Goal: Task Accomplishment & Management: Complete application form

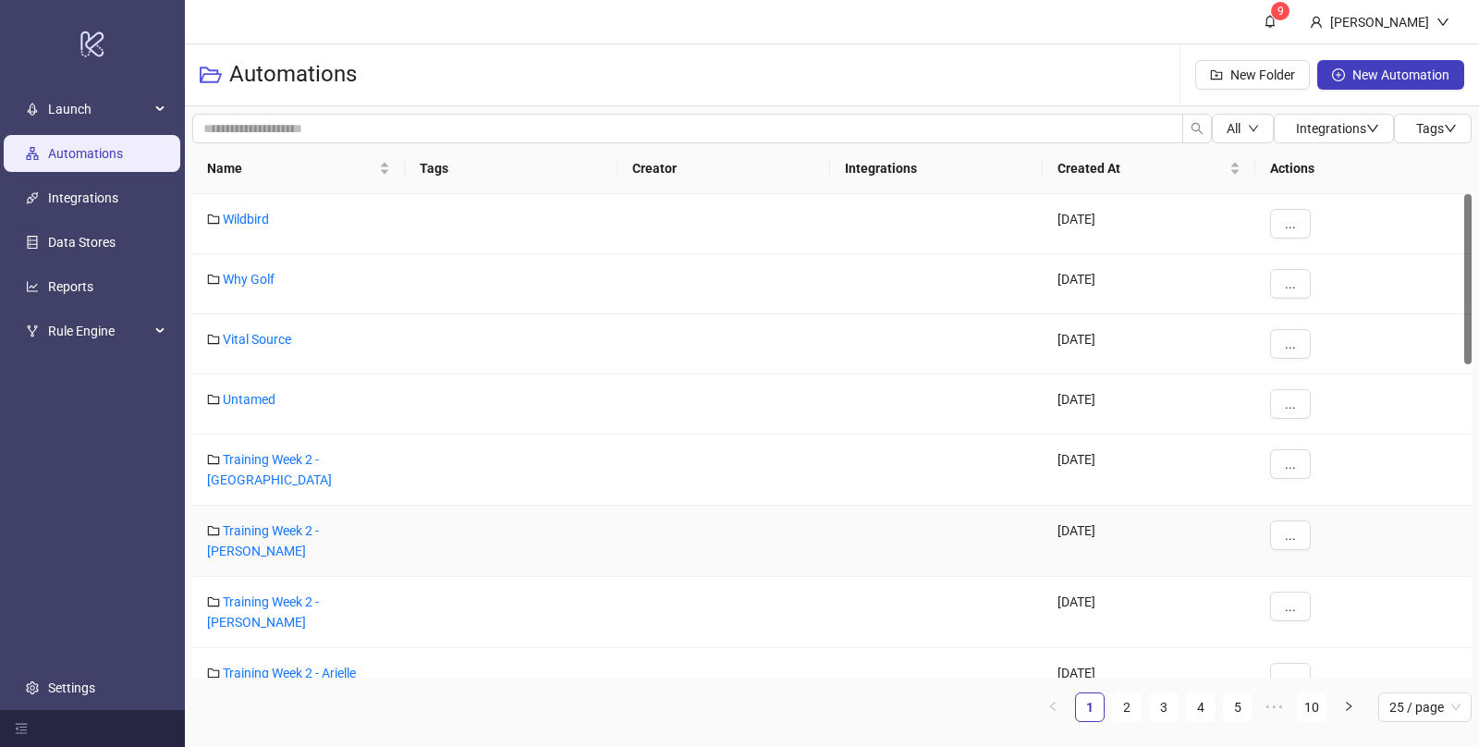
scroll to position [395, 0]
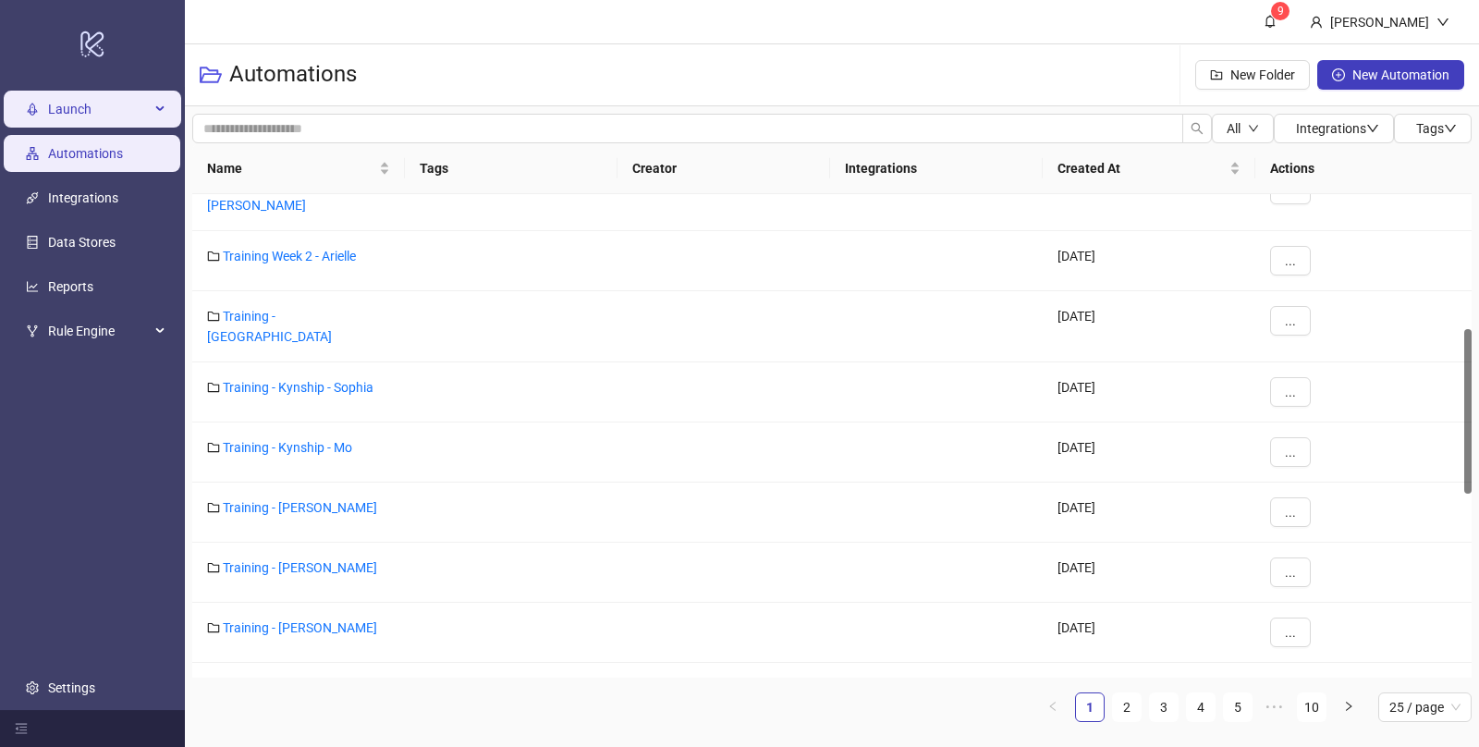
click at [88, 111] on span "Launch" at bounding box center [99, 109] width 102 height 37
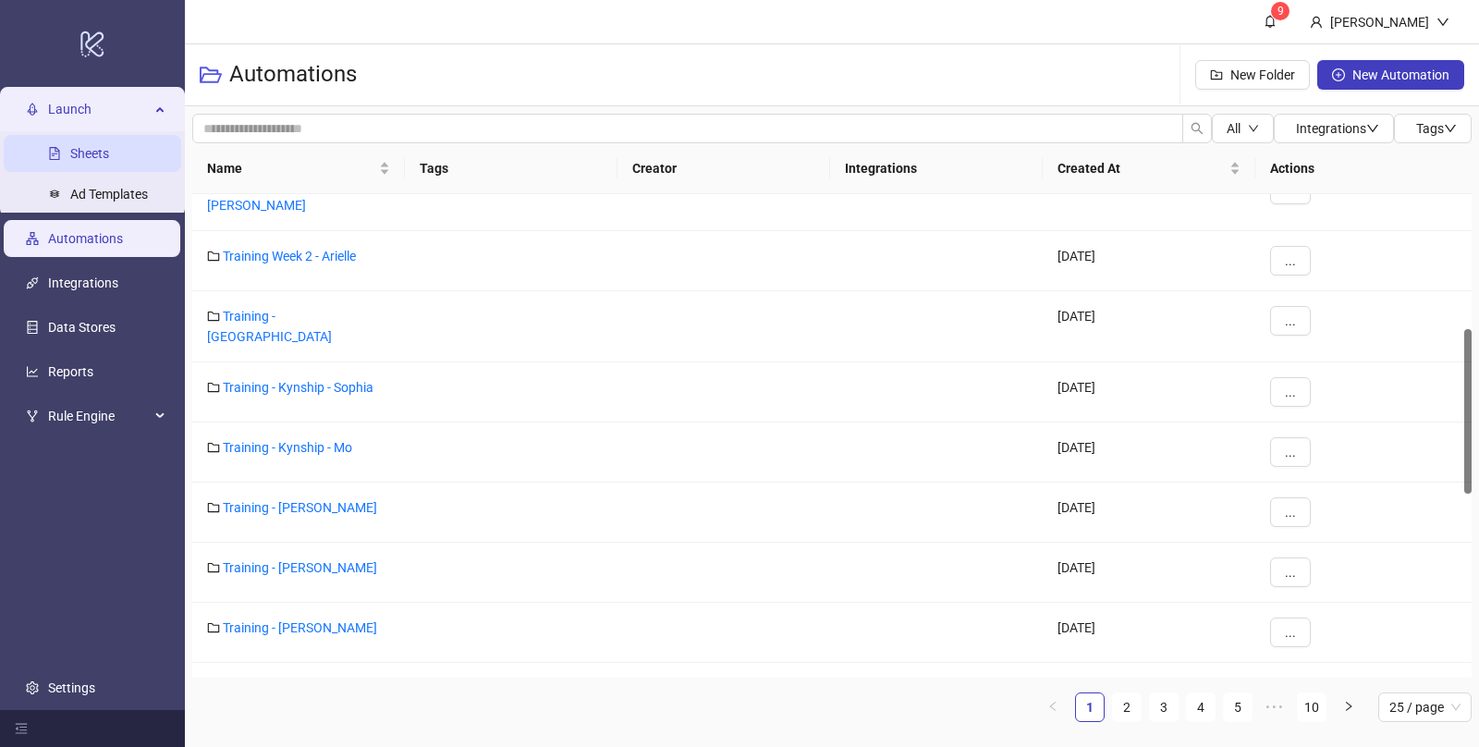
click at [83, 146] on link "Sheets" at bounding box center [89, 153] width 39 height 15
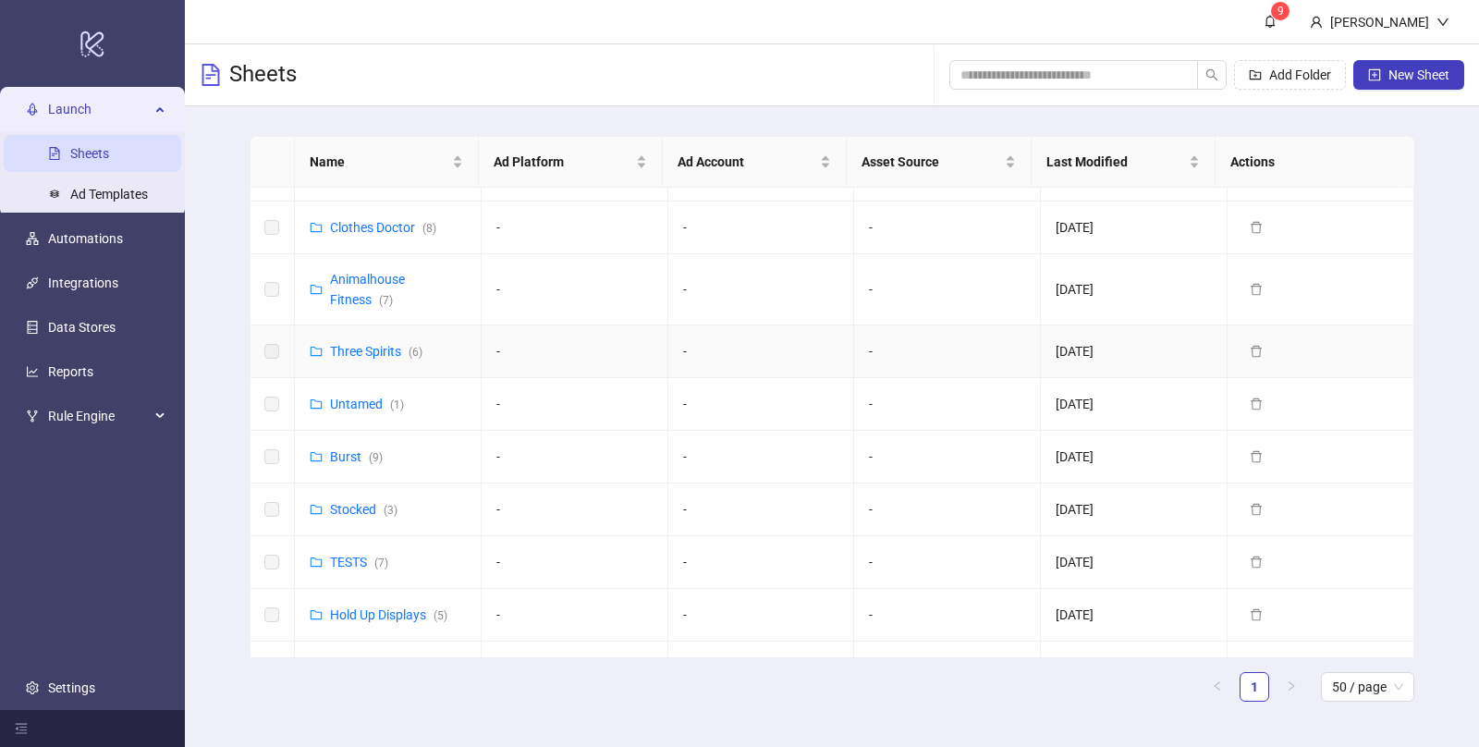
scroll to position [1012, 0]
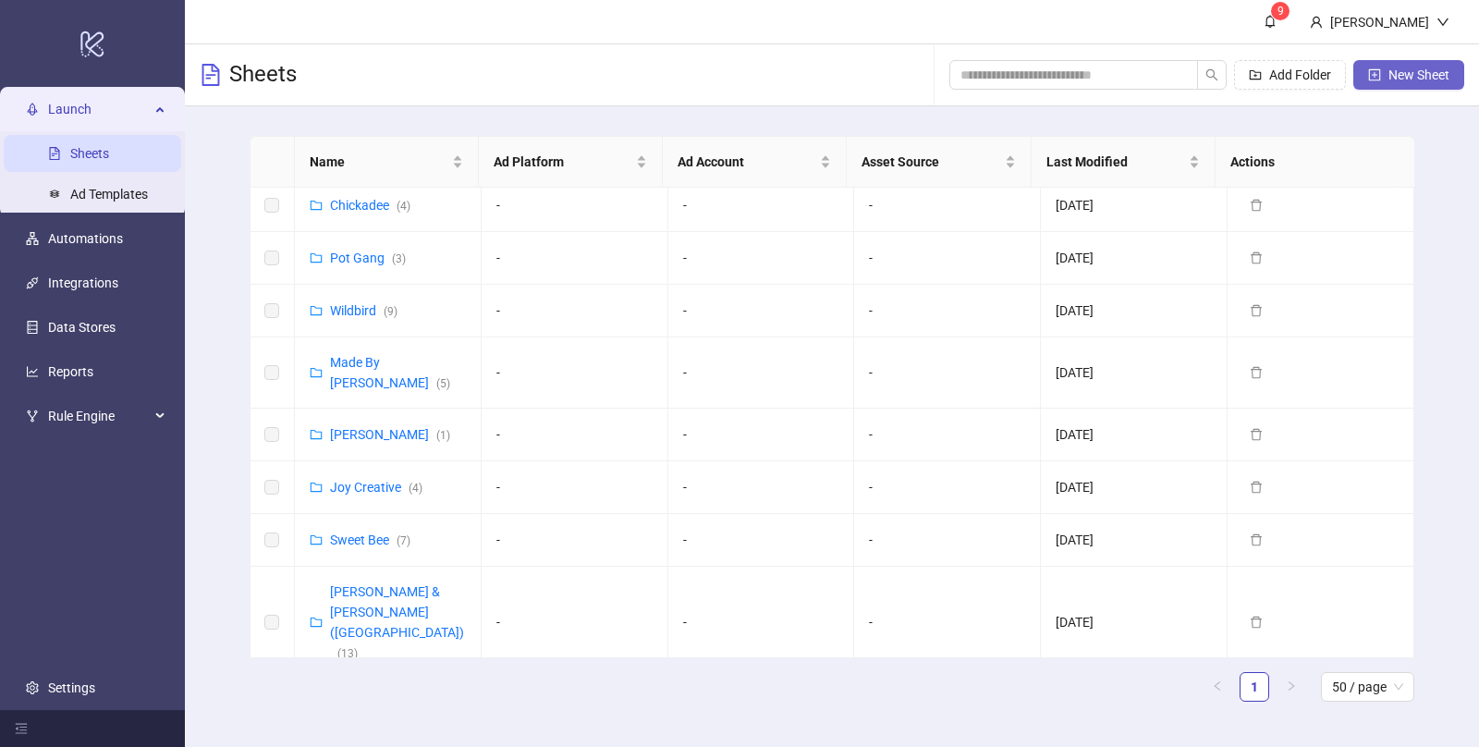
click at [1409, 72] on span "New Sheet" at bounding box center [1419, 74] width 61 height 15
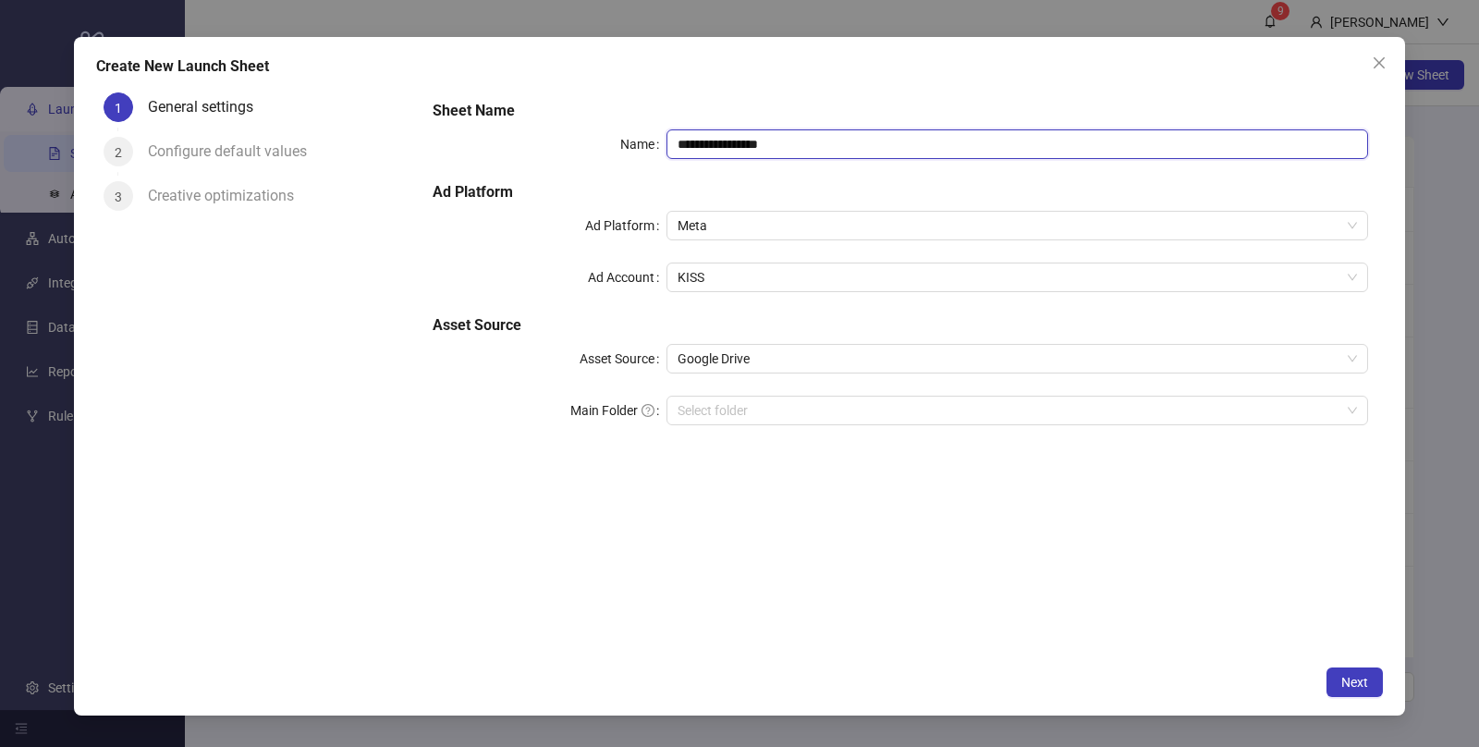
click at [772, 150] on input "**********" at bounding box center [1018, 144] width 702 height 30
click at [722, 285] on span "KISS" at bounding box center [1018, 277] width 680 height 28
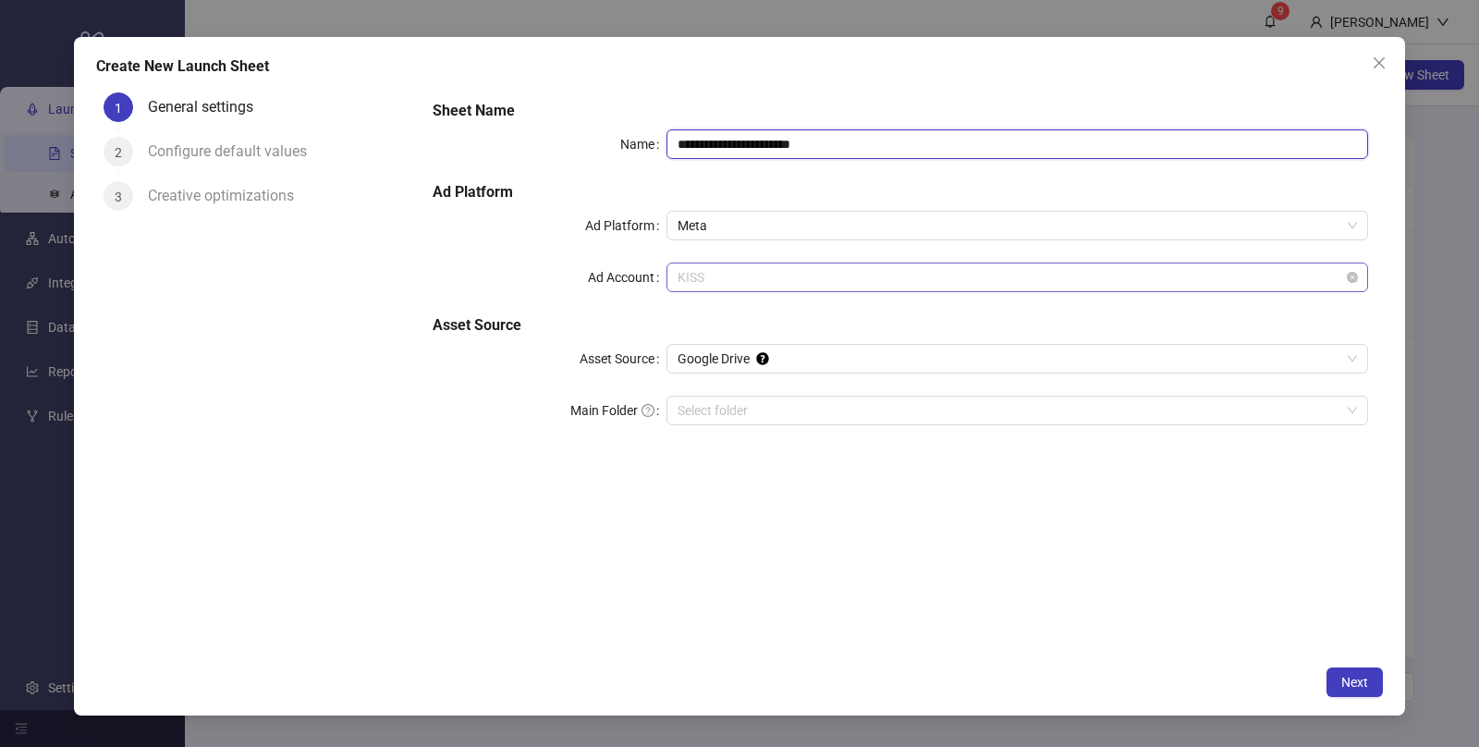
type input "**********"
click at [728, 279] on span "KISS" at bounding box center [1018, 277] width 680 height 28
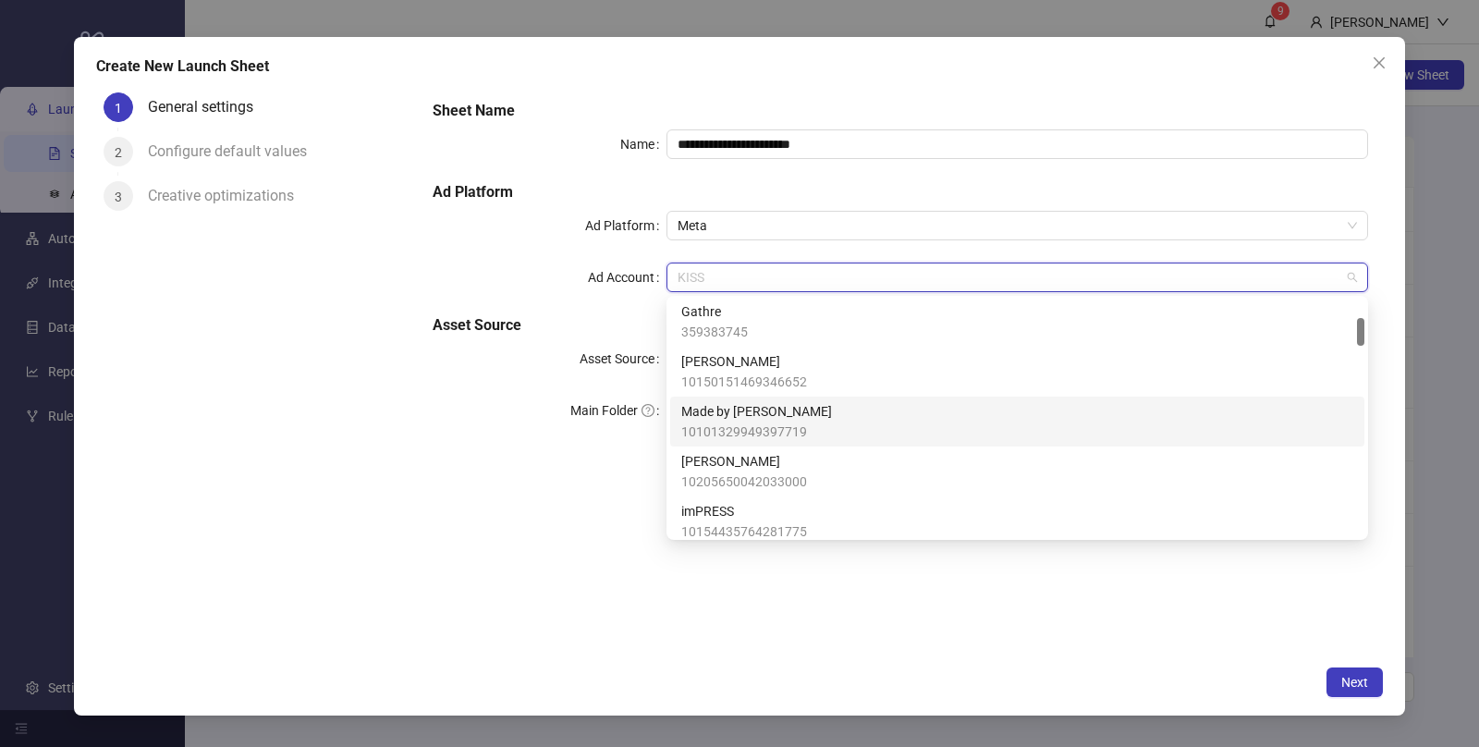
scroll to position [0, 0]
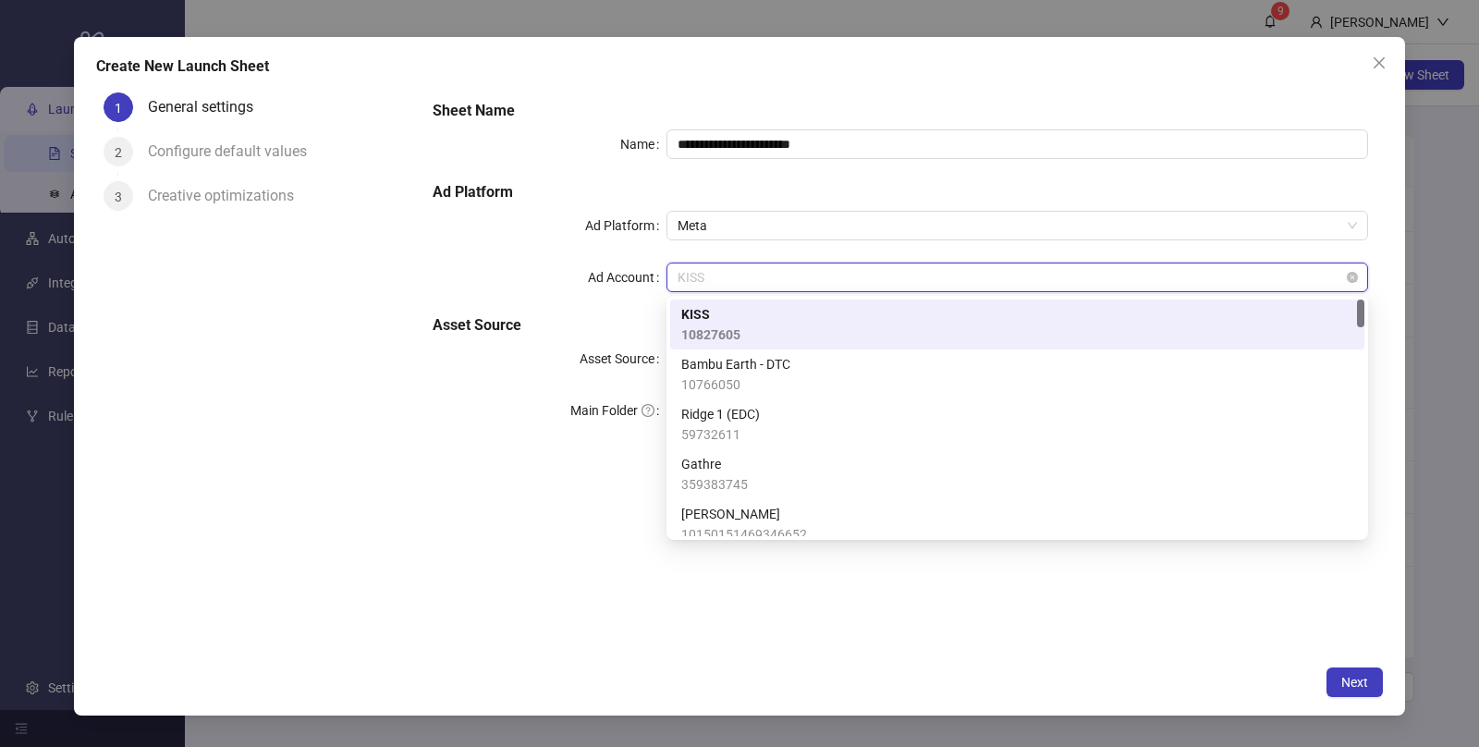
click at [705, 279] on span "KISS" at bounding box center [1018, 277] width 680 height 28
type input "***"
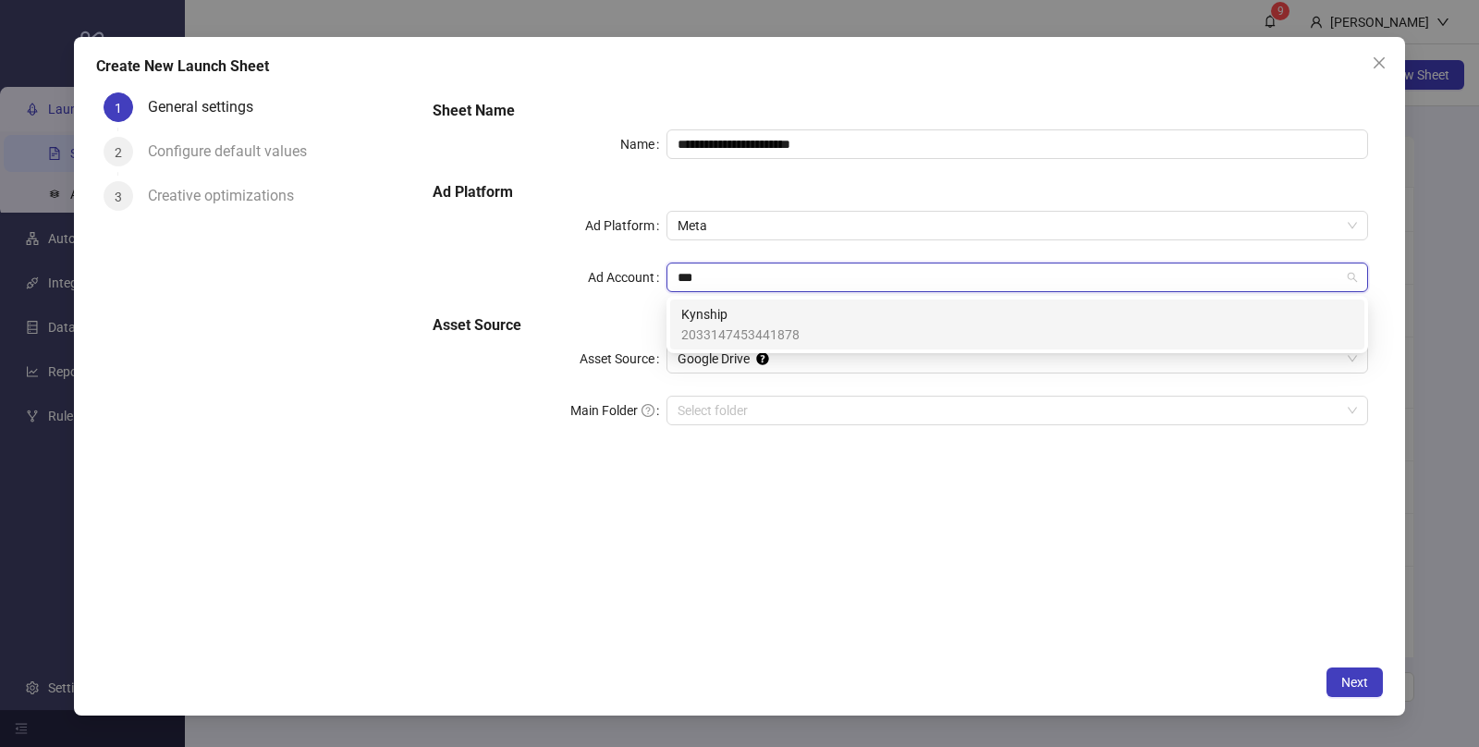
click at [695, 306] on span "Kynship" at bounding box center [740, 314] width 118 height 20
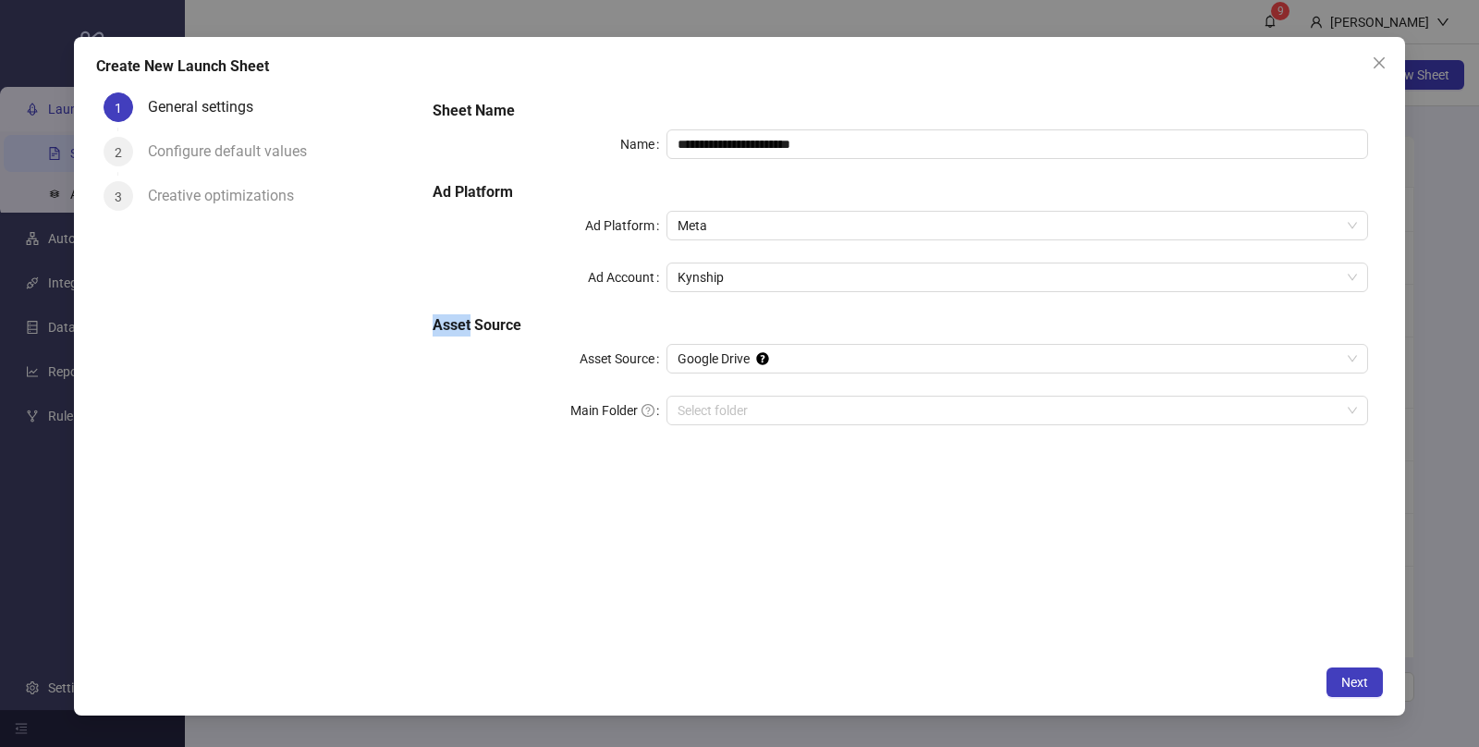
click at [696, 306] on div "**********" at bounding box center [900, 273] width 950 height 362
click at [828, 361] on span "Google Drive" at bounding box center [1018, 359] width 680 height 28
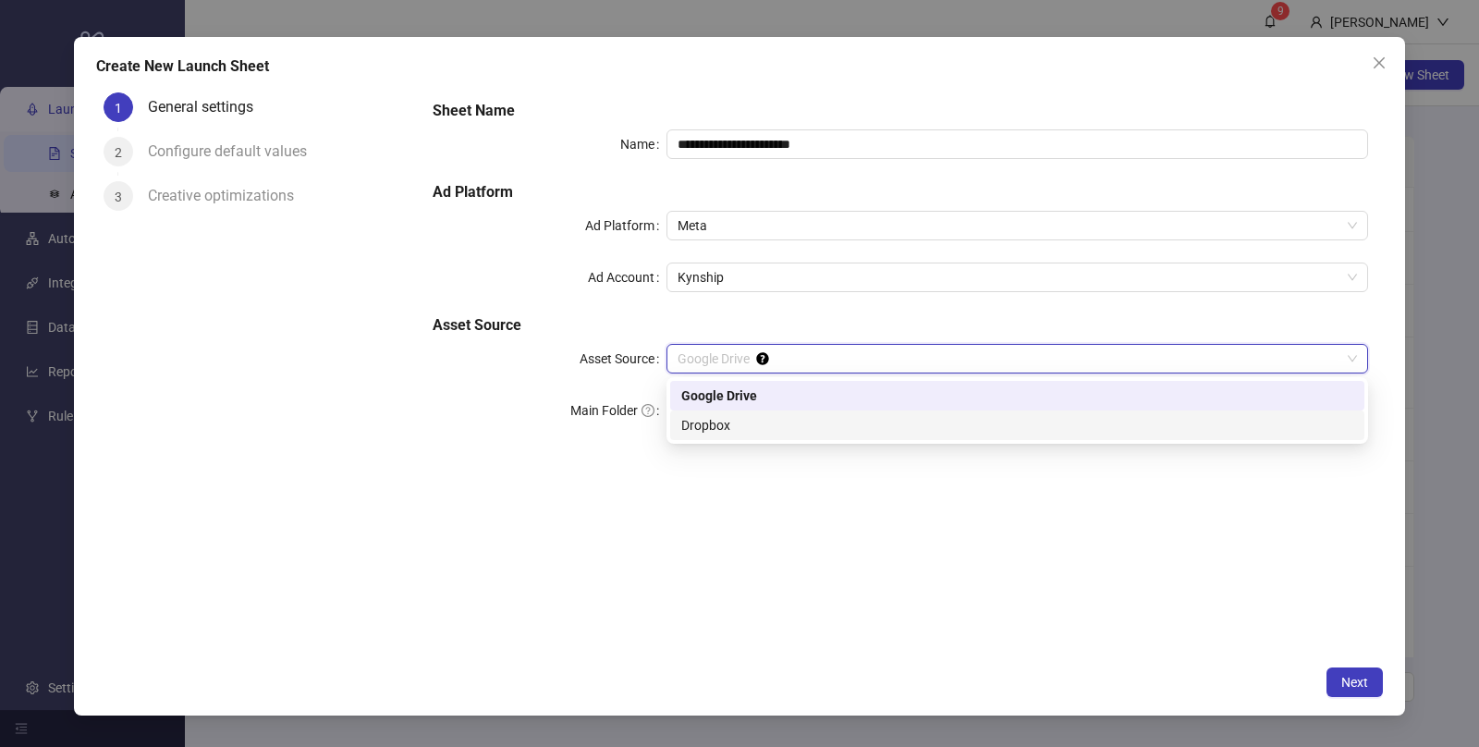
click at [742, 420] on div "Dropbox" at bounding box center [1017, 425] width 672 height 20
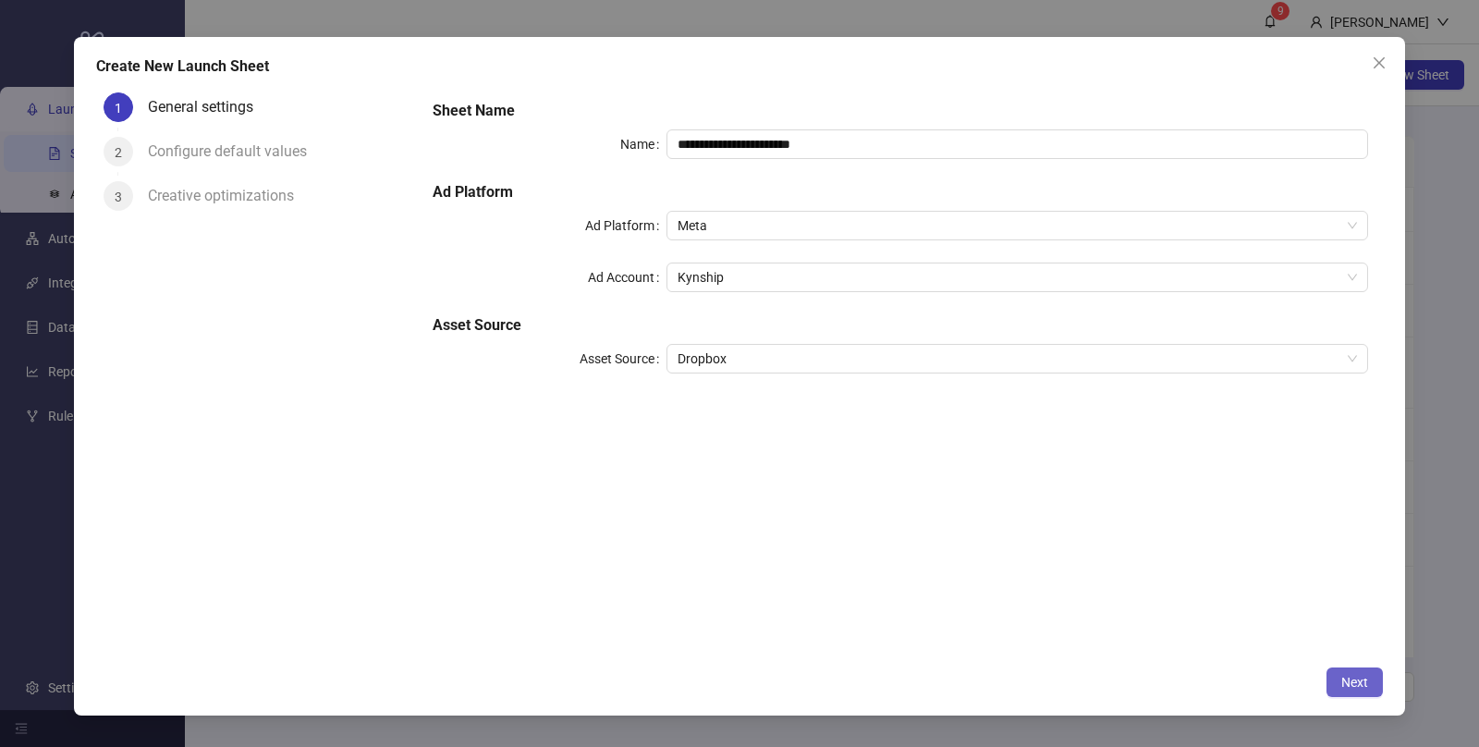
click at [1358, 678] on span "Next" at bounding box center [1354, 682] width 27 height 15
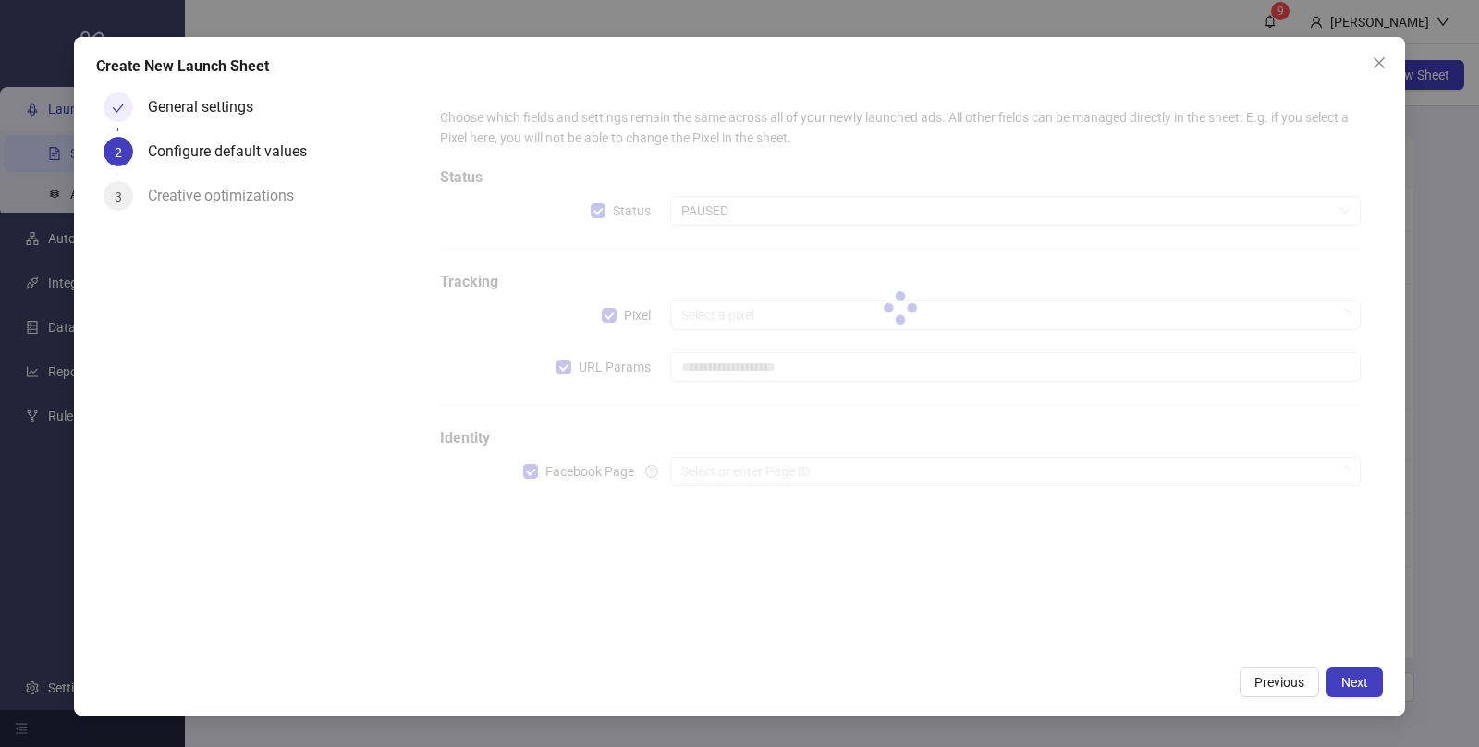
type input "**********"
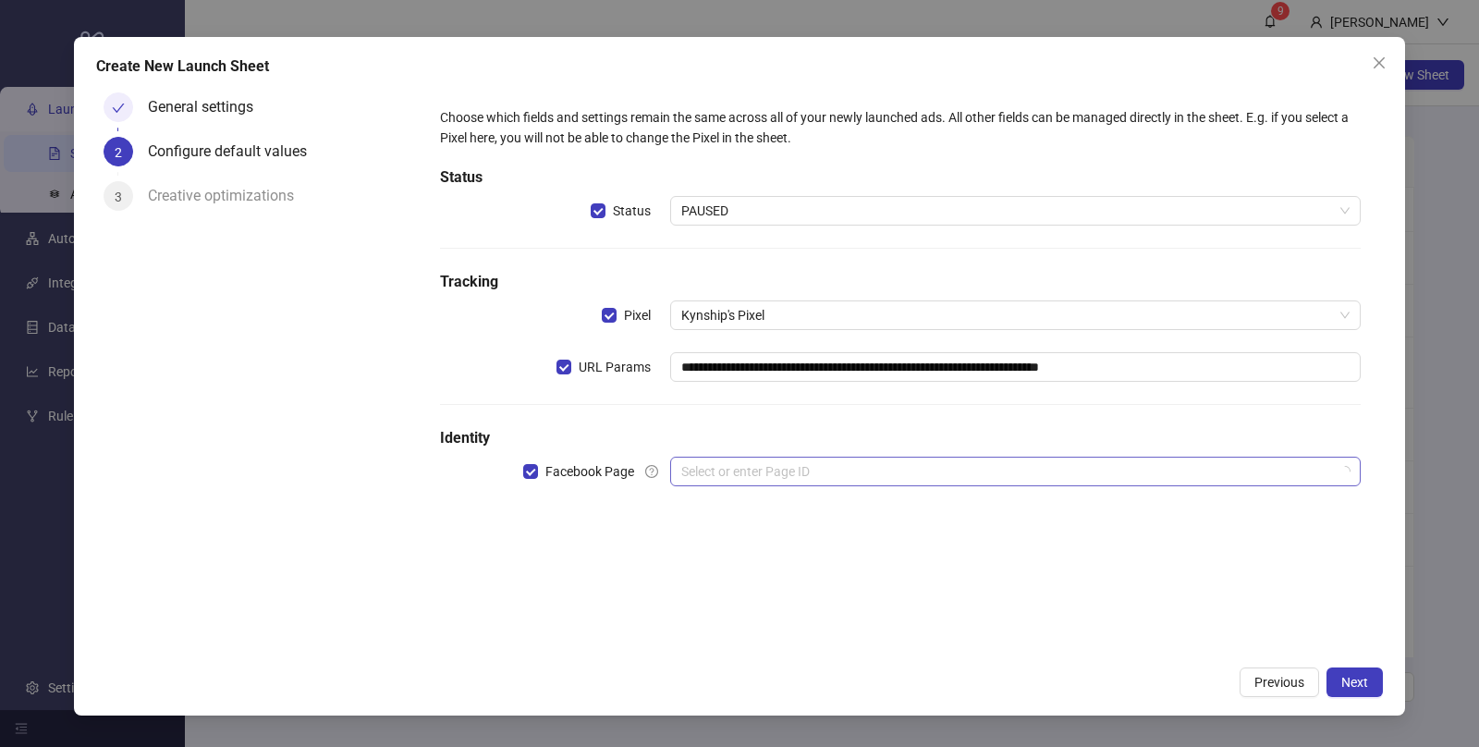
click at [1207, 469] on input "search" at bounding box center [1007, 472] width 652 height 28
click at [581, 611] on div "**********" at bounding box center [900, 370] width 965 height 570
click at [1354, 689] on button "Next" at bounding box center [1355, 683] width 56 height 30
click at [1058, 476] on input "search" at bounding box center [1007, 472] width 652 height 28
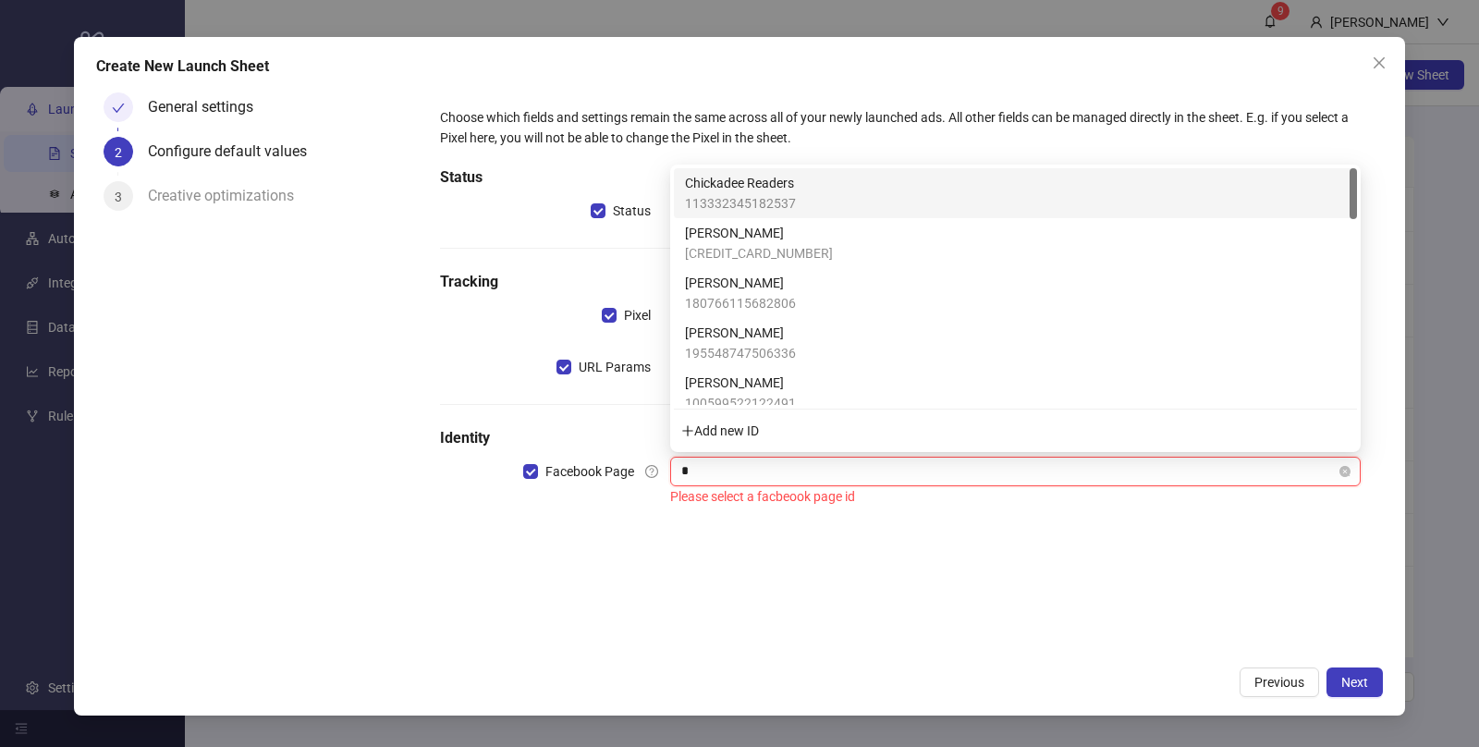
type input "**"
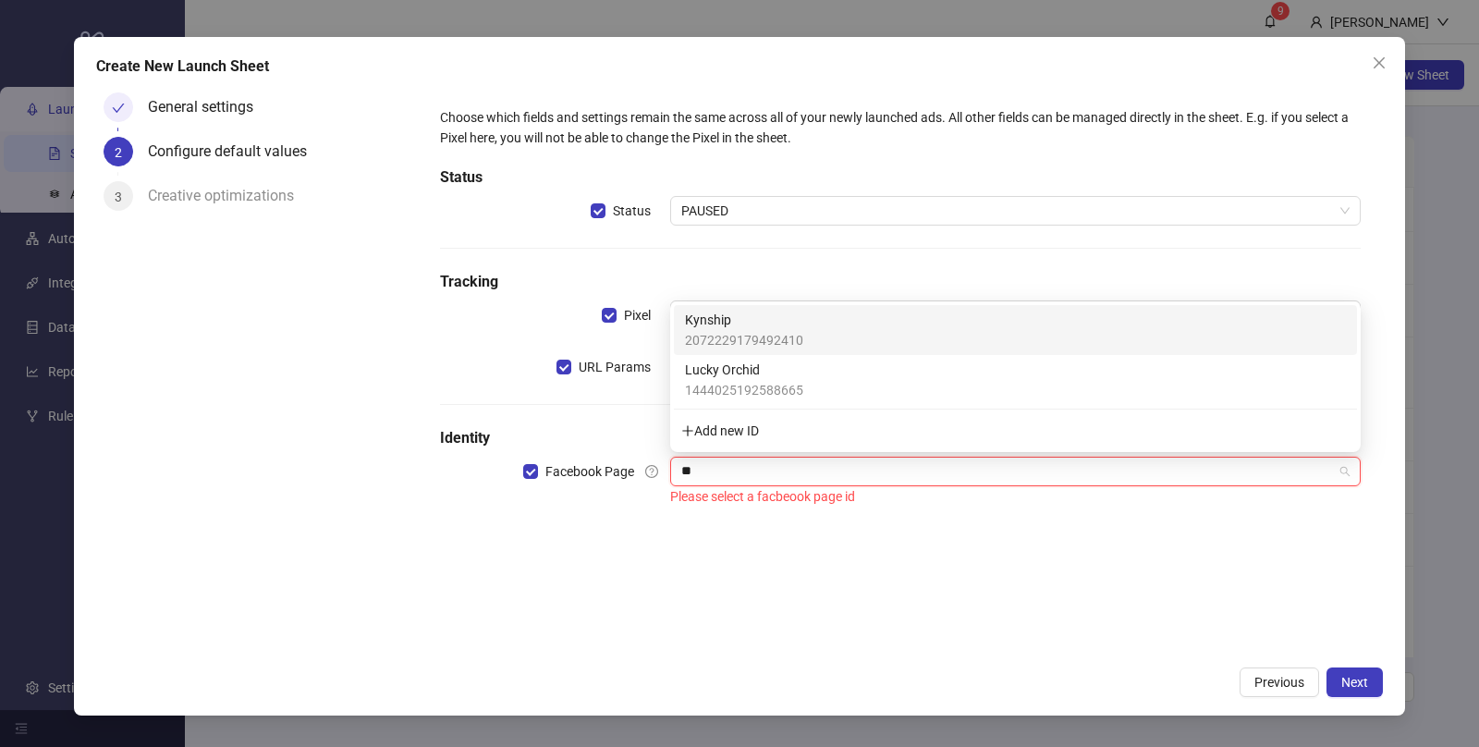
click at [790, 318] on span "Kynship" at bounding box center [744, 320] width 118 height 20
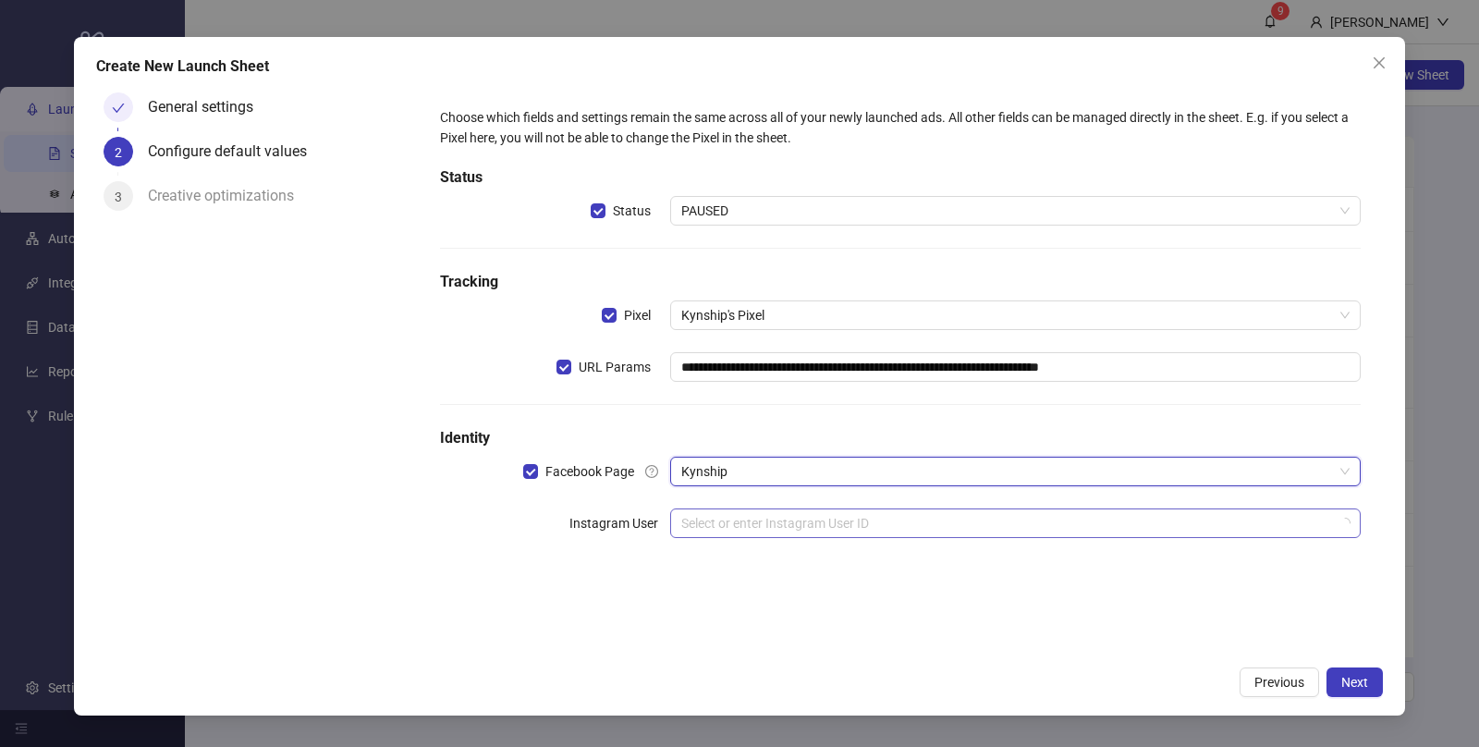
click at [1123, 535] on input "search" at bounding box center [1007, 523] width 652 height 28
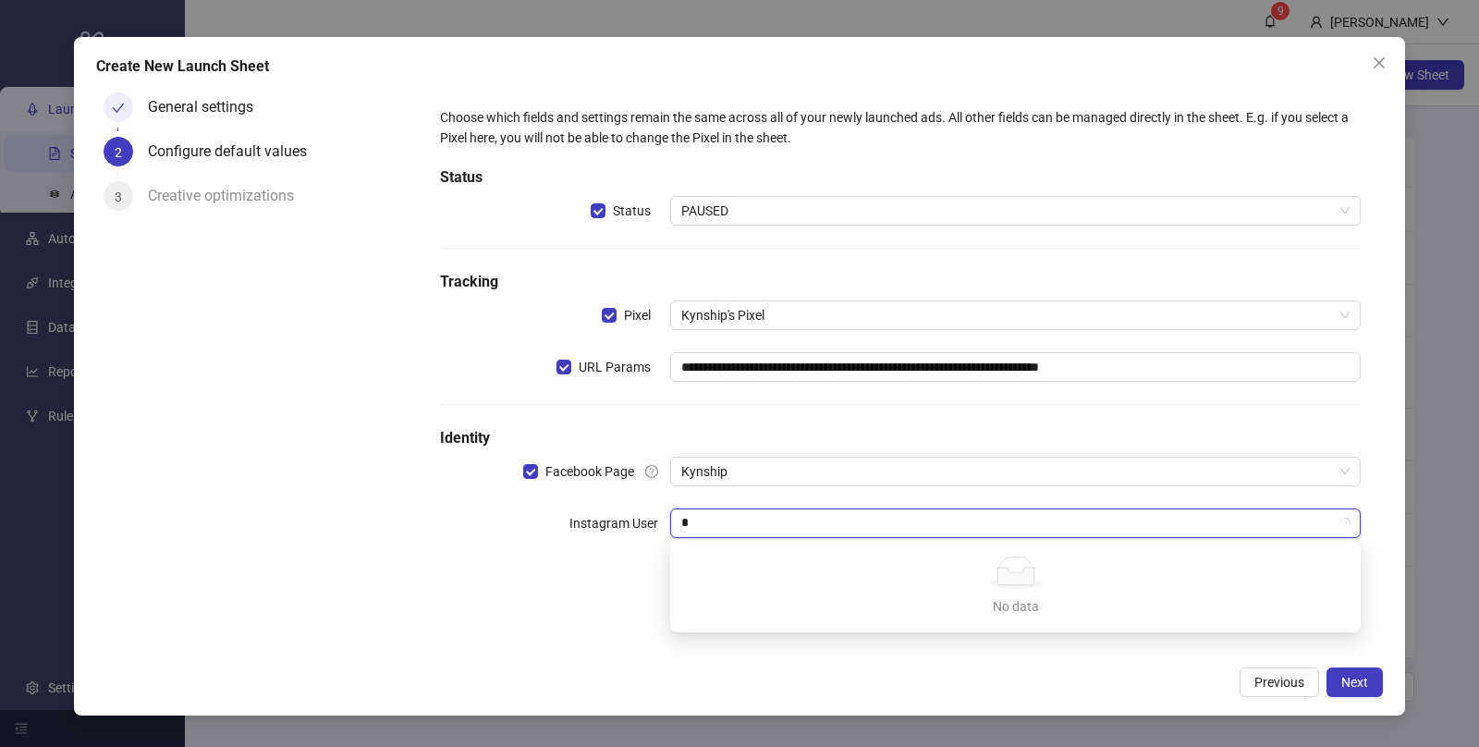
type input "**"
click at [678, 564] on div "kynshipco" at bounding box center [1015, 560] width 683 height 30
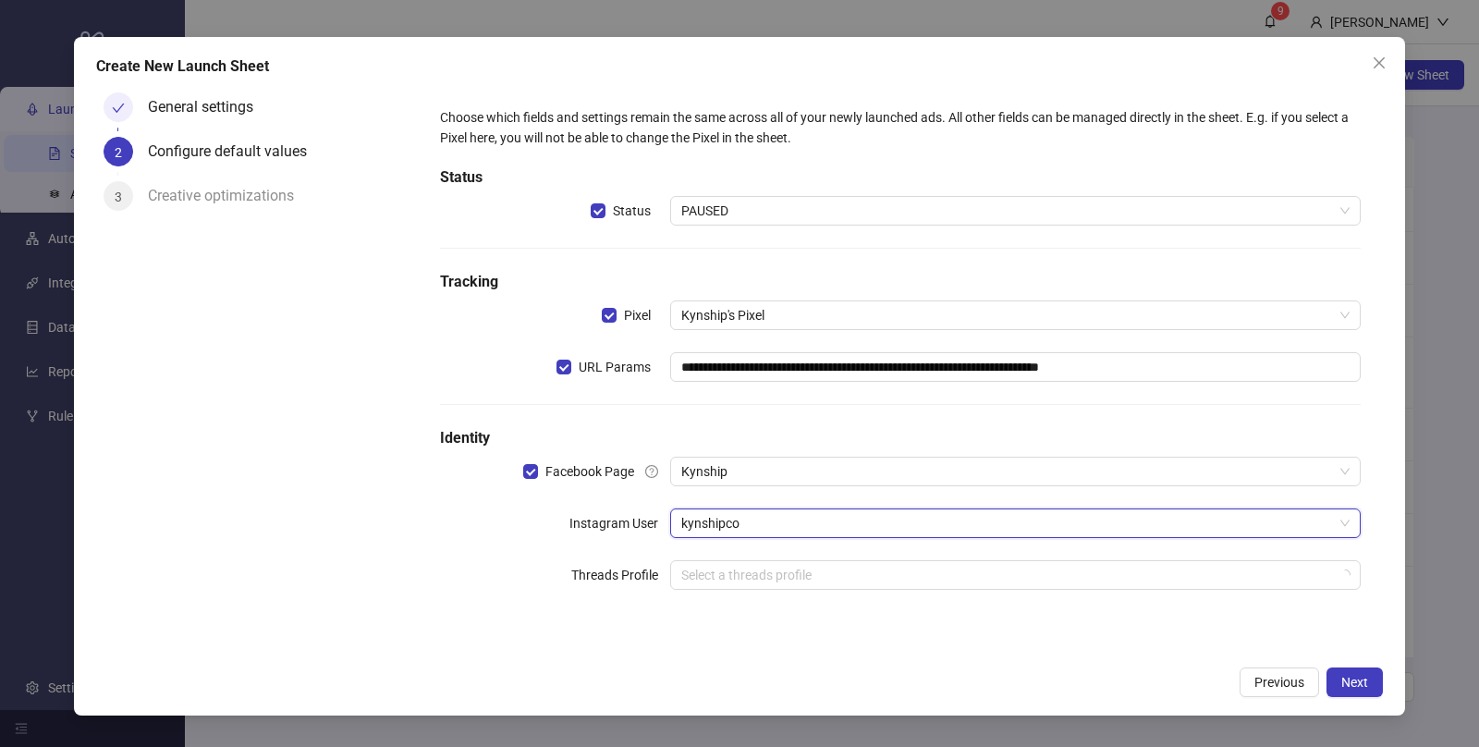
click at [478, 615] on div "**********" at bounding box center [901, 359] width 936 height 519
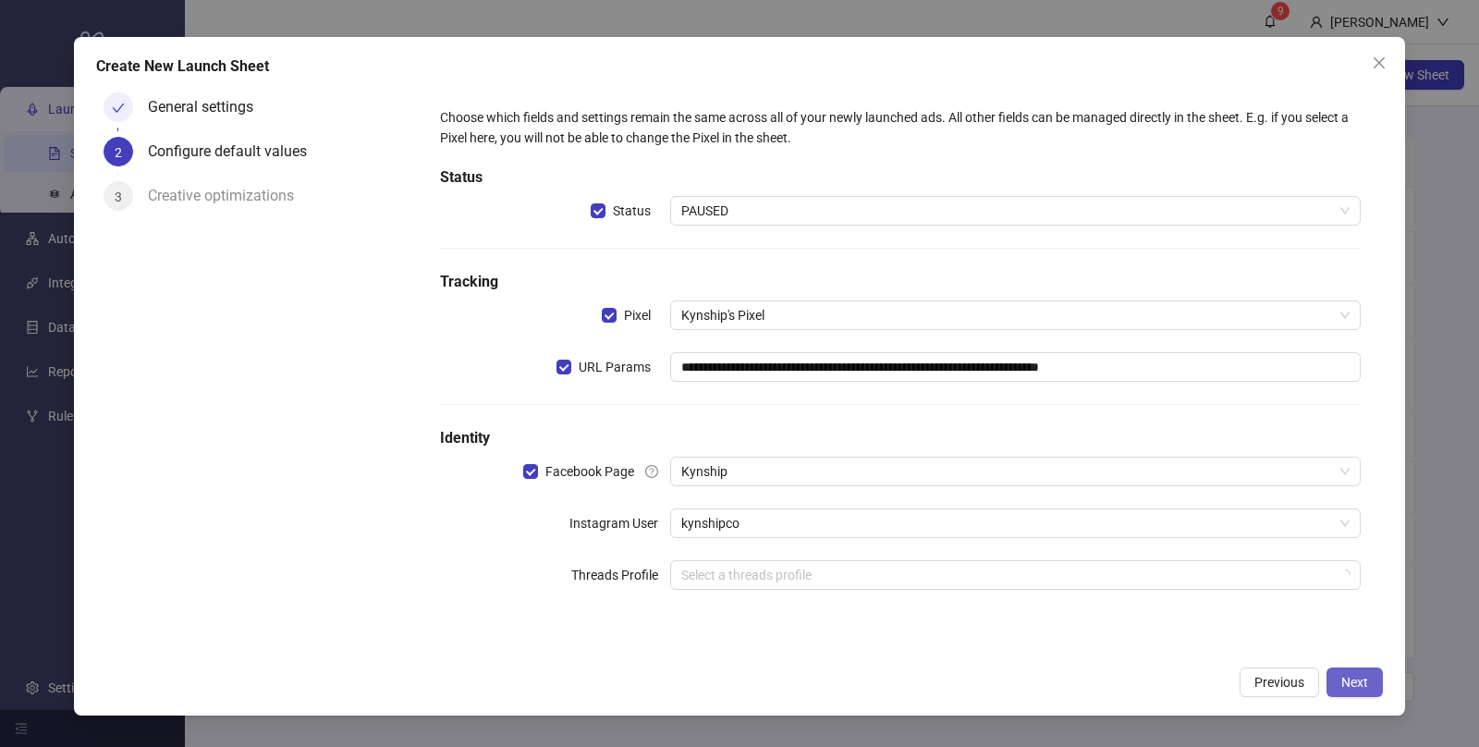
click at [1358, 688] on span "Next" at bounding box center [1354, 682] width 27 height 15
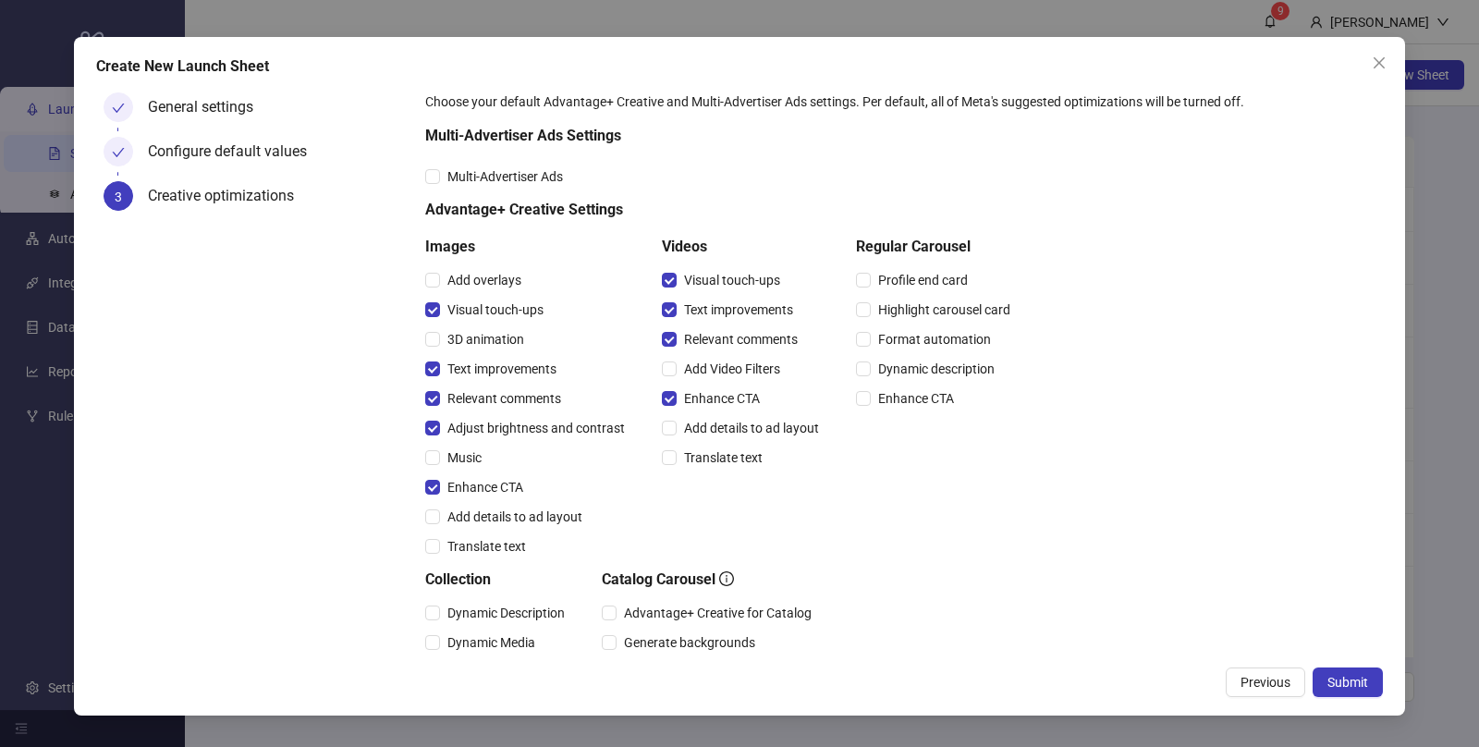
scroll to position [26, 0]
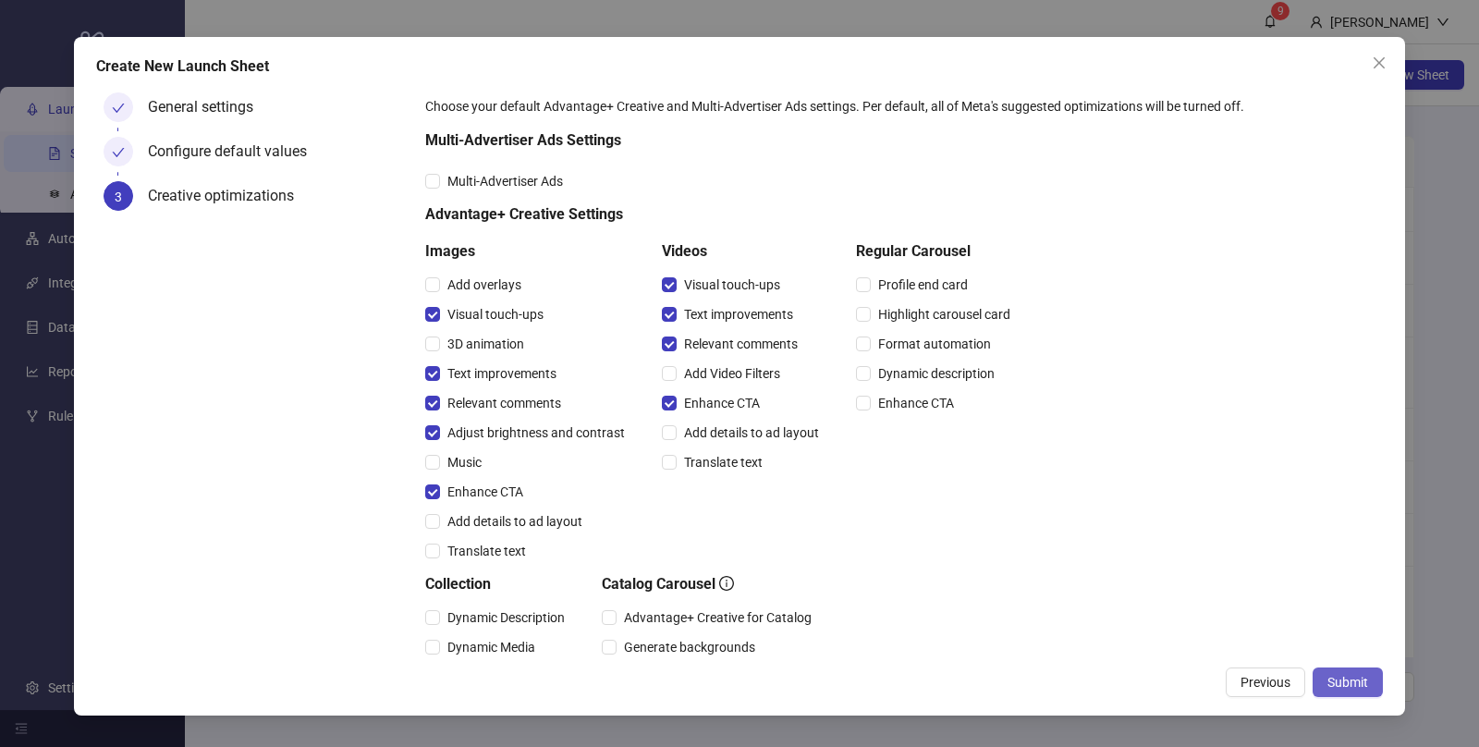
click at [1354, 679] on span "Submit" at bounding box center [1348, 682] width 41 height 15
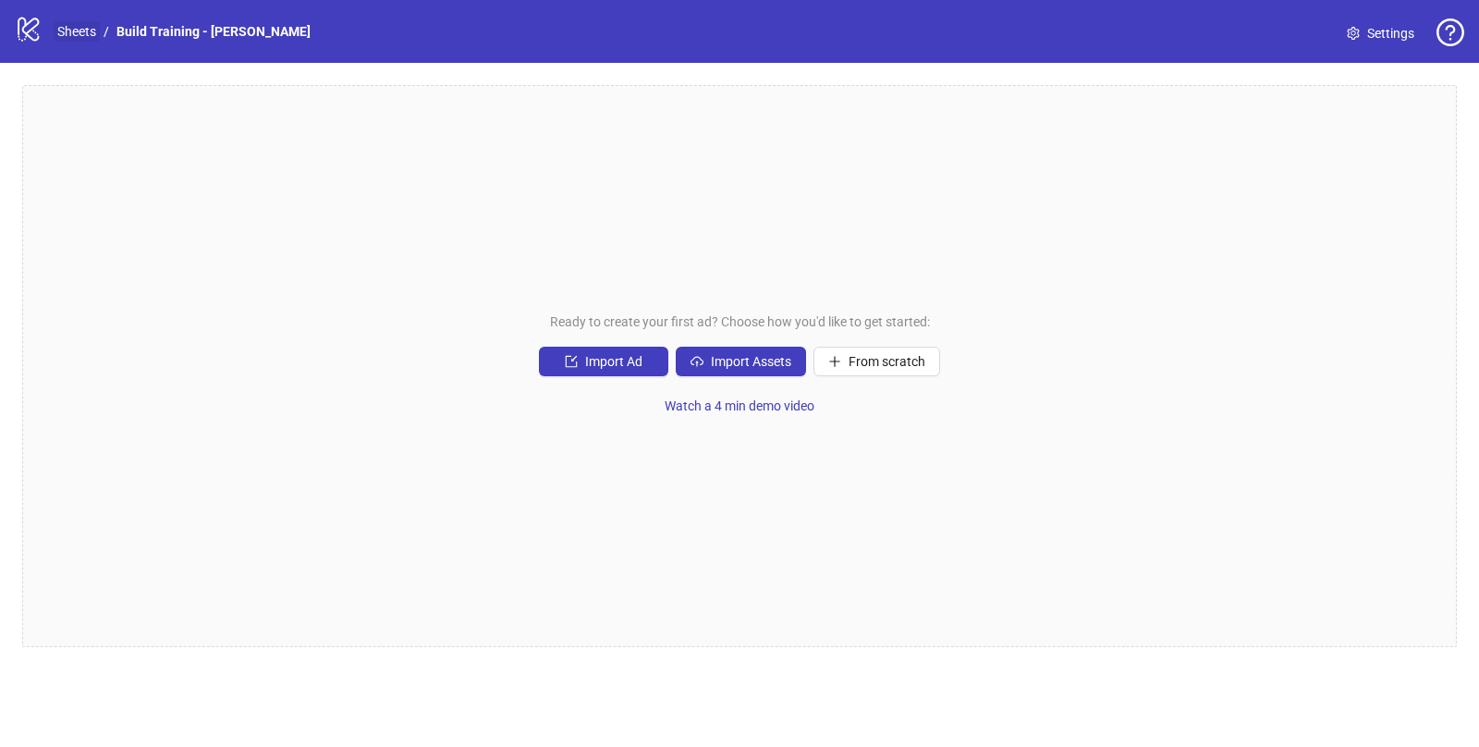
click at [77, 33] on link "Sheets" at bounding box center [77, 31] width 46 height 20
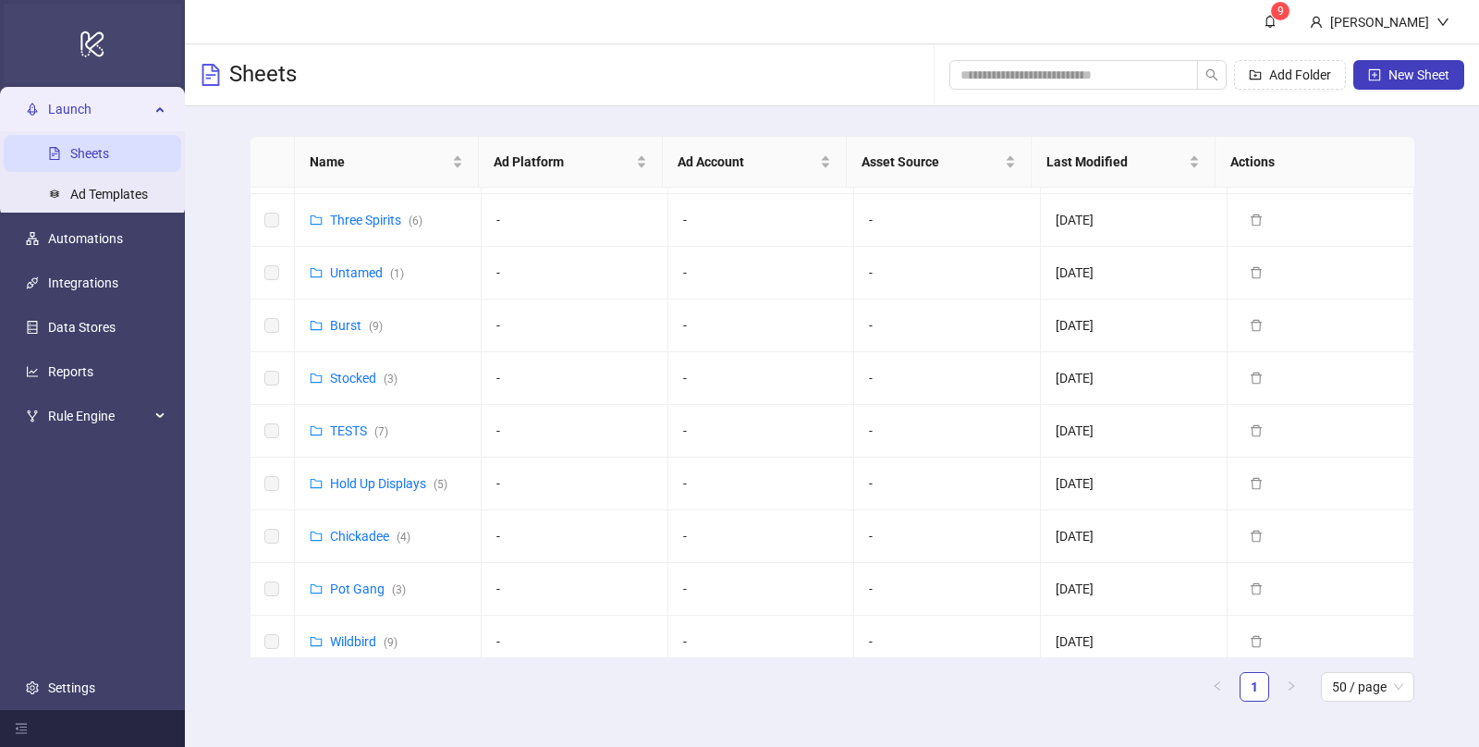
scroll to position [1083, 0]
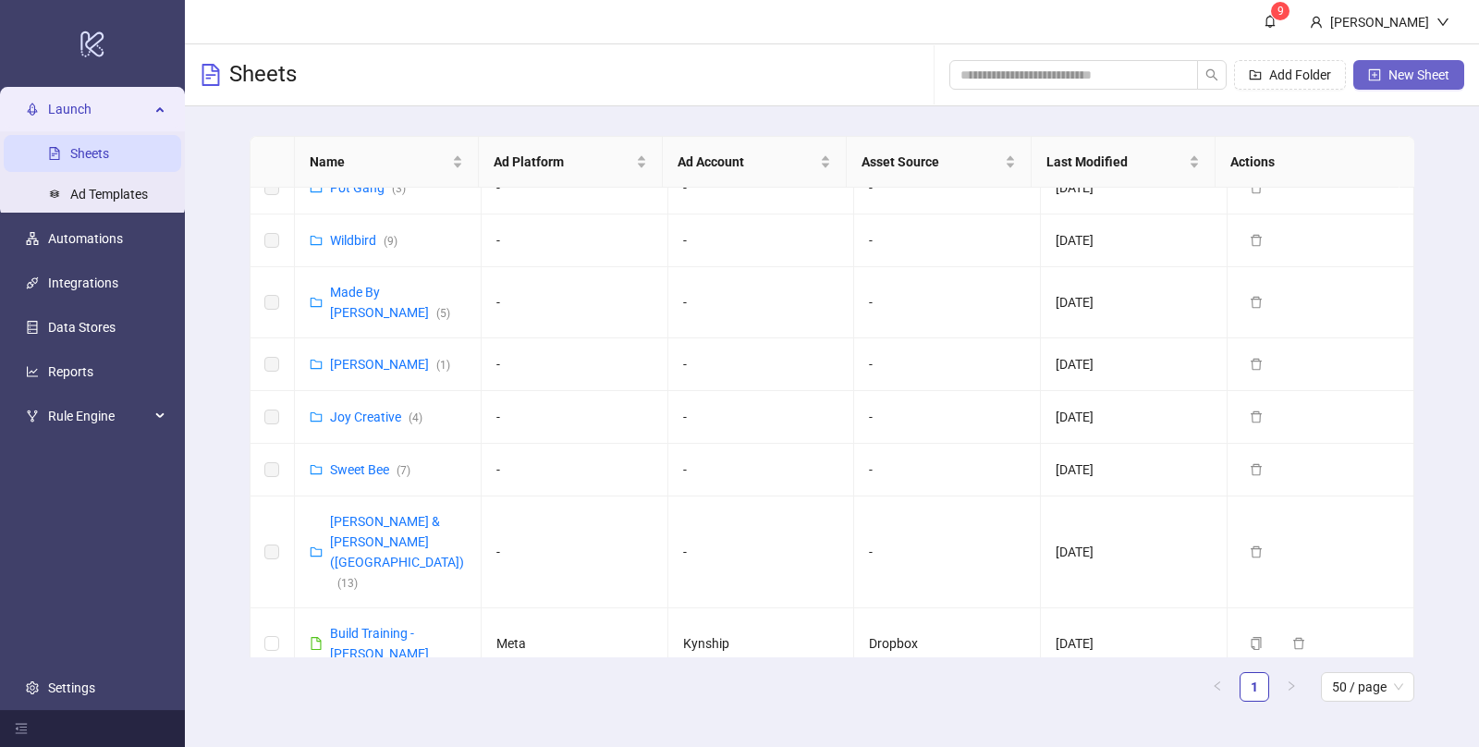
click at [1393, 79] on span "New Sheet" at bounding box center [1419, 74] width 61 height 15
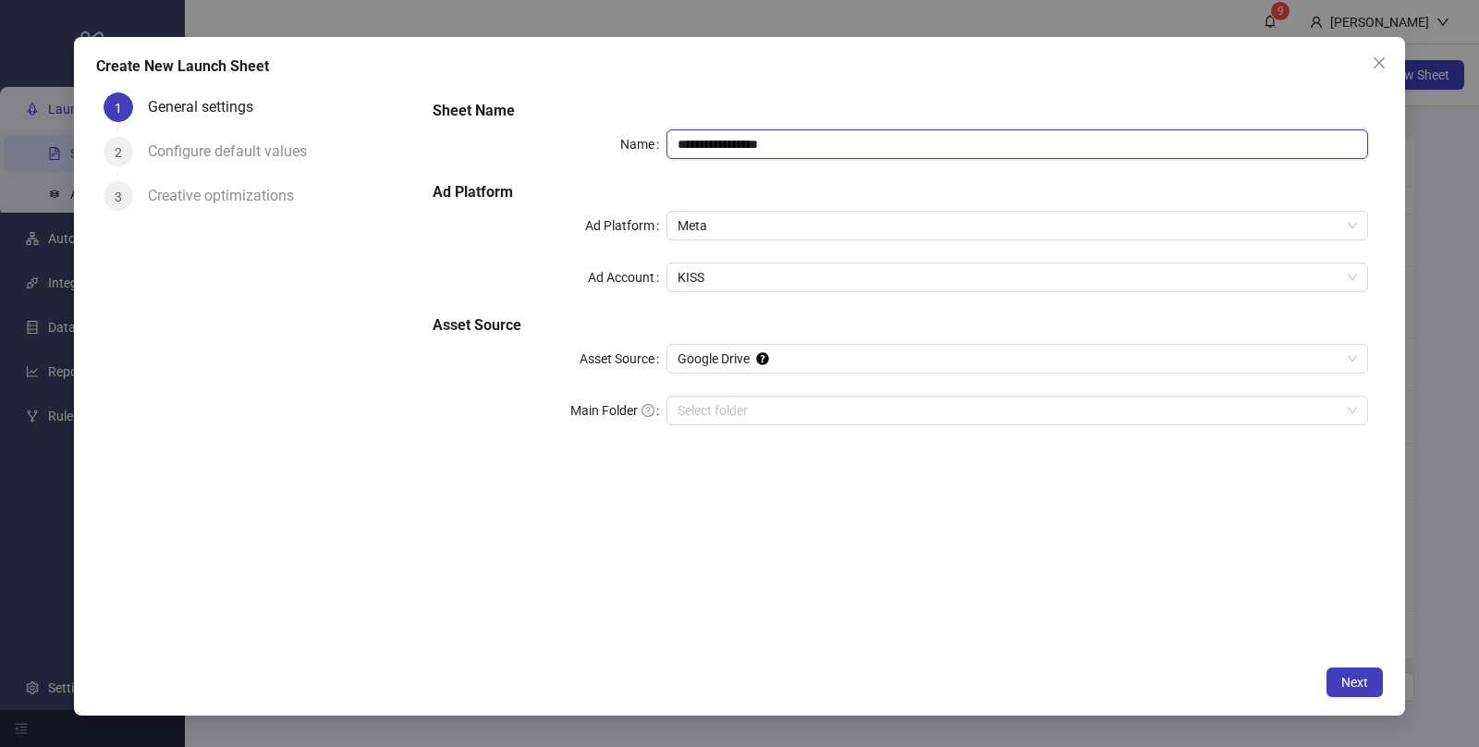
drag, startPoint x: 835, startPoint y: 147, endPoint x: 633, endPoint y: 142, distance: 201.6
click at [633, 142] on div "**********" at bounding box center [901, 144] width 936 height 30
click at [684, 279] on span "KISS" at bounding box center [1018, 277] width 680 height 28
type input "****"
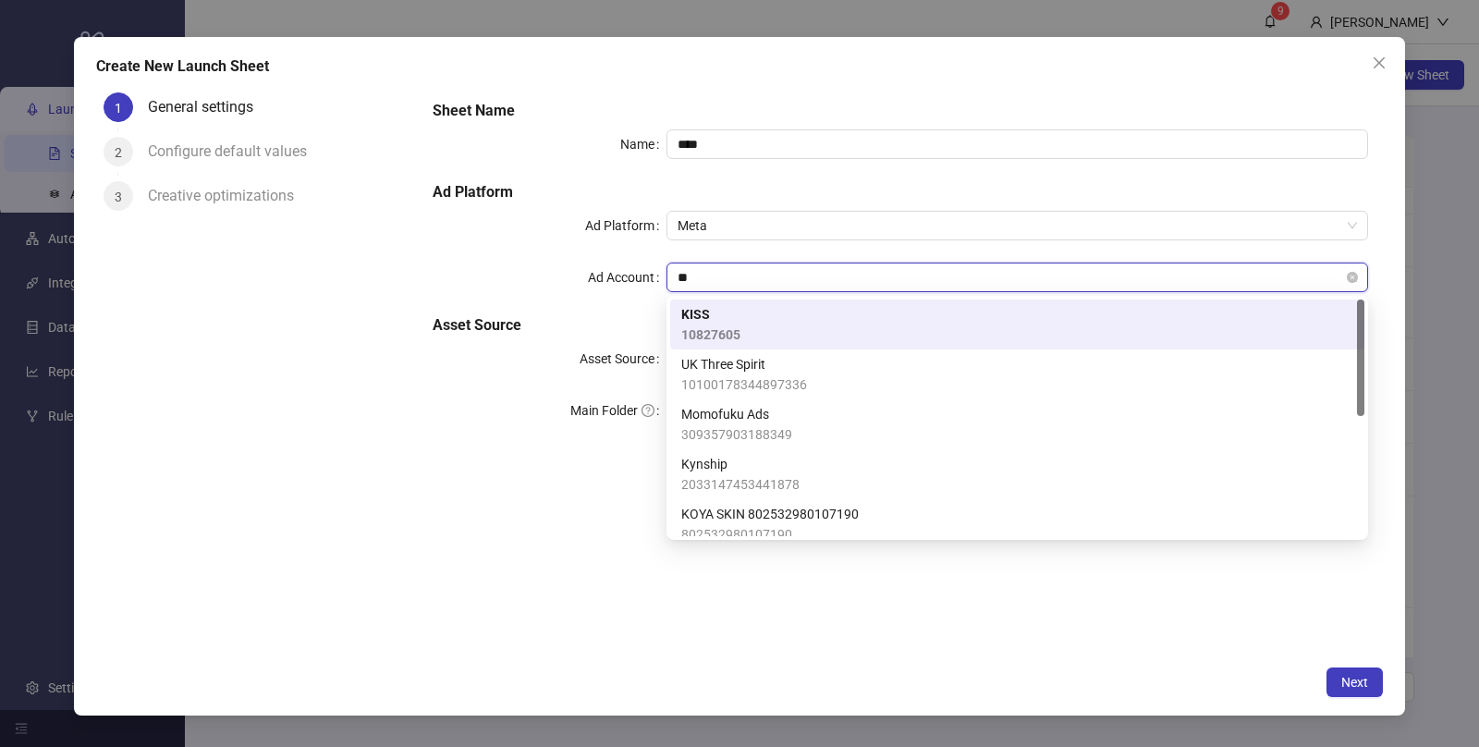
type input "***"
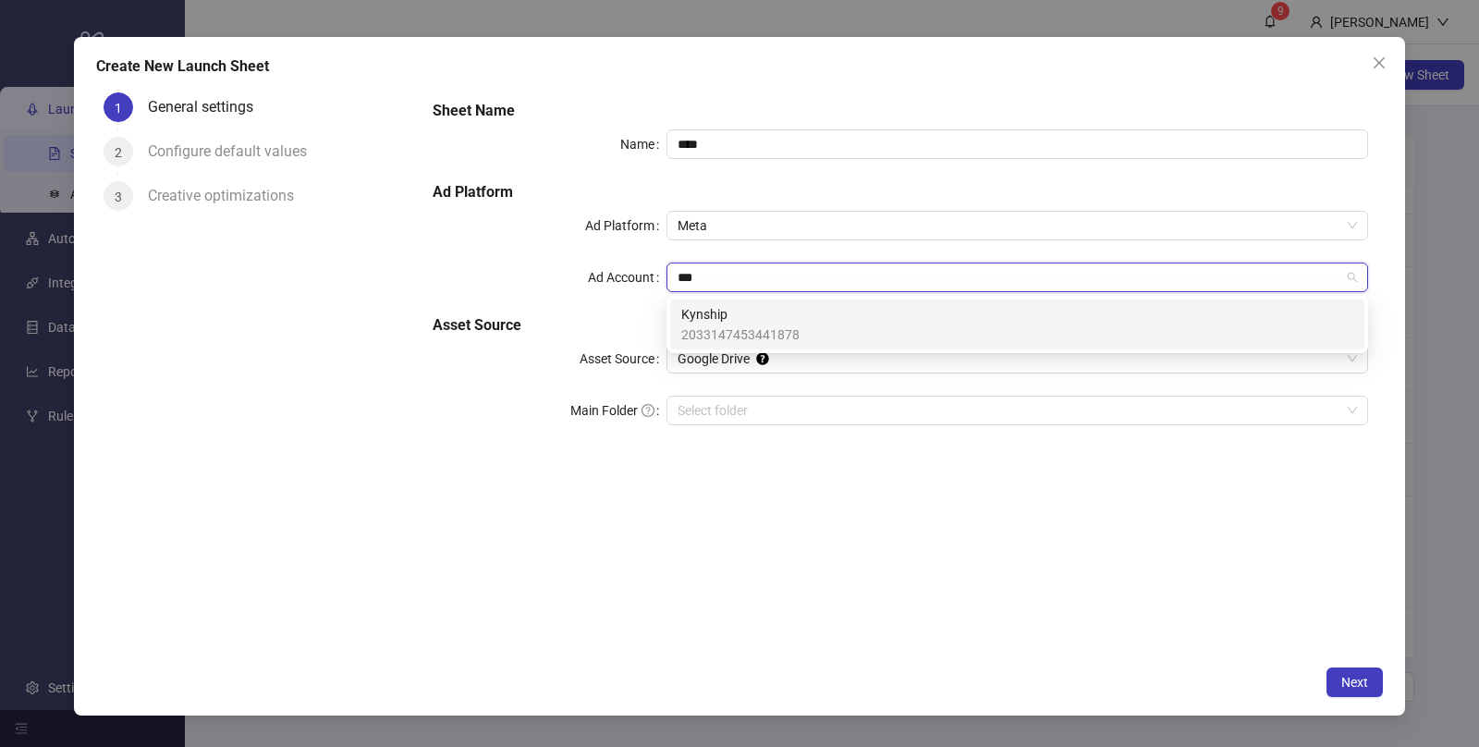
click at [753, 327] on span "2033147453441878" at bounding box center [740, 335] width 118 height 20
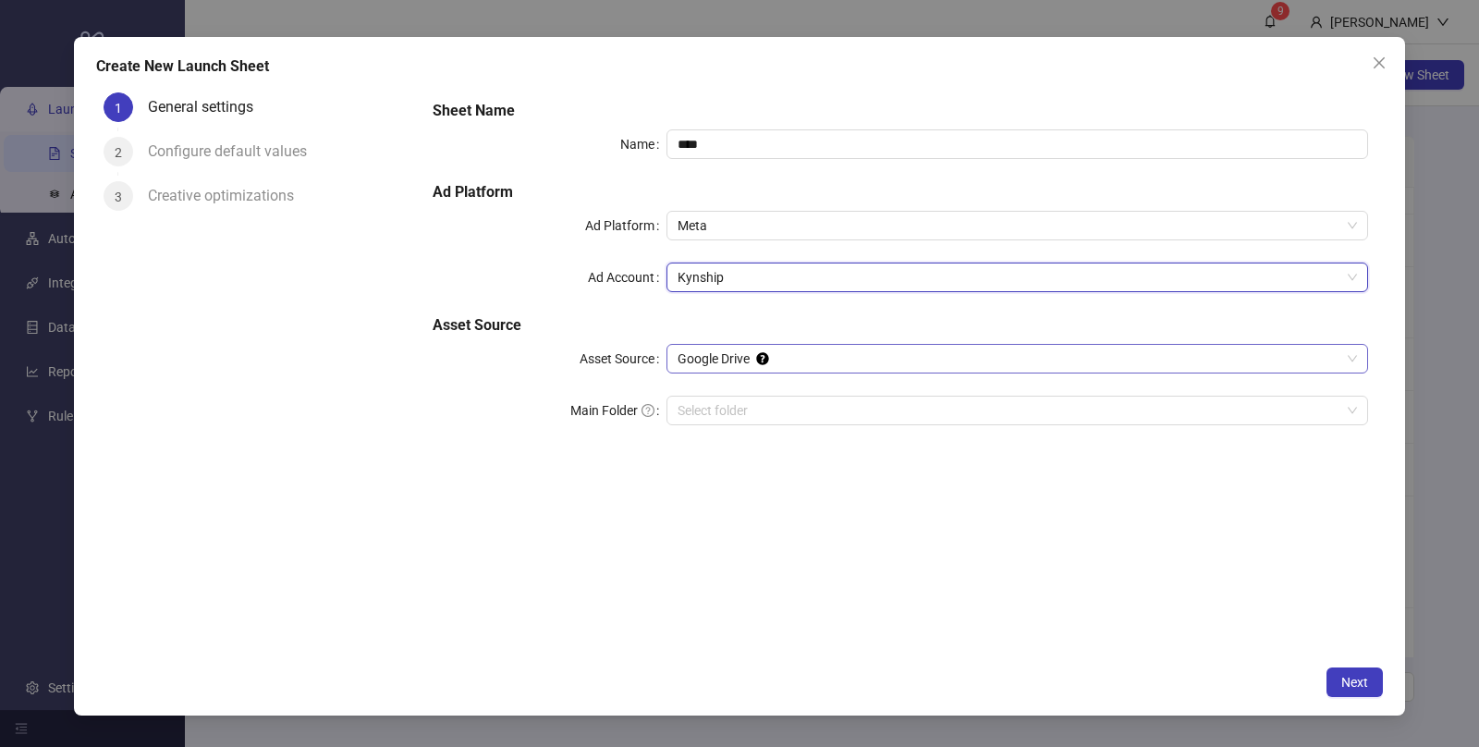
click at [714, 355] on span "Google Drive" at bounding box center [1018, 359] width 680 height 28
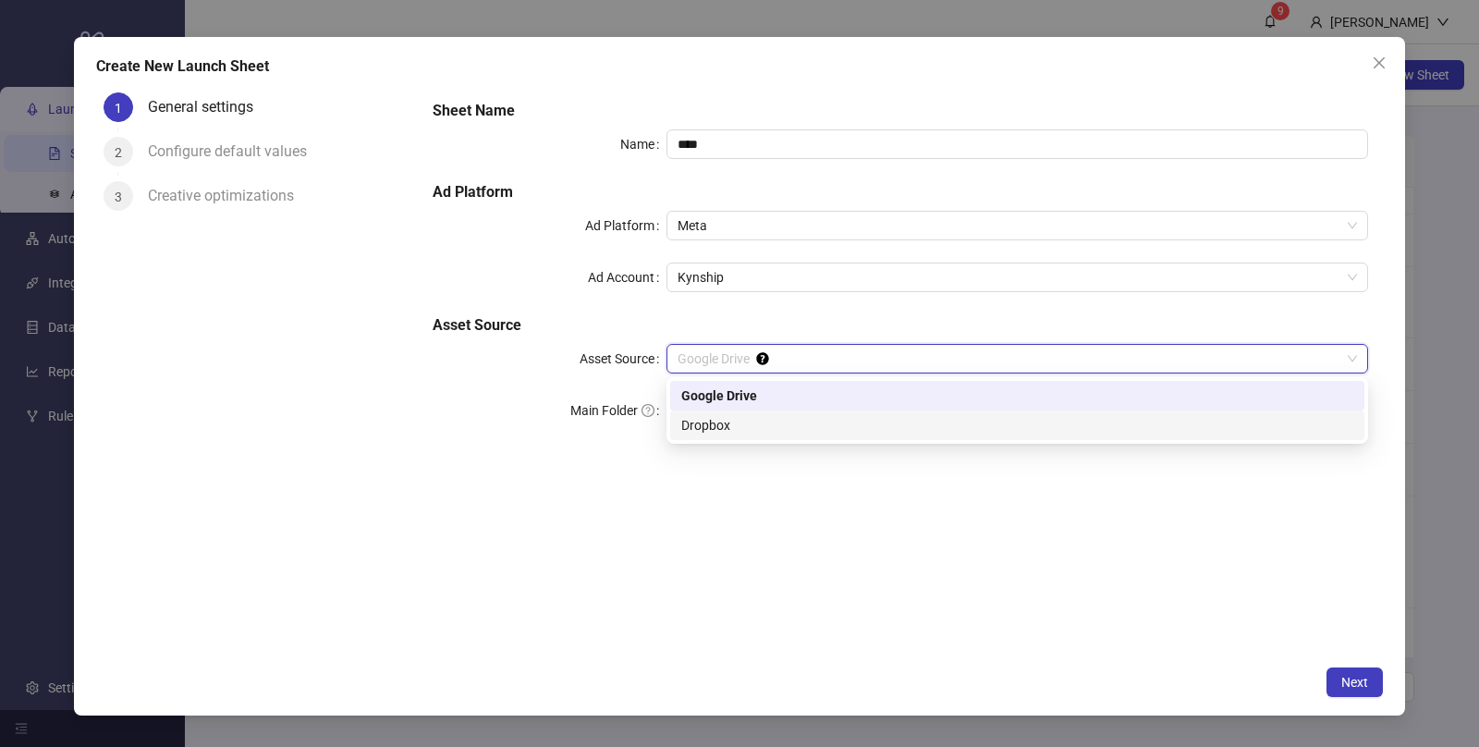
click at [703, 426] on div "Dropbox" at bounding box center [1017, 425] width 672 height 20
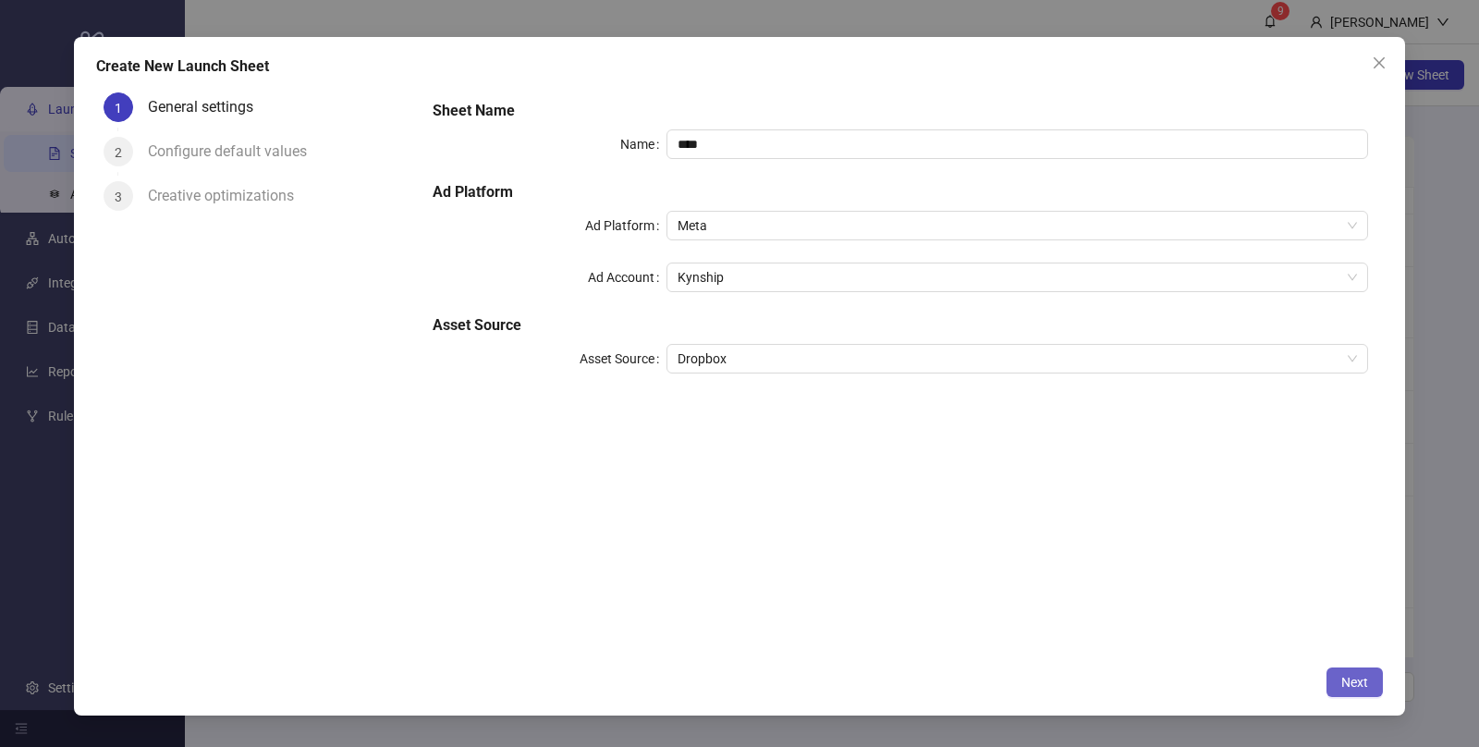
click at [1350, 680] on span "Next" at bounding box center [1354, 682] width 27 height 15
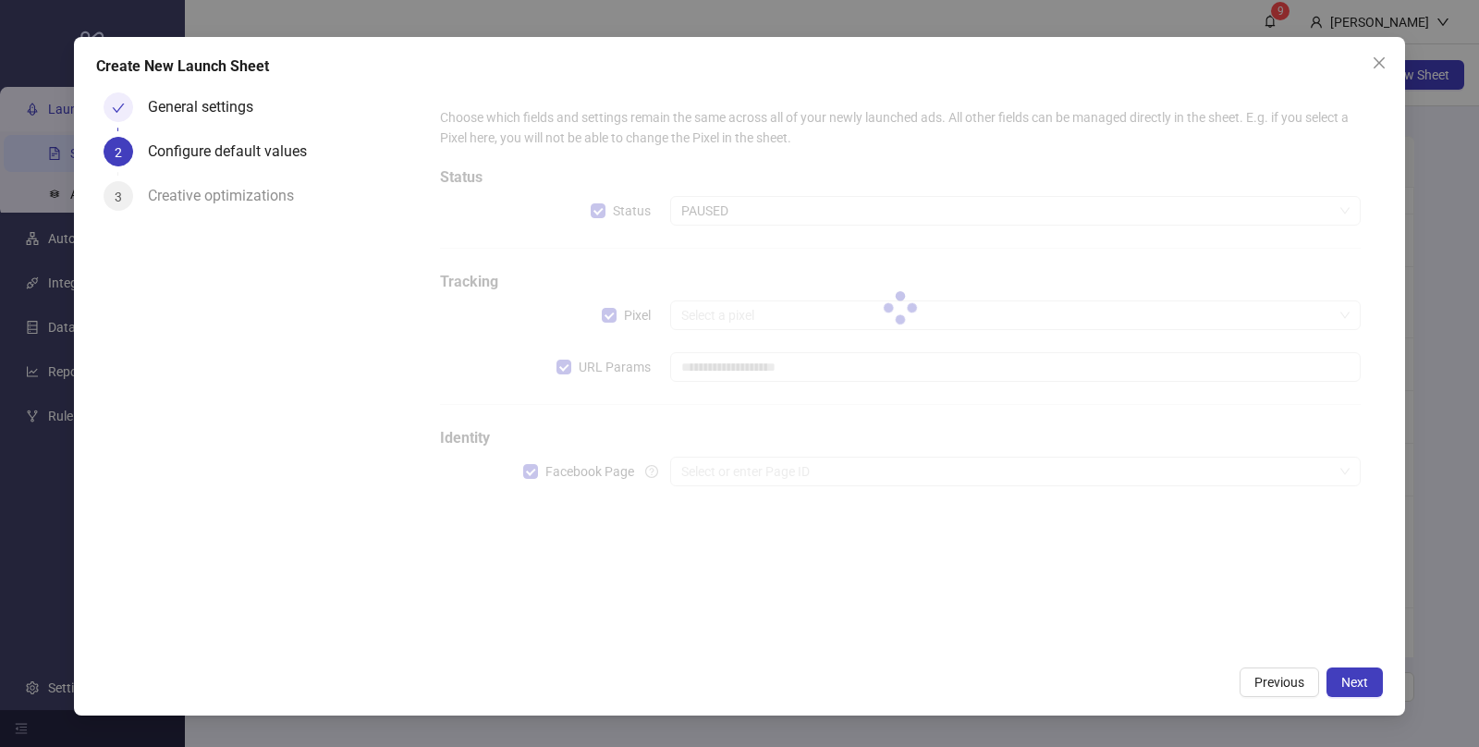
type input "**********"
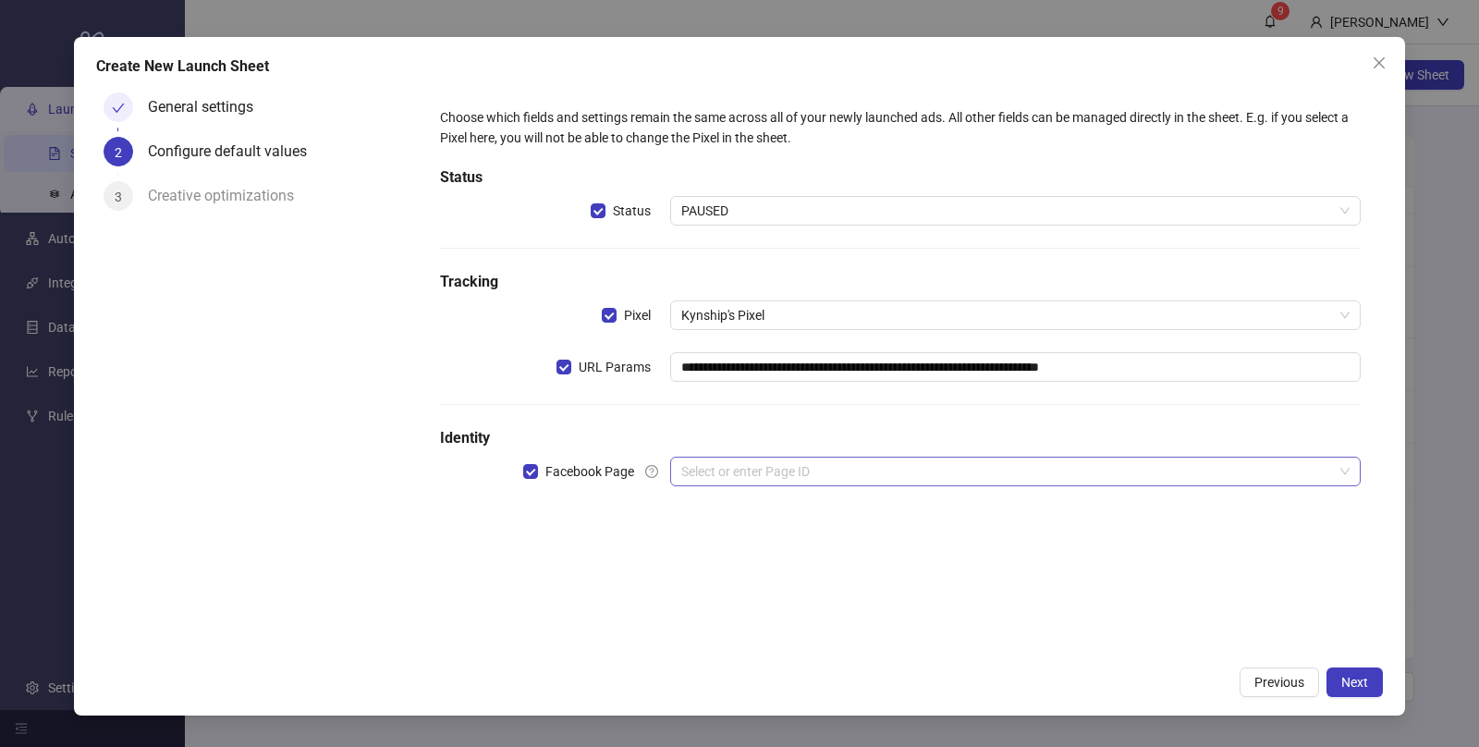
click at [725, 473] on input "search" at bounding box center [1007, 472] width 652 height 28
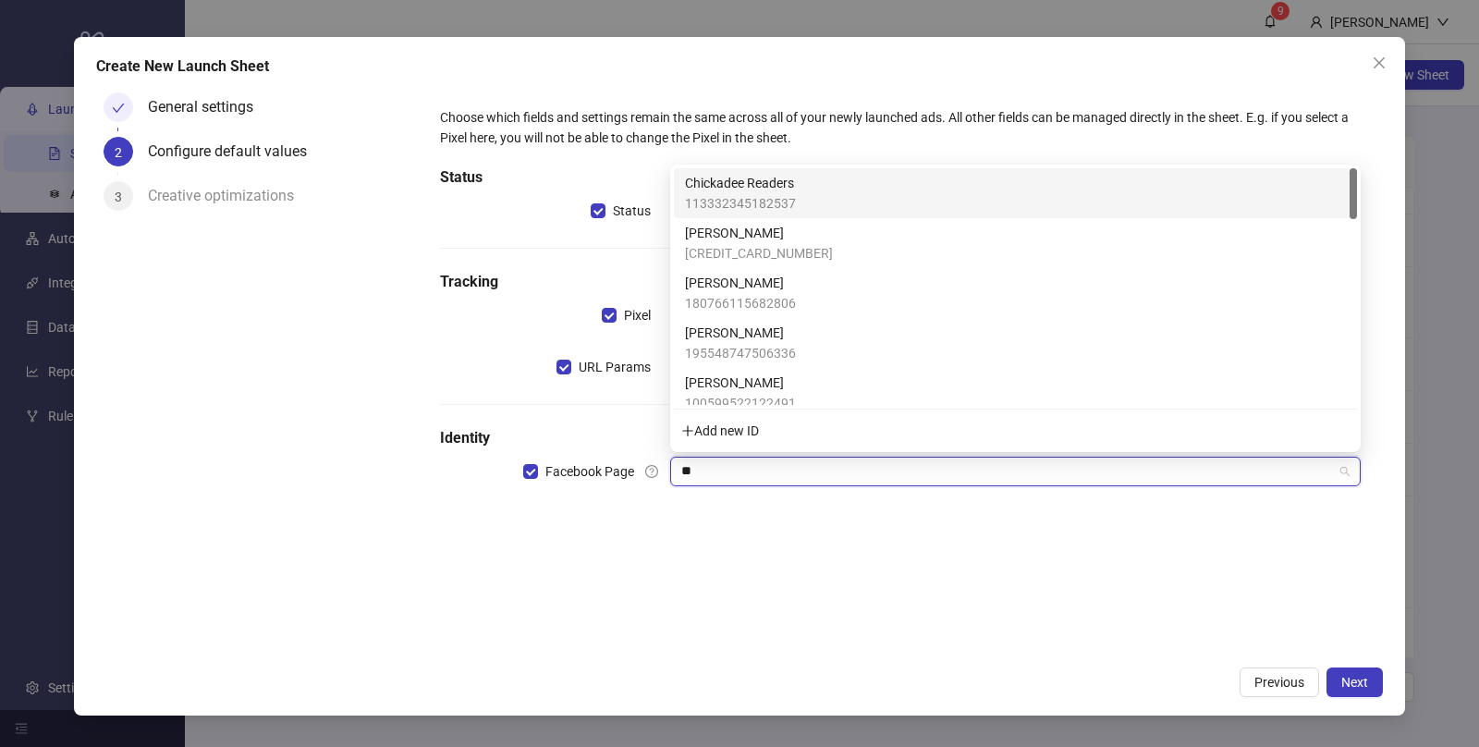
type input "***"
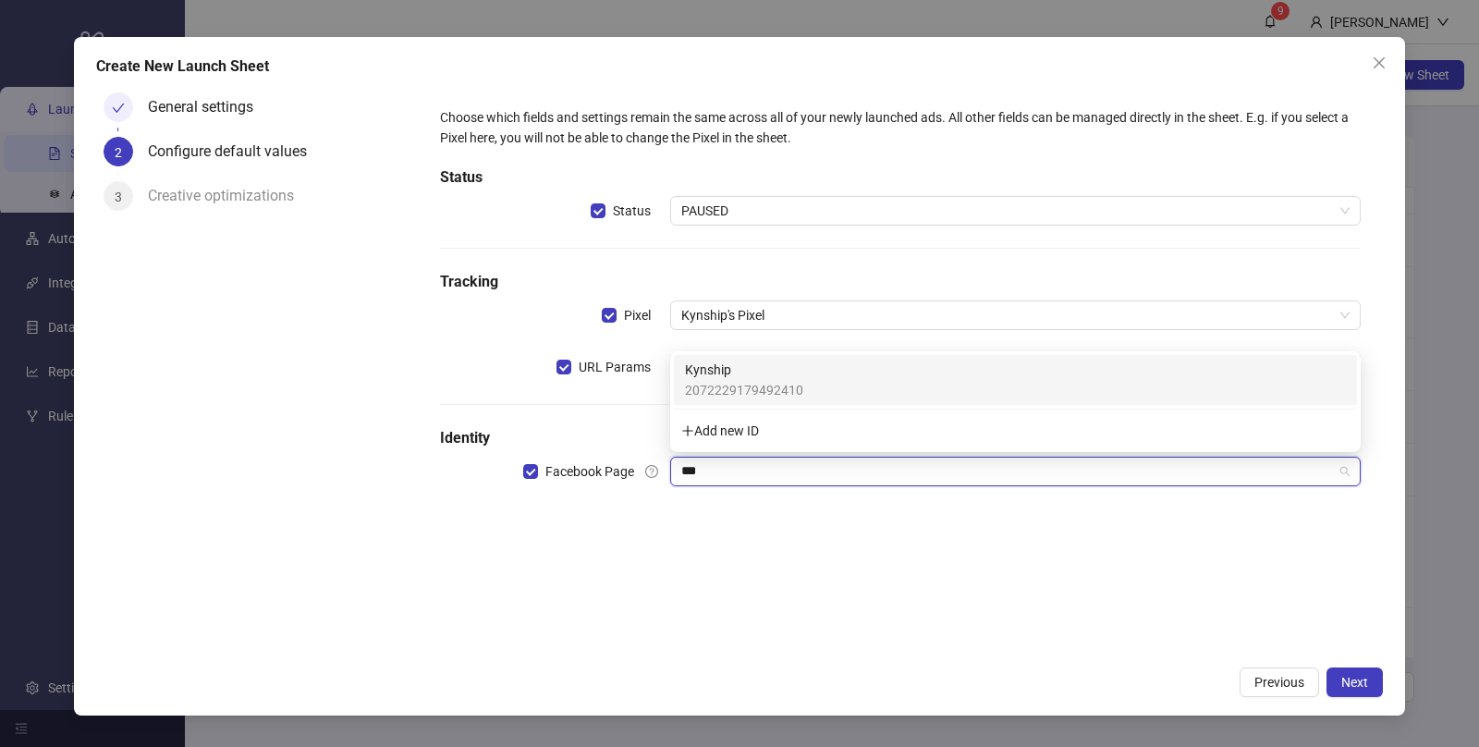
click at [721, 371] on span "Kynship" at bounding box center [744, 370] width 118 height 20
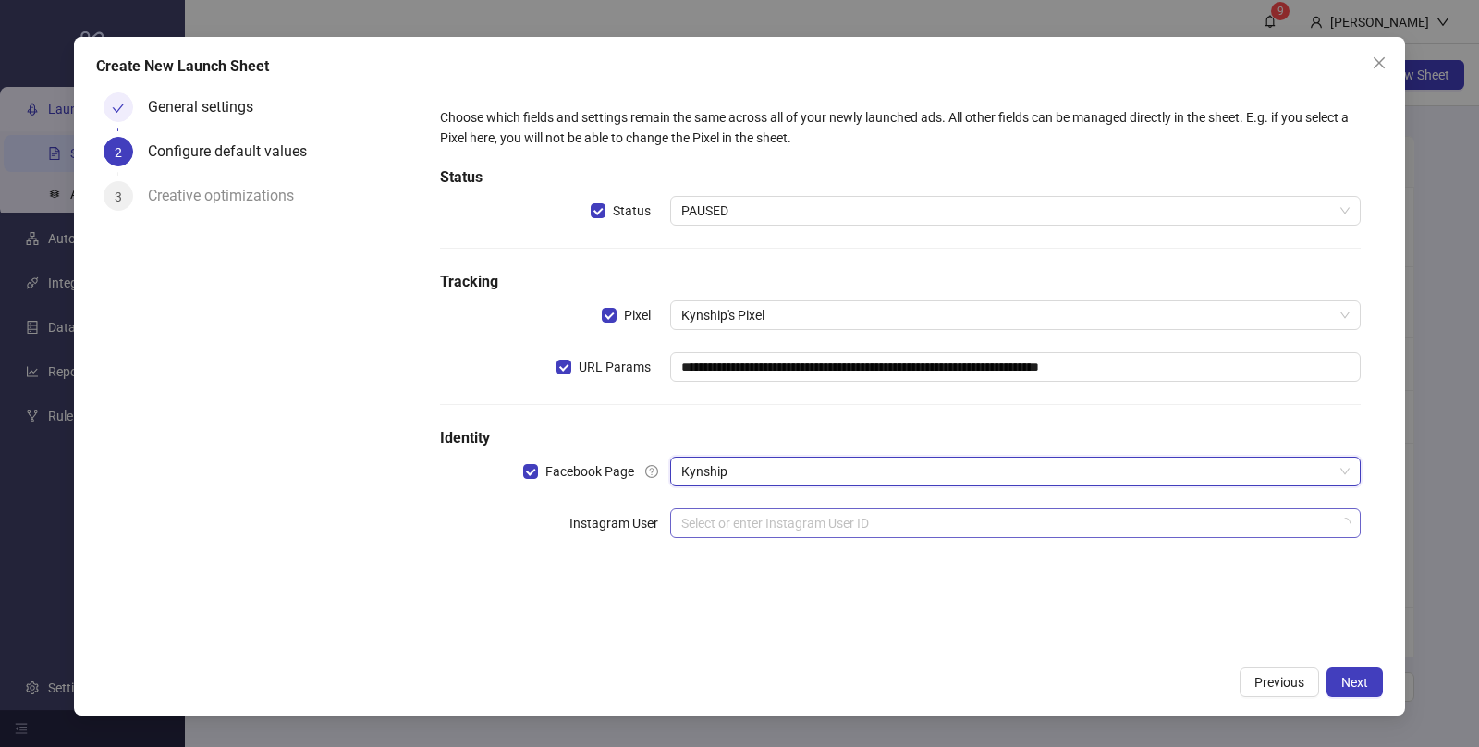
click at [686, 535] on div "Select or enter Instagram User ID" at bounding box center [1015, 523] width 691 height 30
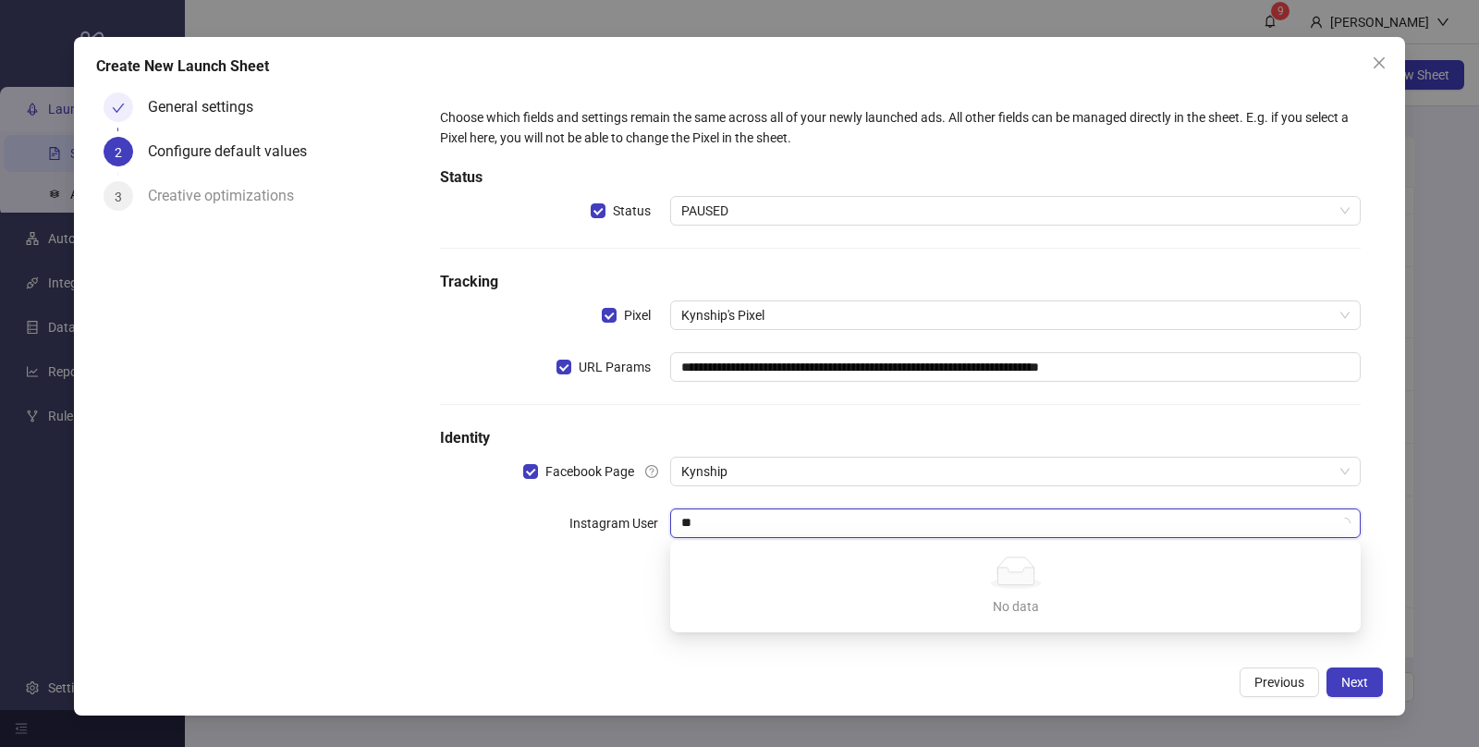
type input "***"
click at [678, 565] on div "kynshipco" at bounding box center [1015, 560] width 683 height 30
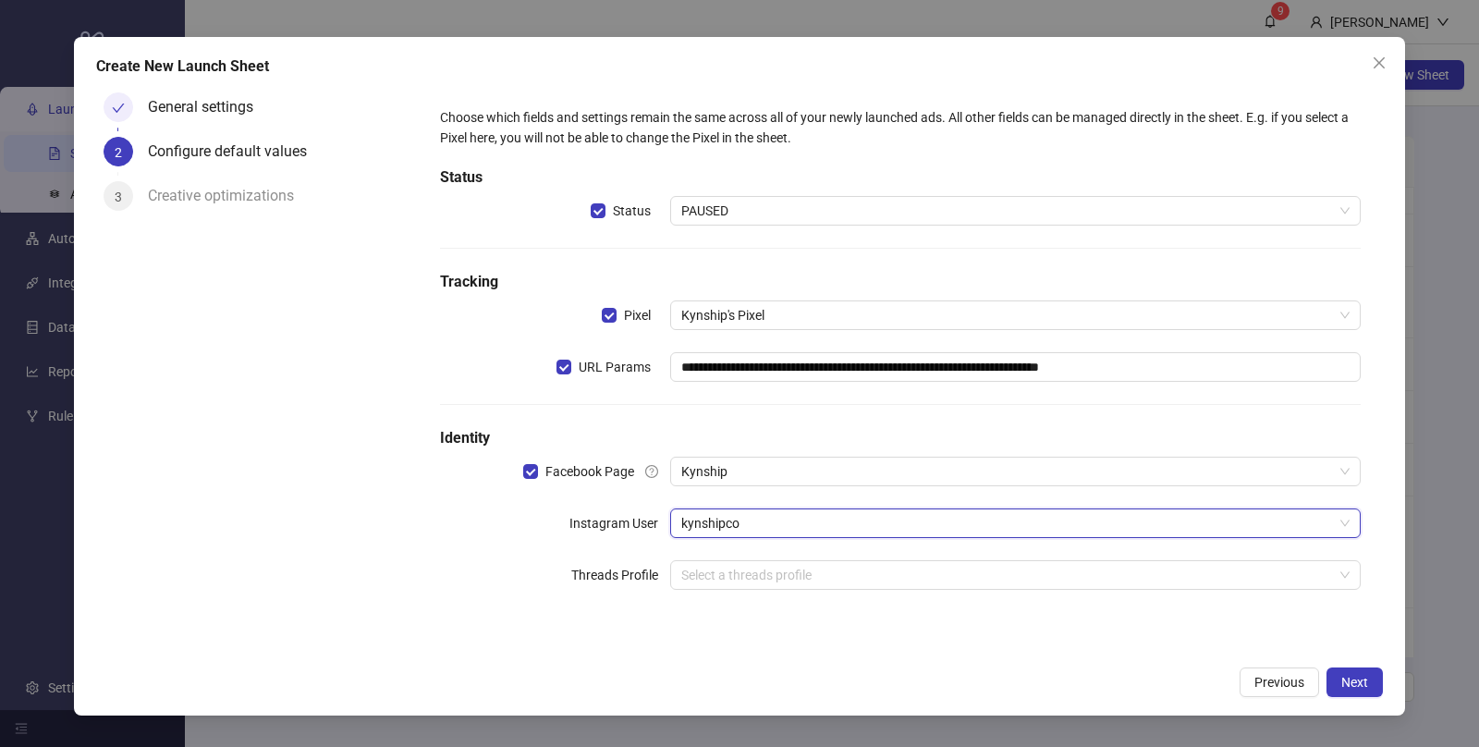
click at [780, 653] on div "**********" at bounding box center [900, 370] width 965 height 570
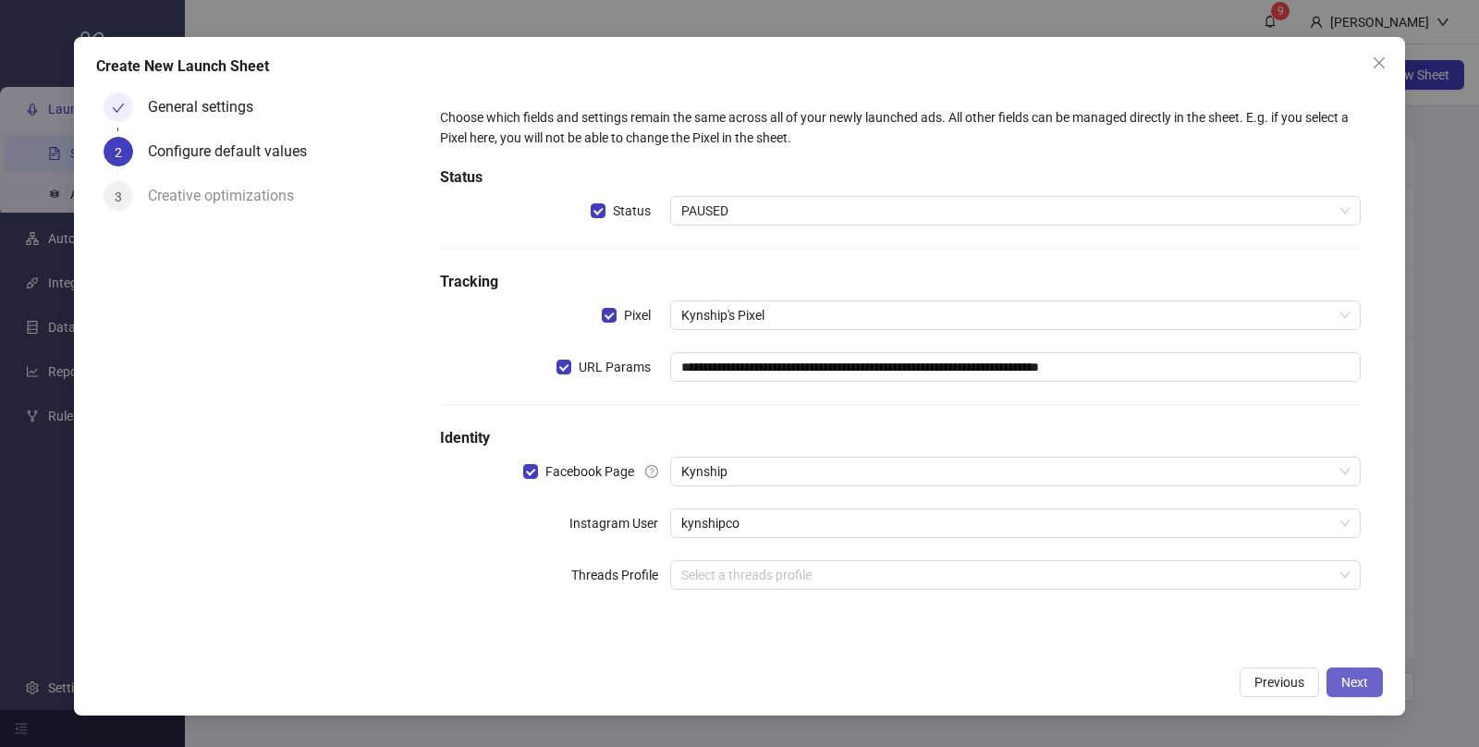
click at [1355, 687] on span "Next" at bounding box center [1354, 682] width 27 height 15
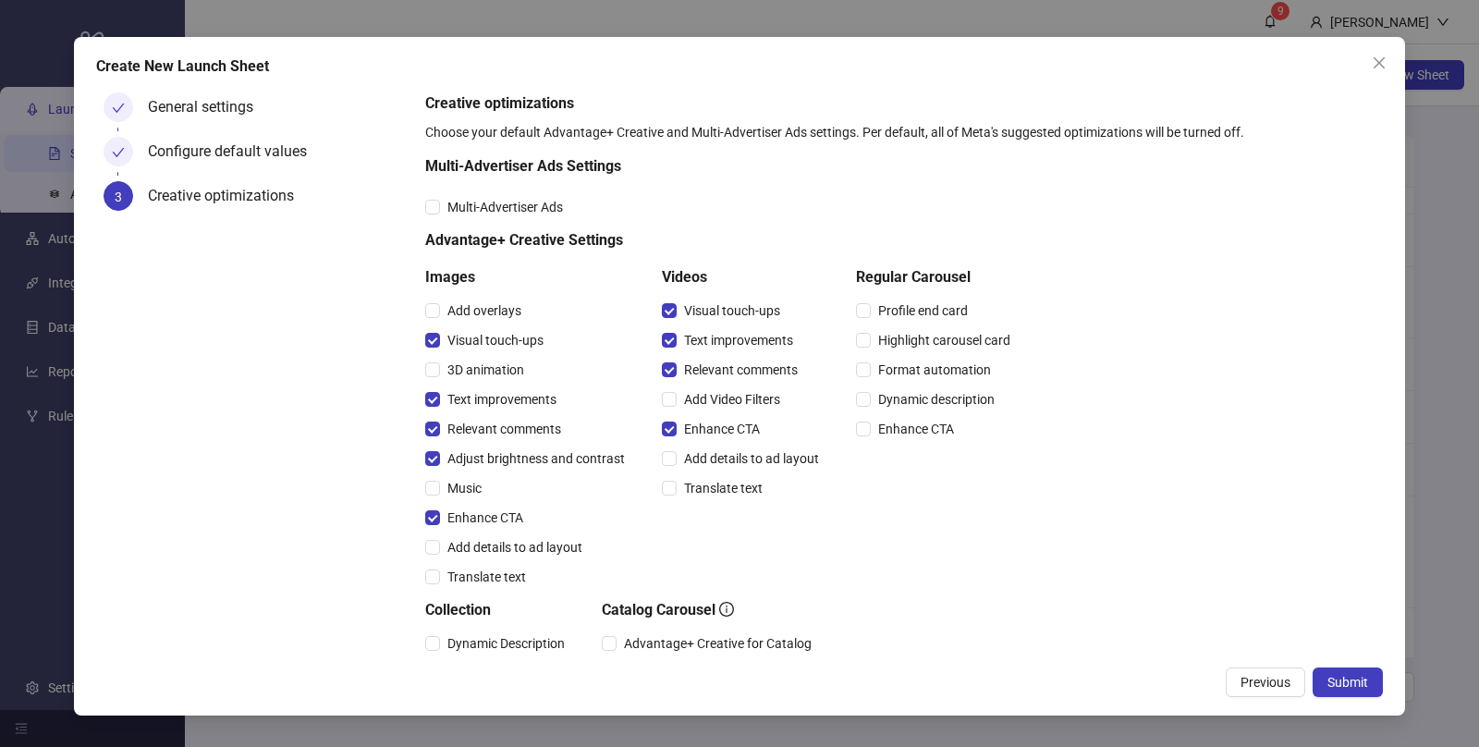
scroll to position [372, 0]
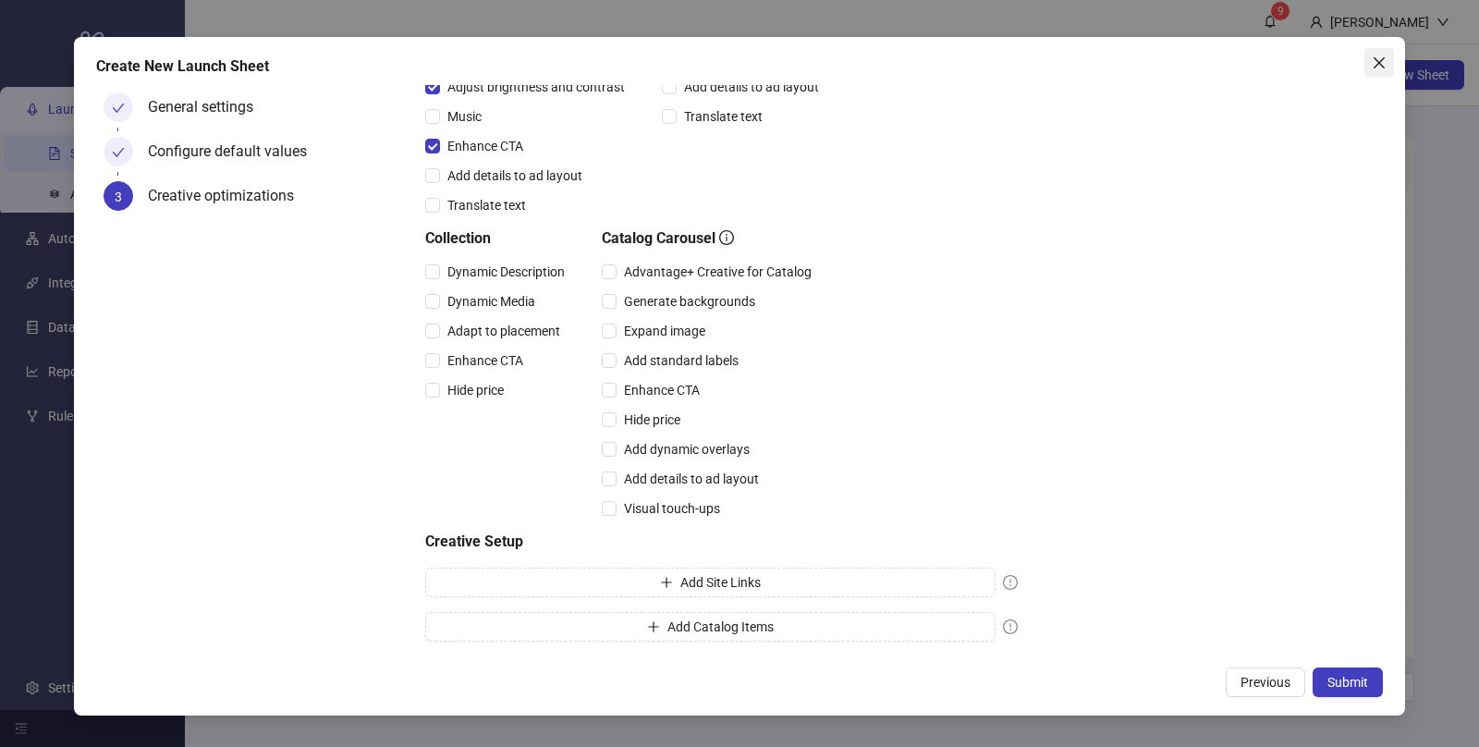
click at [1378, 58] on icon "close" at bounding box center [1379, 62] width 15 height 15
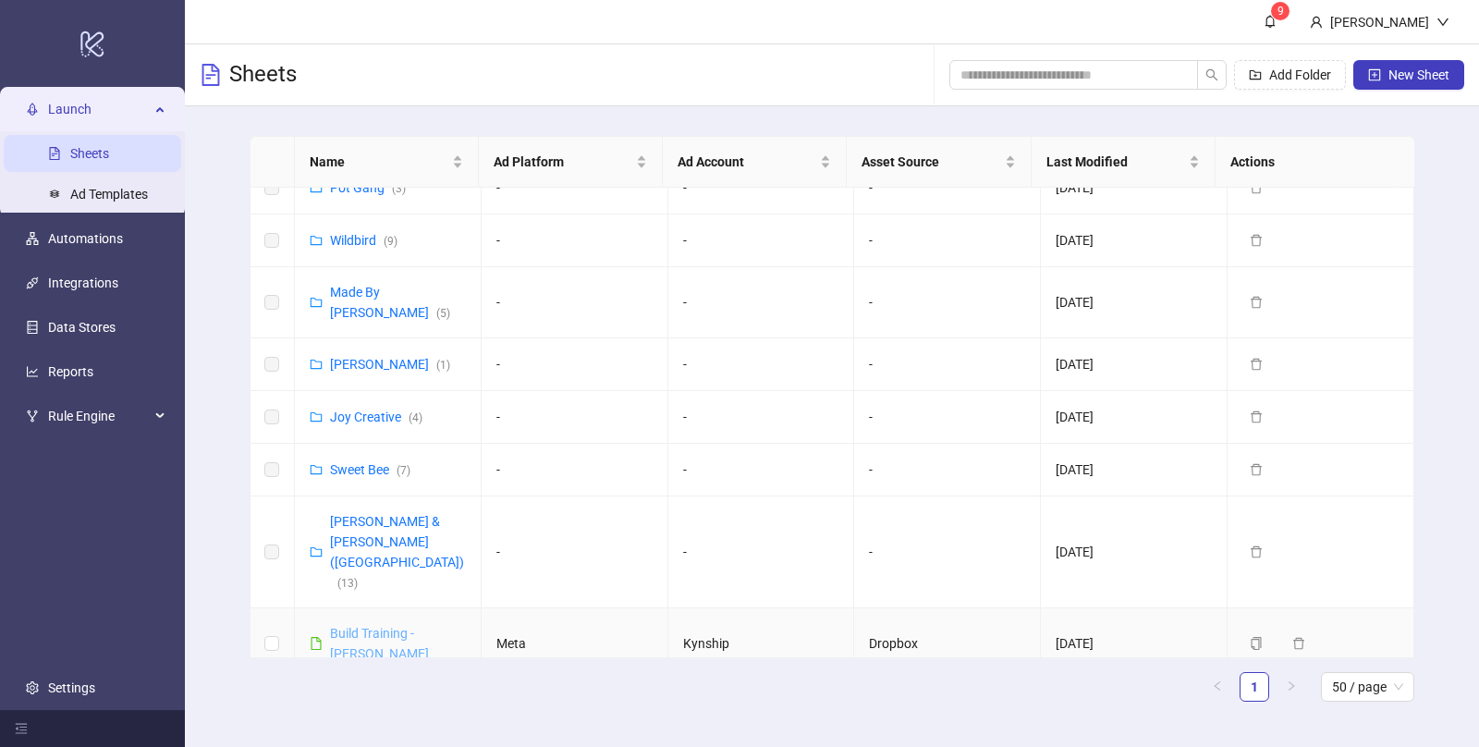
click at [357, 626] on link "Build Training - [PERSON_NAME]" at bounding box center [379, 643] width 99 height 35
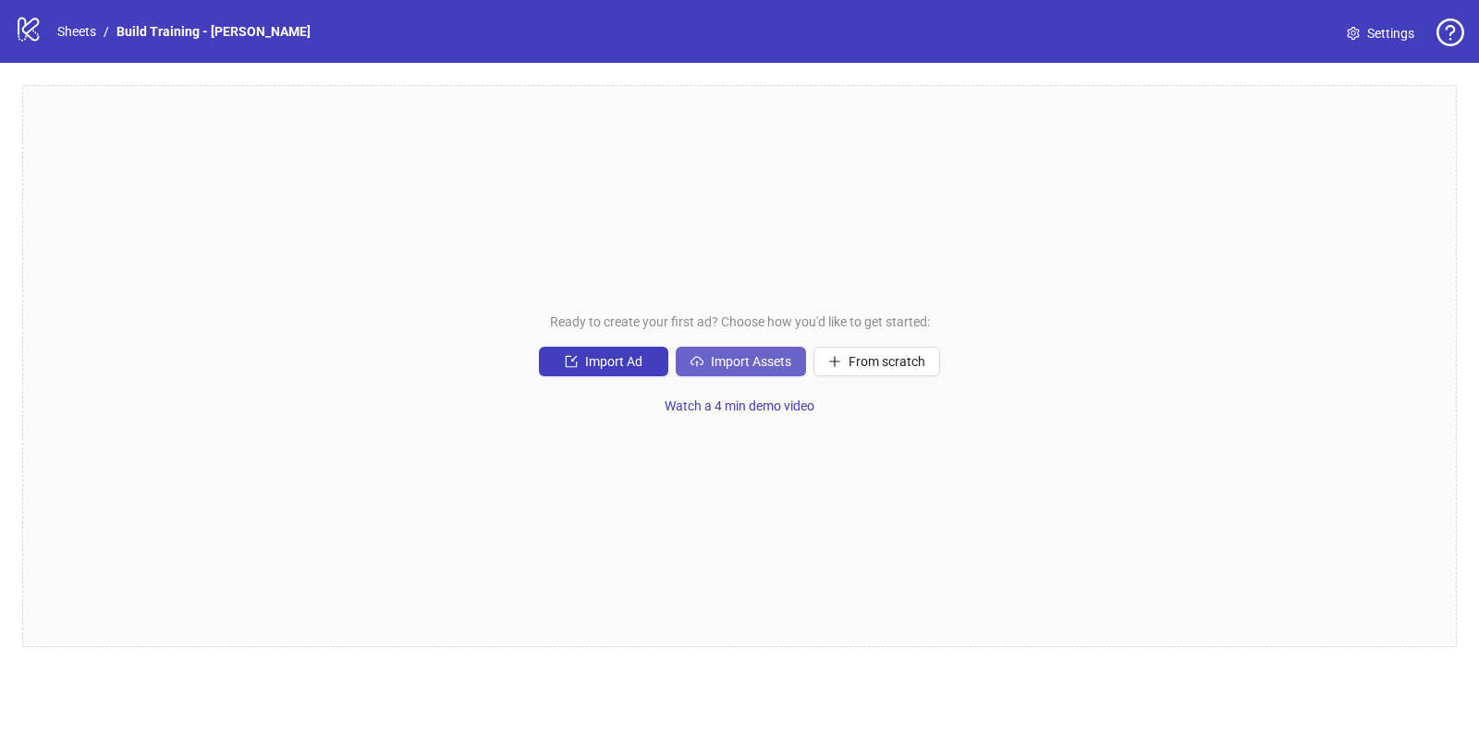
click at [741, 354] on span "Import Assets" at bounding box center [751, 361] width 80 height 15
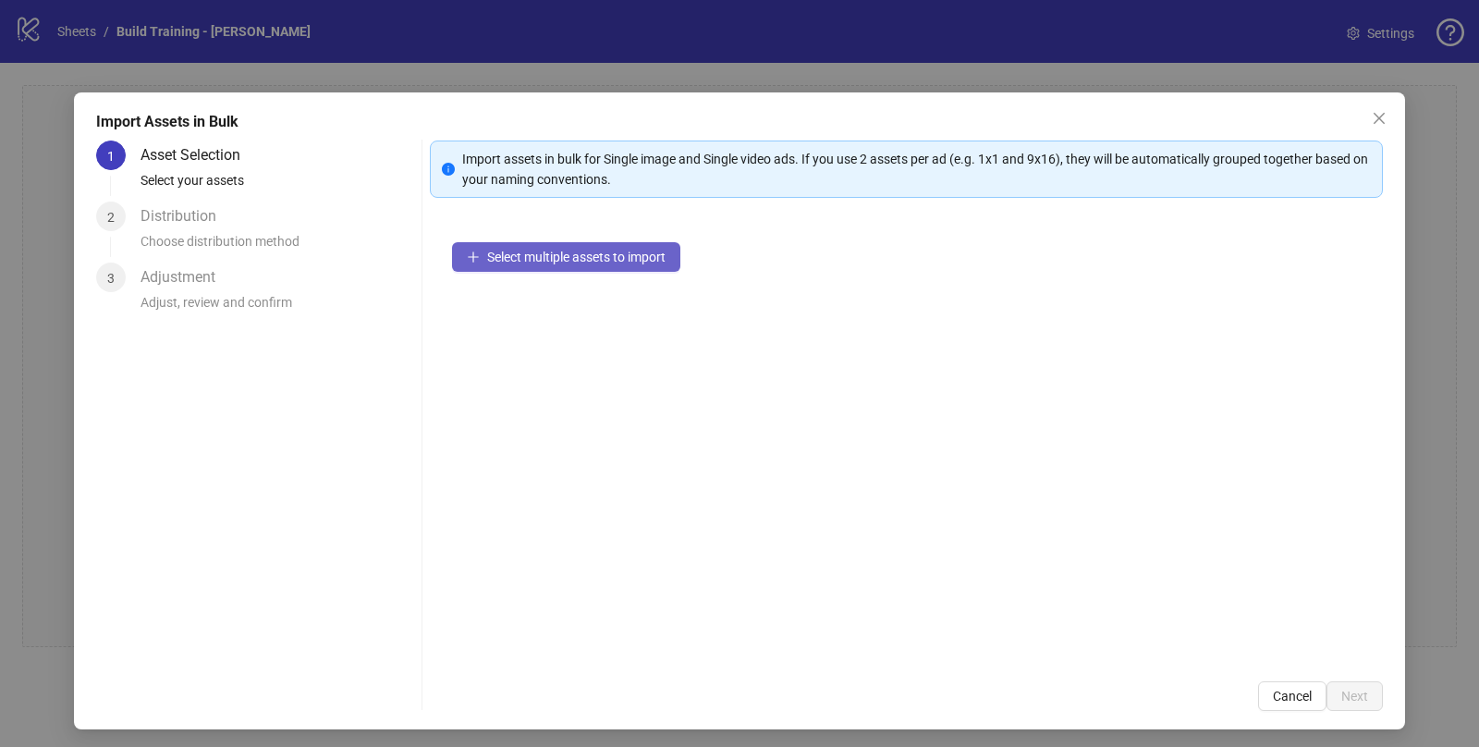
click at [527, 254] on span "Select multiple assets to import" at bounding box center [576, 257] width 178 height 15
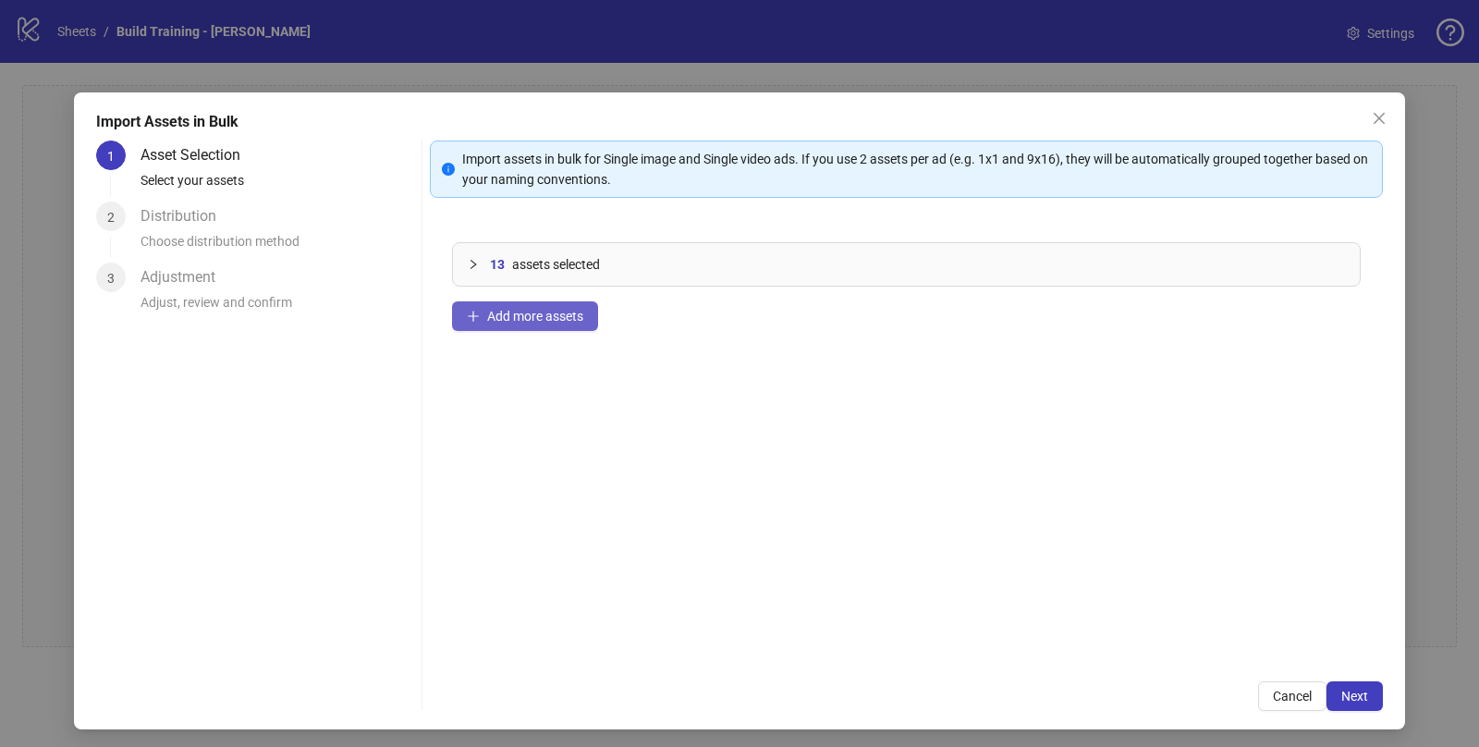
click at [510, 315] on span "Add more assets" at bounding box center [535, 316] width 96 height 15
click at [1341, 689] on span "Next" at bounding box center [1354, 696] width 27 height 15
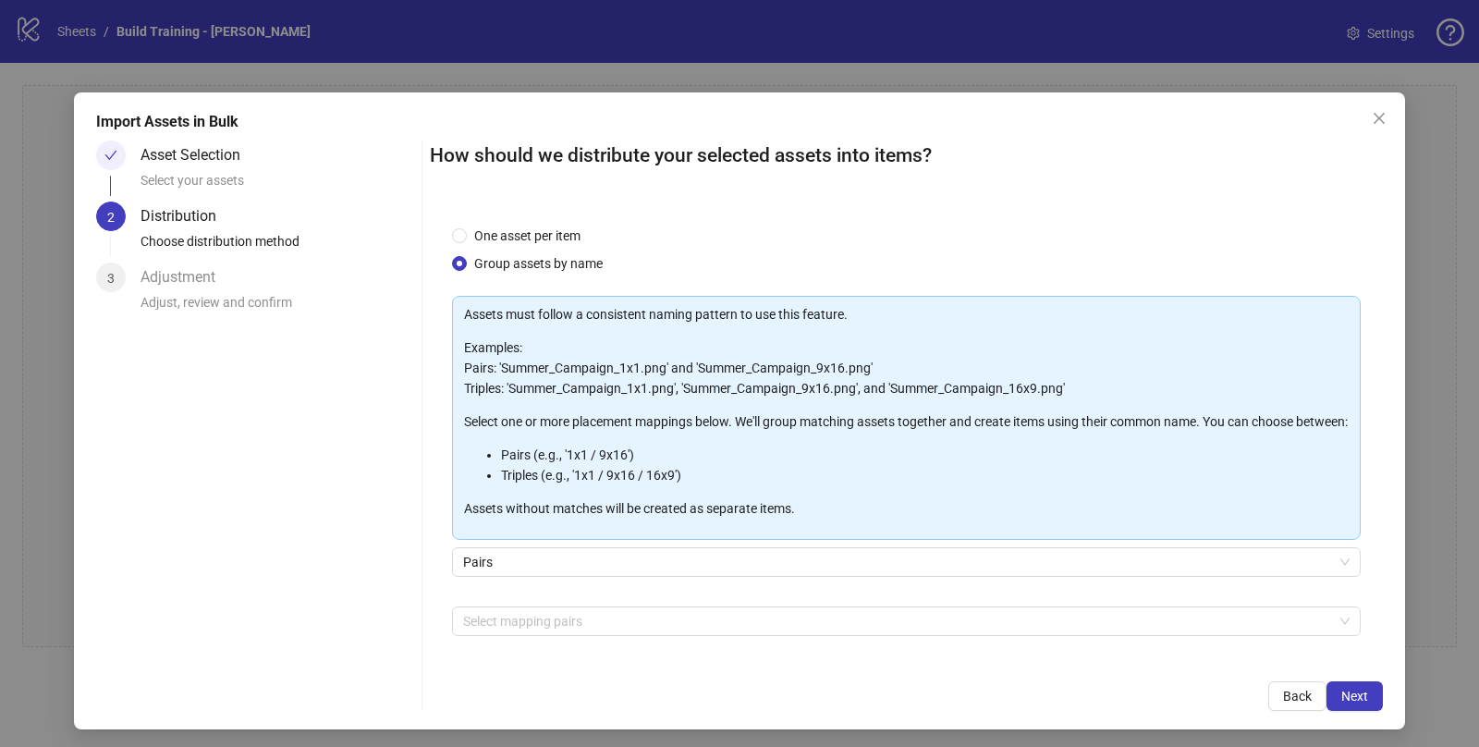
scroll to position [84, 0]
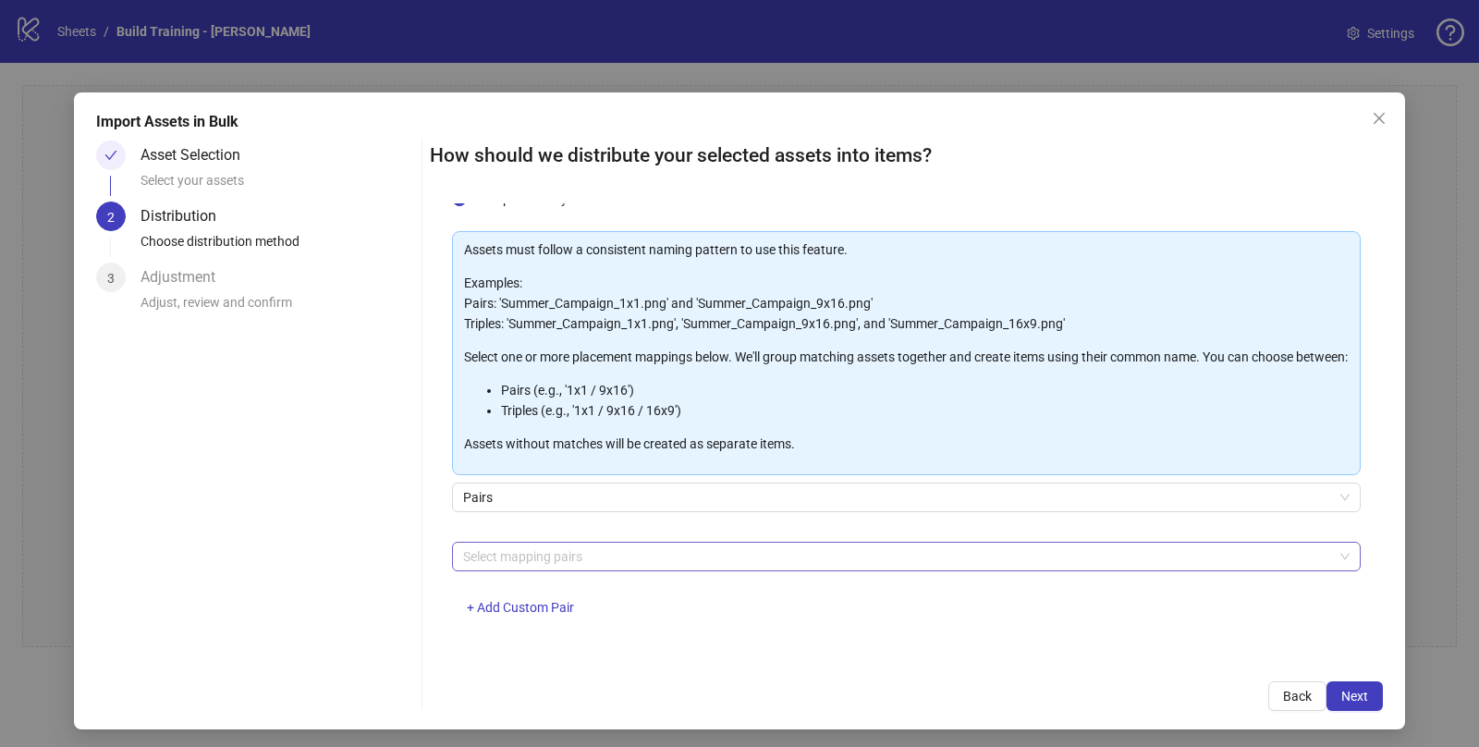
click at [593, 550] on div at bounding box center [897, 557] width 882 height 26
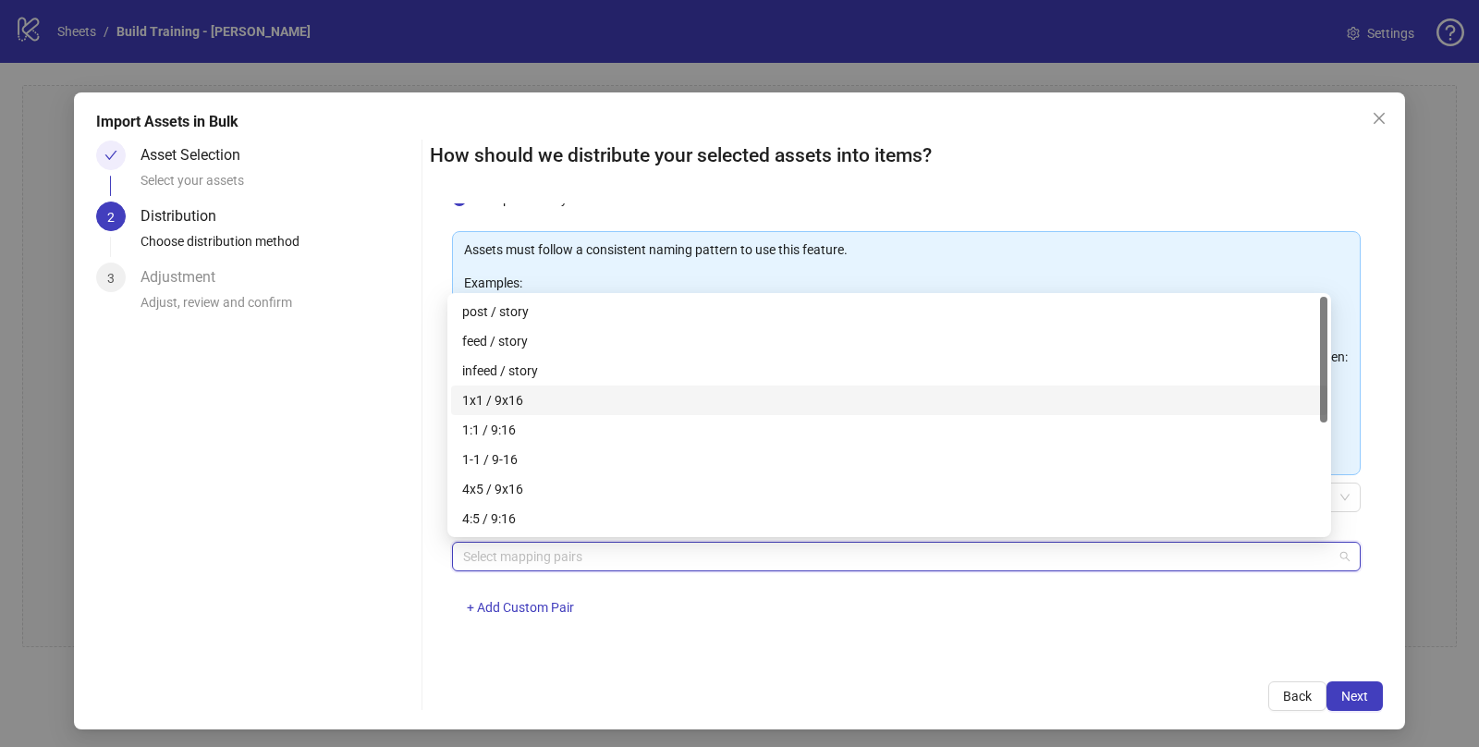
click at [526, 404] on div "1x1 / 9x16" at bounding box center [889, 400] width 854 height 20
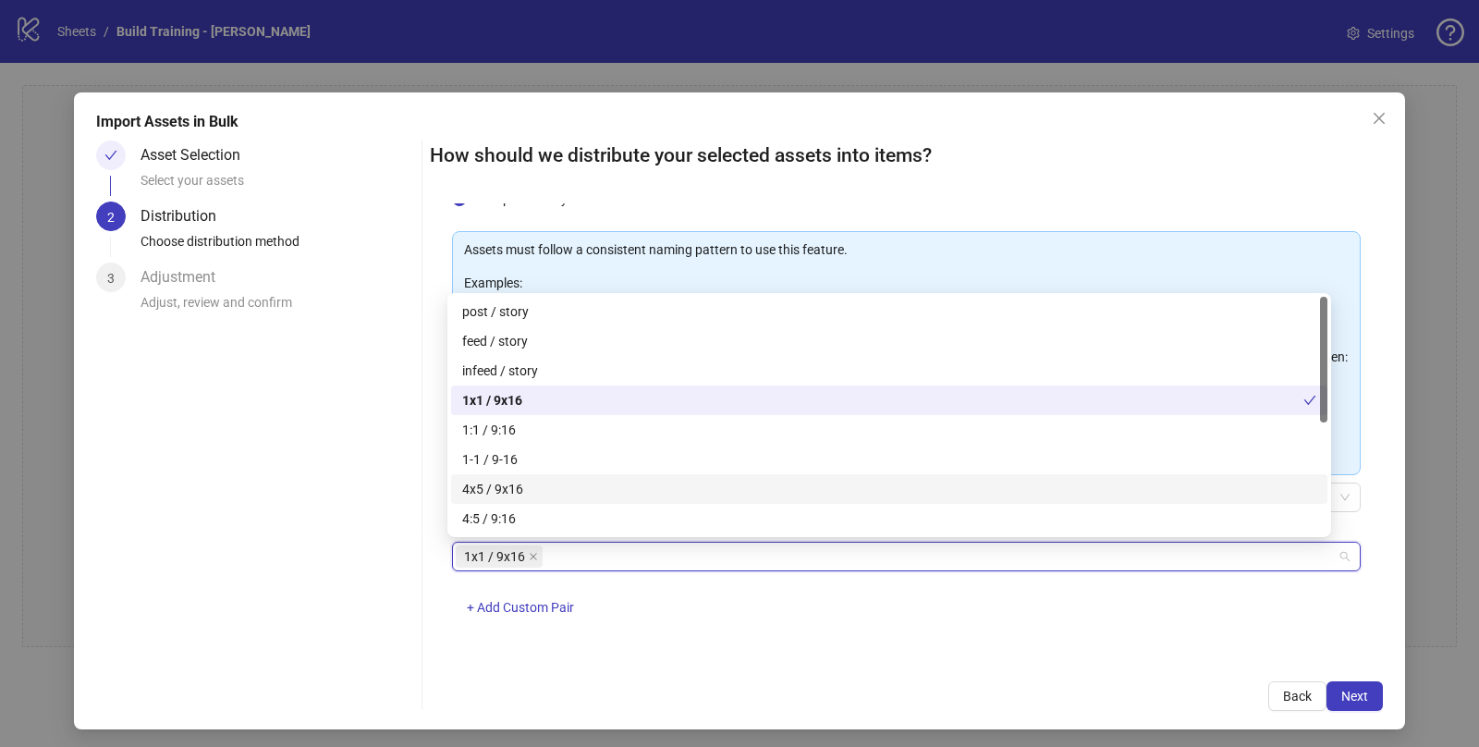
click at [602, 484] on div "4x5 / 9x16" at bounding box center [889, 489] width 854 height 20
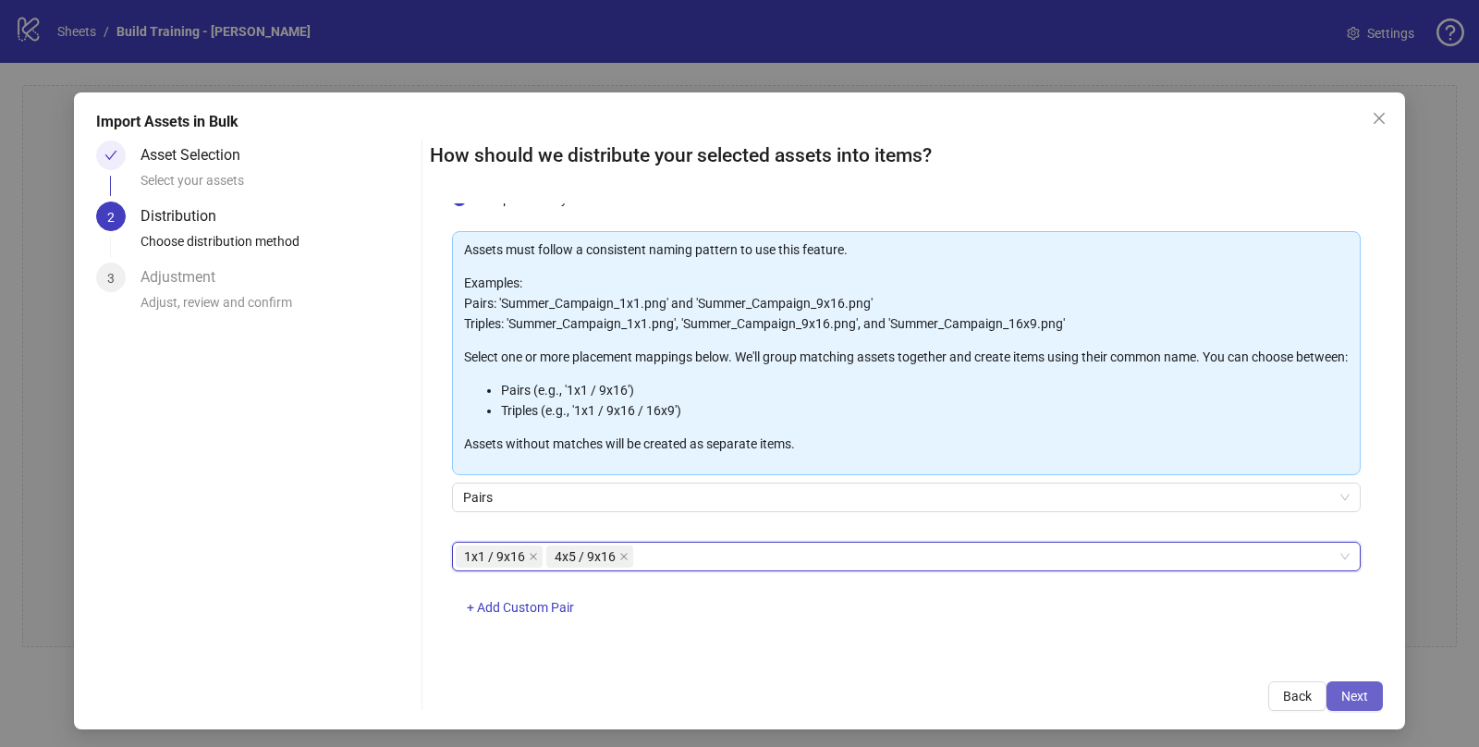
click at [1341, 693] on span "Next" at bounding box center [1354, 696] width 27 height 15
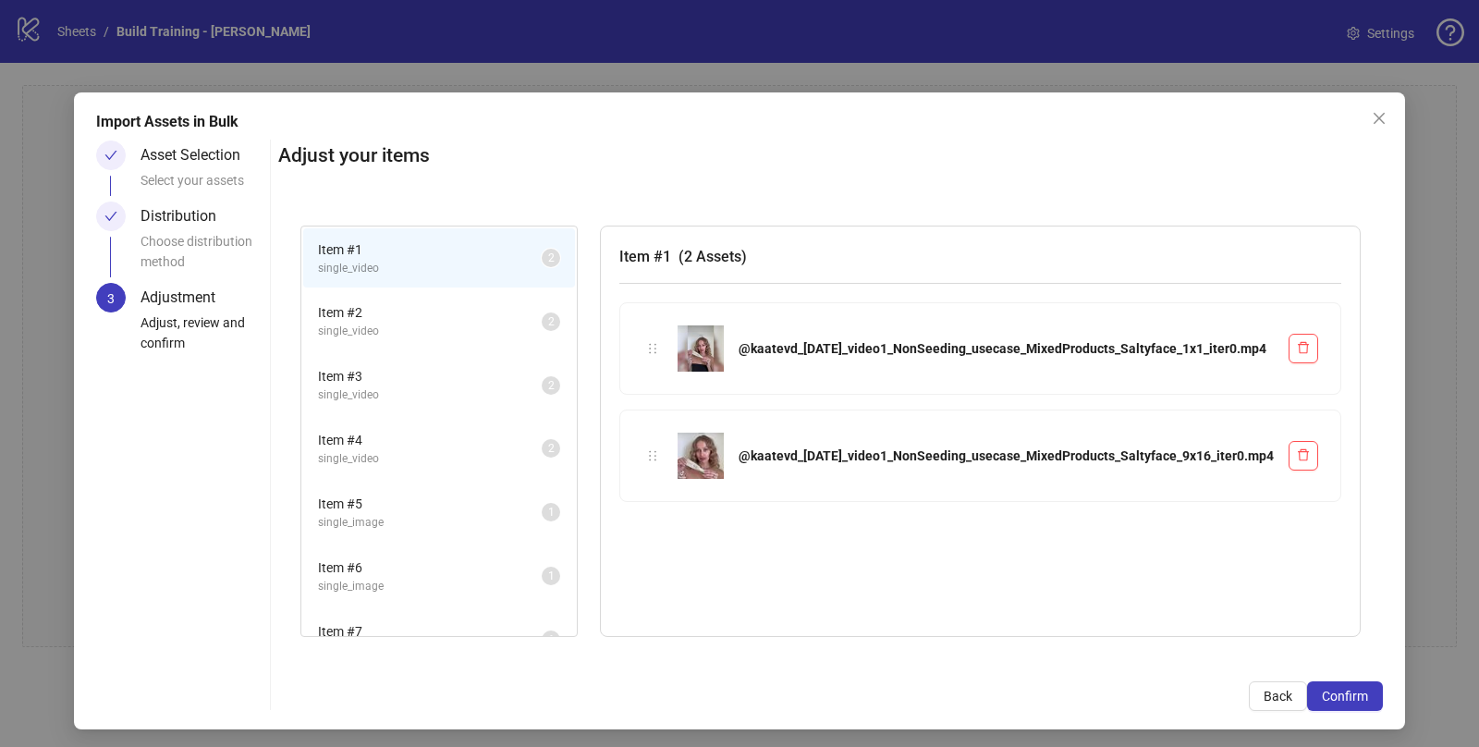
click at [447, 320] on span "Item # 2" at bounding box center [430, 312] width 224 height 20
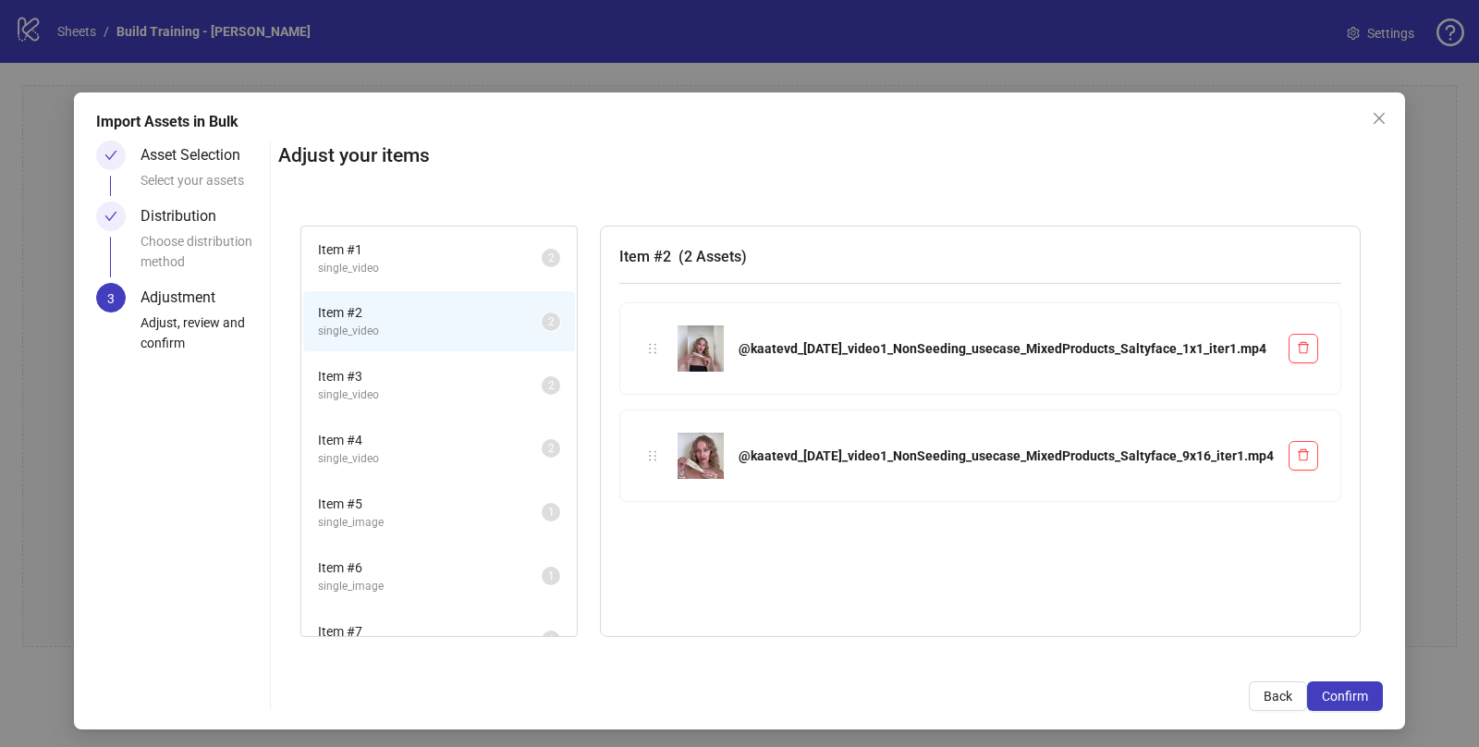
click at [451, 372] on span "Item # 3" at bounding box center [430, 376] width 224 height 20
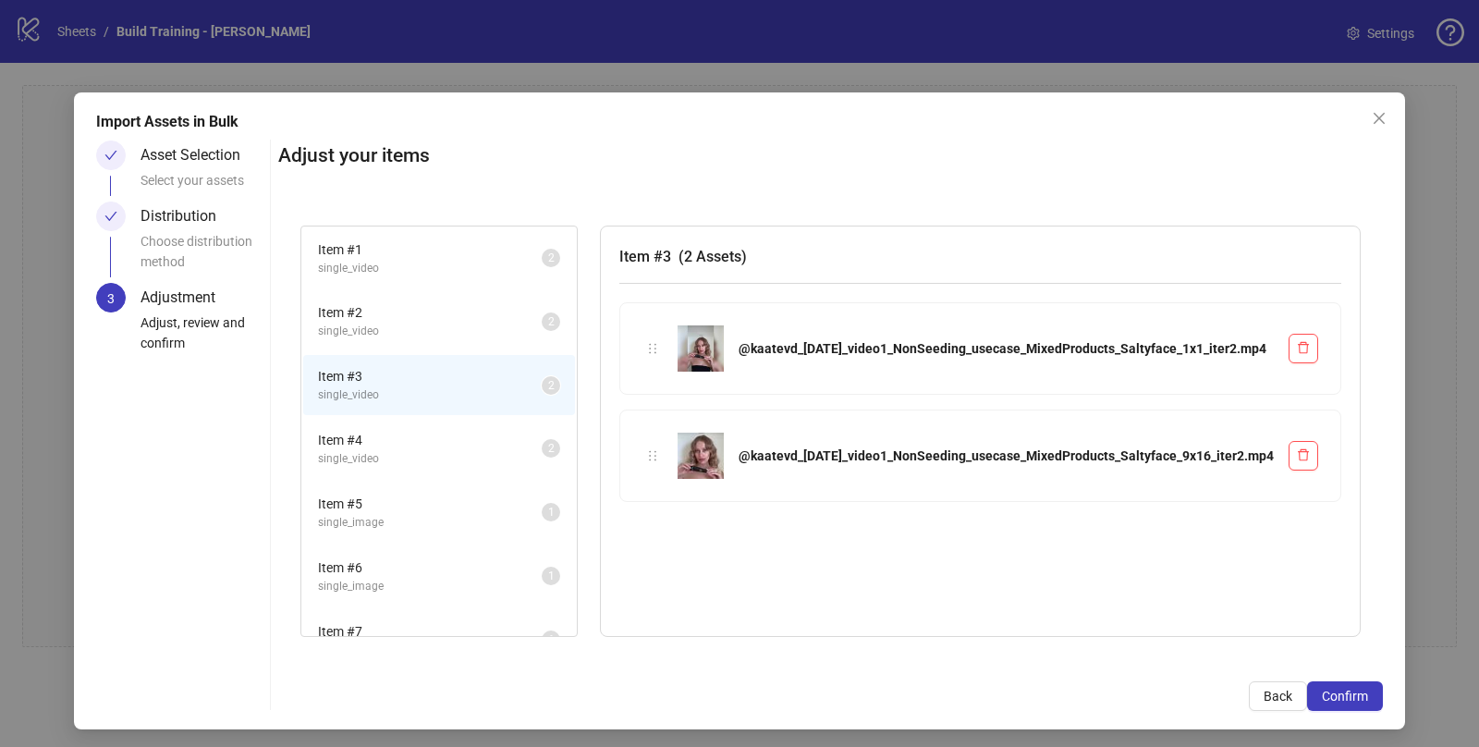
click at [456, 430] on span "Item # 4" at bounding box center [430, 440] width 224 height 20
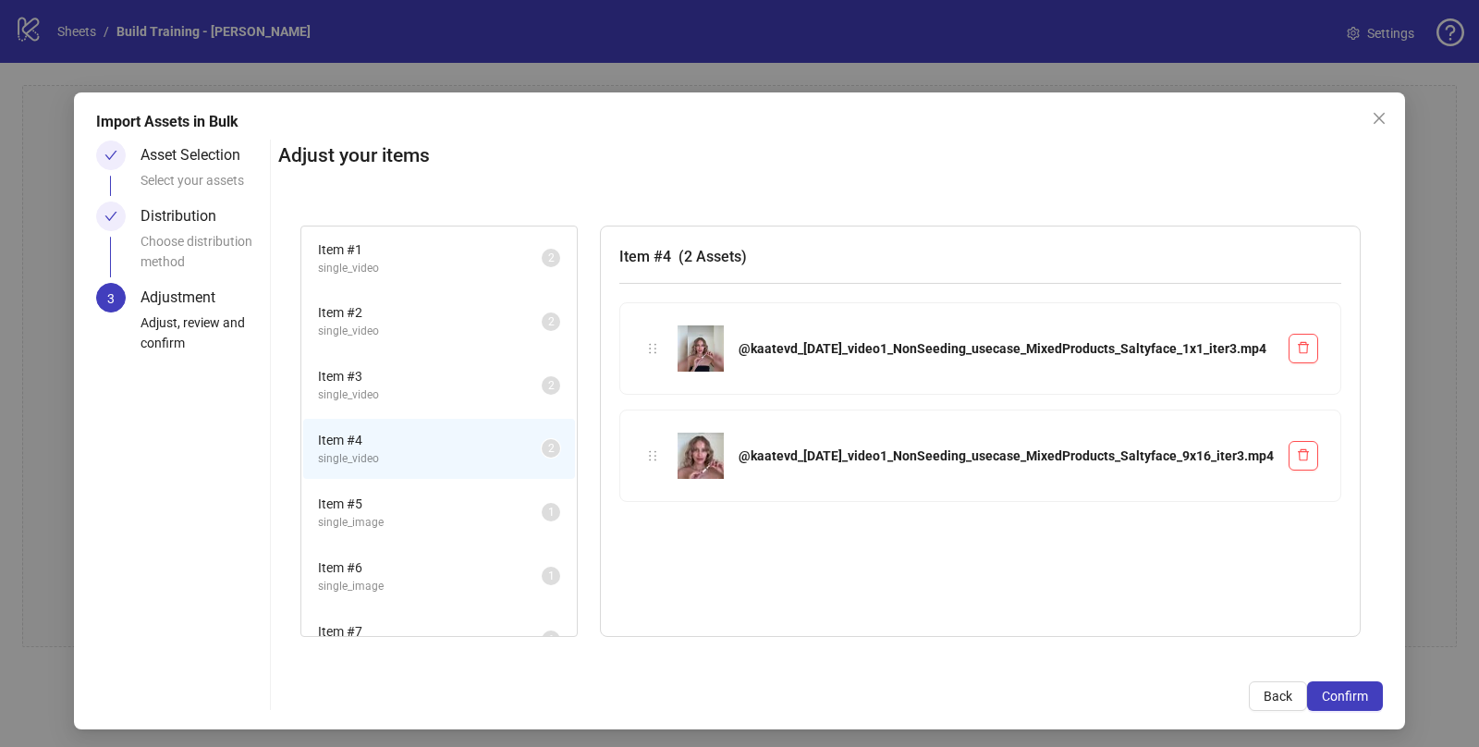
click at [459, 483] on li "Item # 5 single_image 1" at bounding box center [439, 513] width 272 height 60
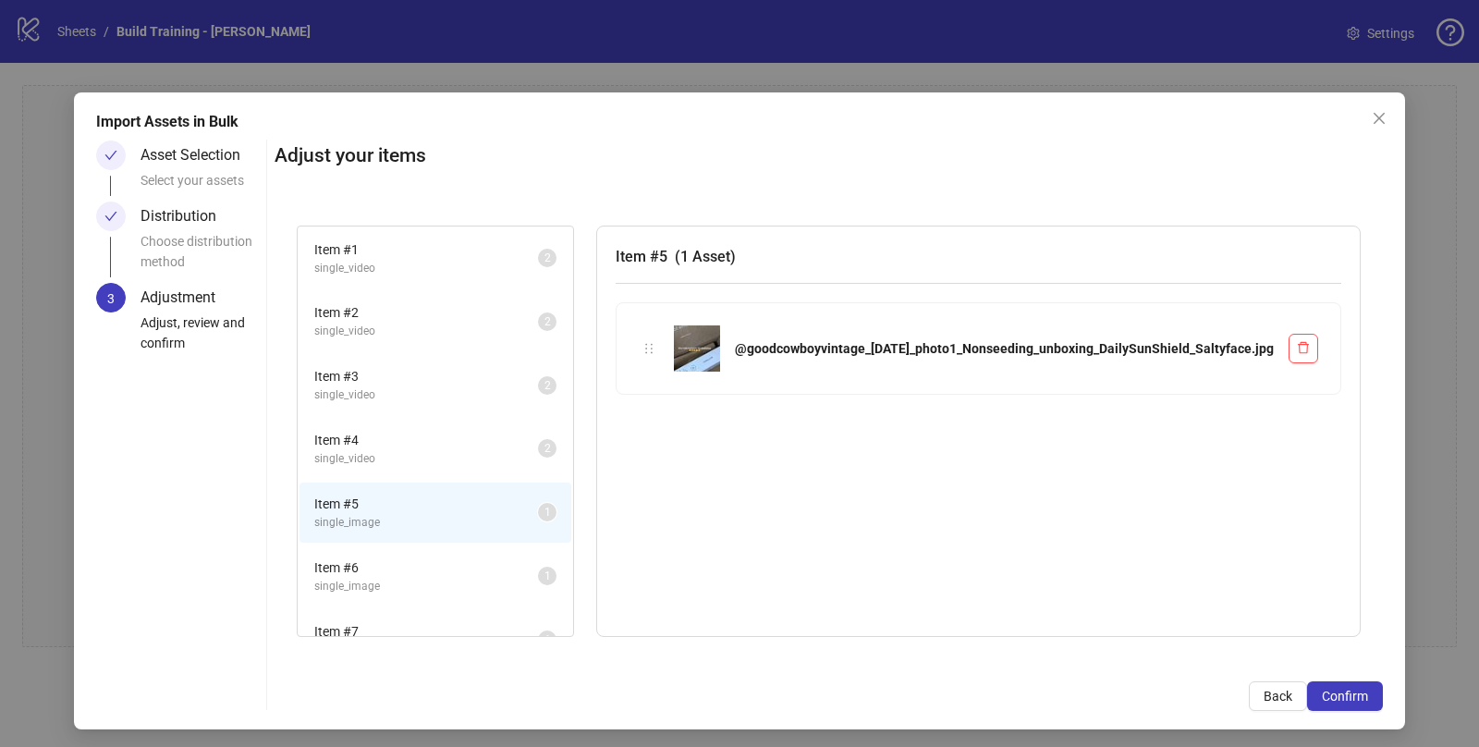
click at [557, 534] on li "Item # 5 single_image 1" at bounding box center [436, 513] width 272 height 60
click at [534, 440] on span "Item # 4" at bounding box center [426, 440] width 224 height 20
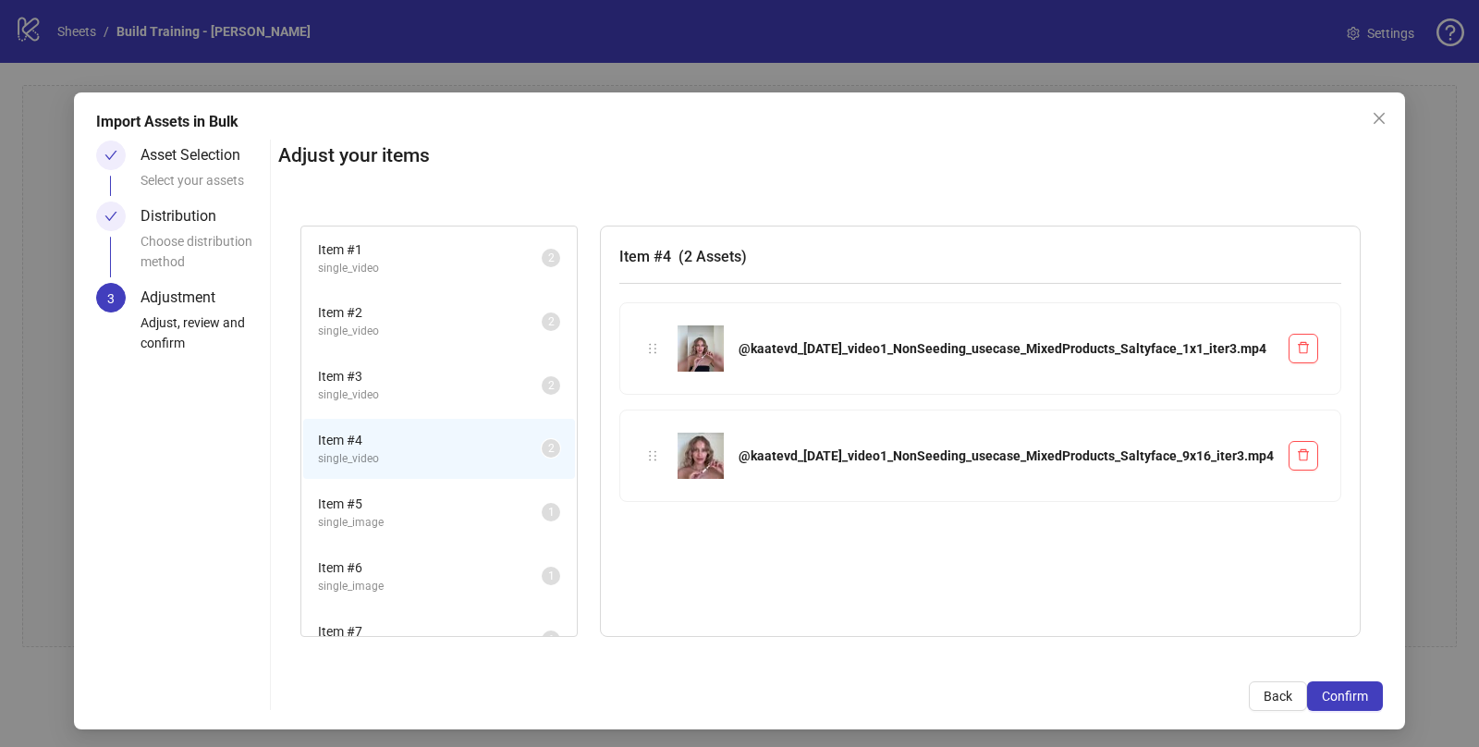
click at [509, 508] on span "Item # 5" at bounding box center [430, 504] width 224 height 20
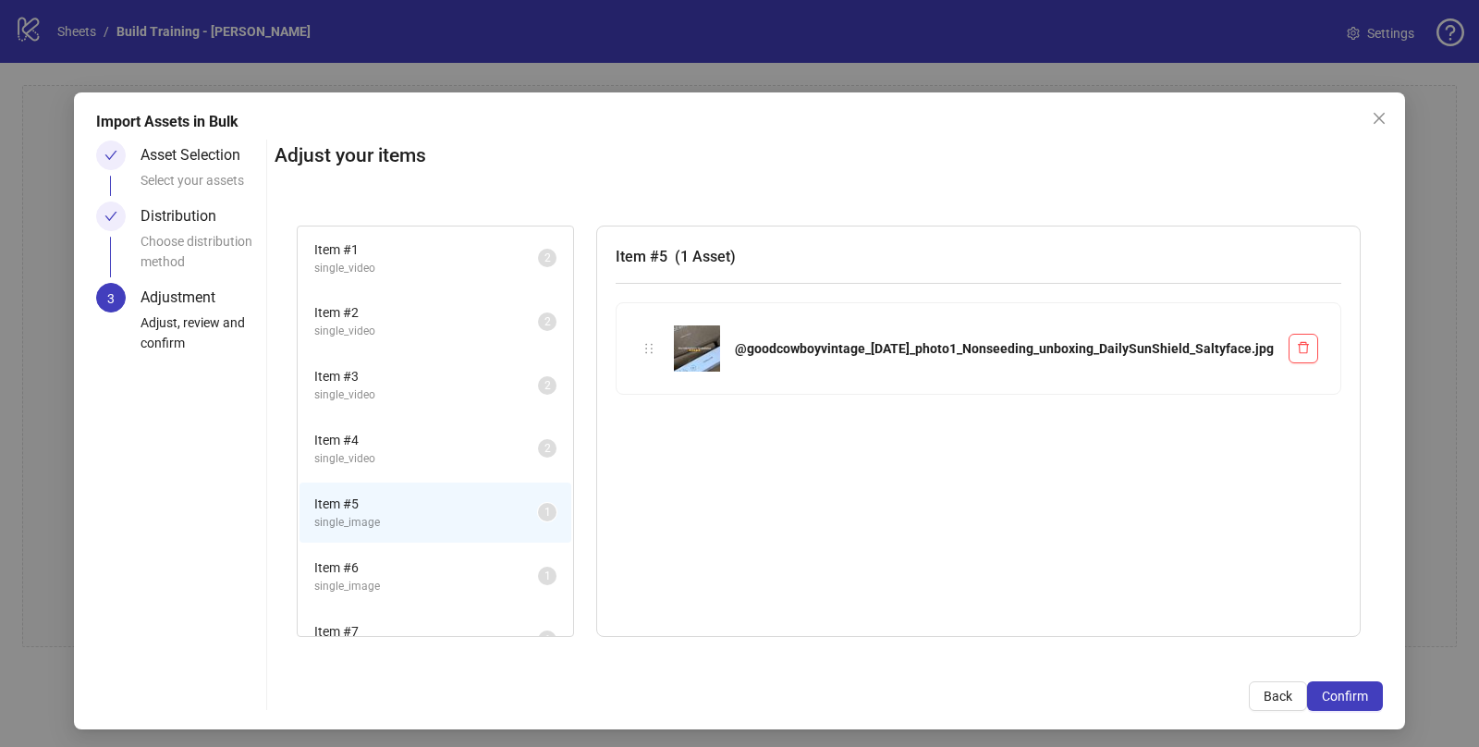
click at [500, 572] on span "Item # 6" at bounding box center [426, 567] width 224 height 20
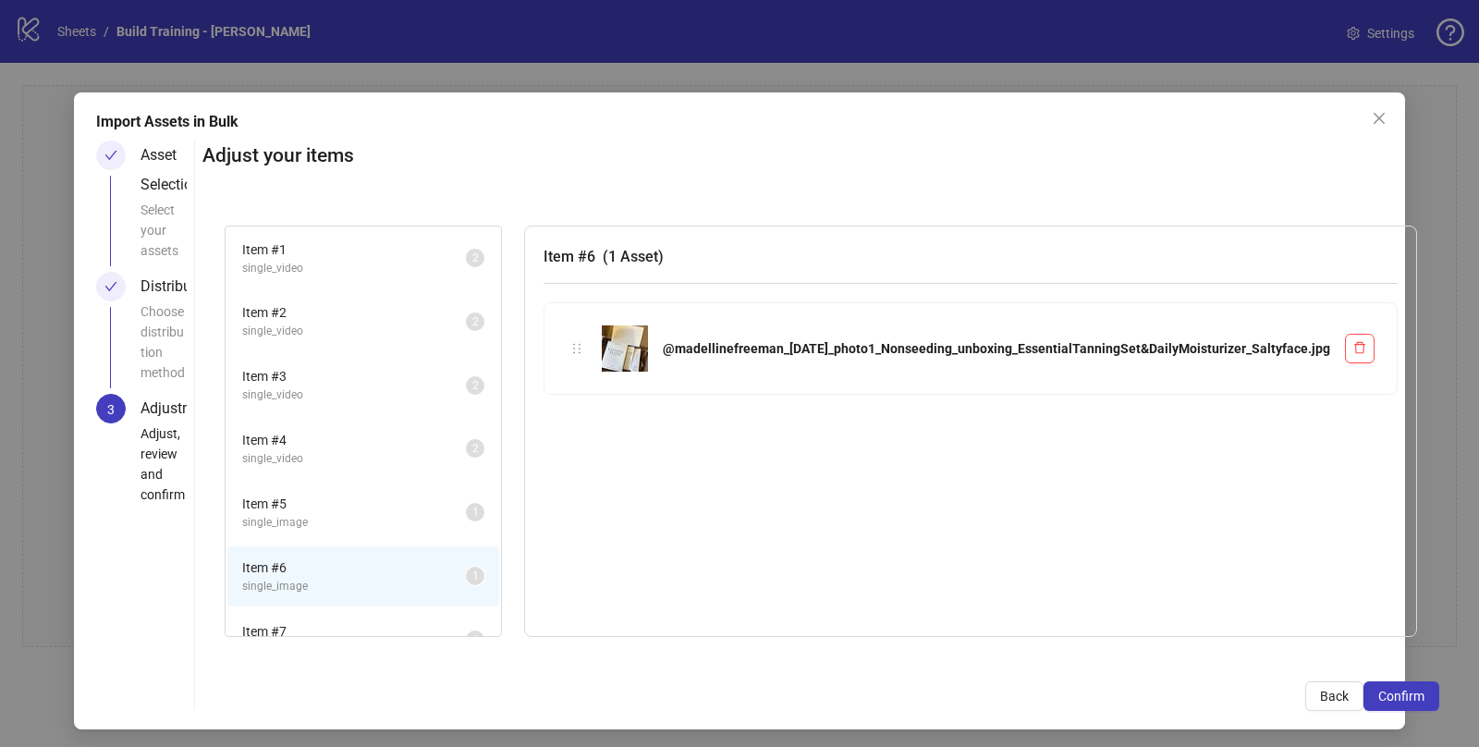
click at [435, 514] on span "single_image" at bounding box center [354, 523] width 224 height 18
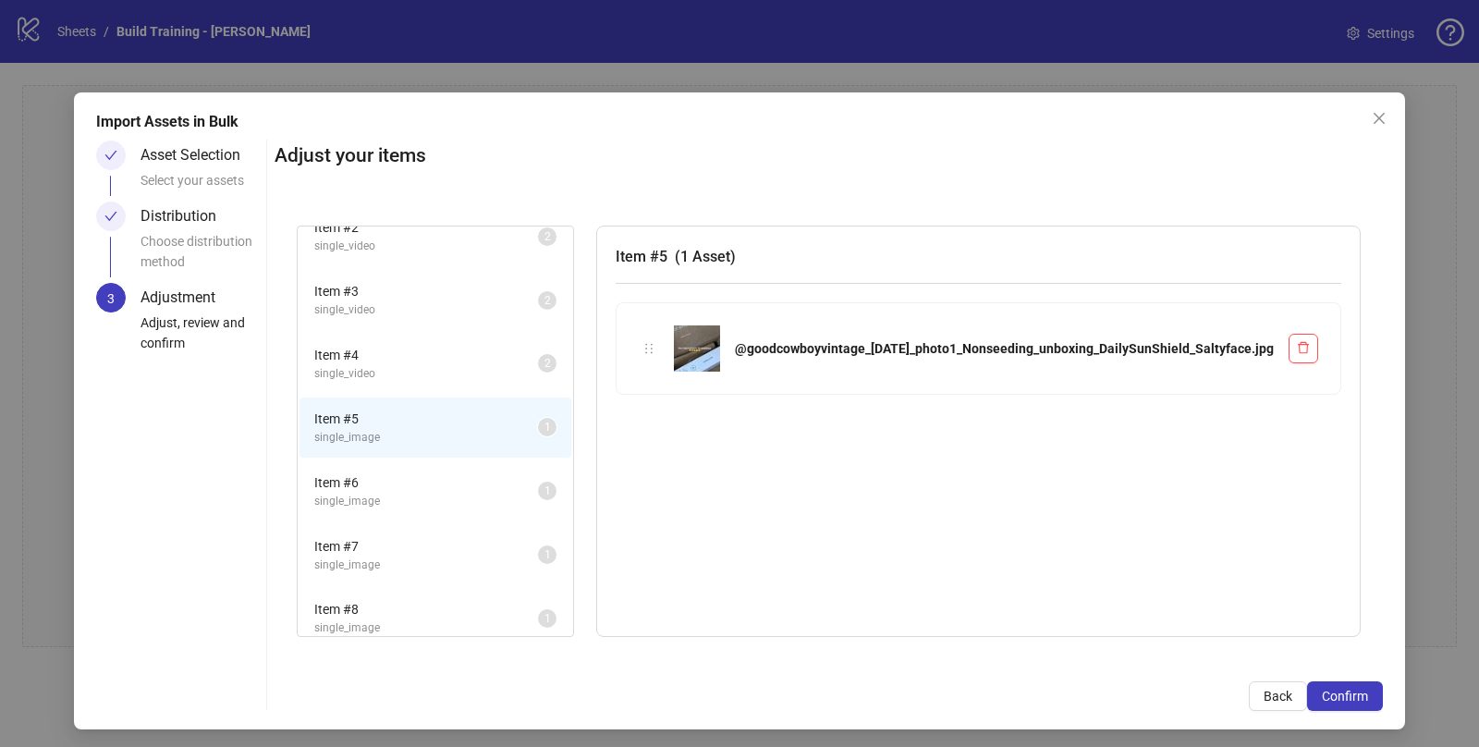
scroll to position [92, 0]
click at [538, 468] on span "Item # 6" at bounding box center [426, 475] width 224 height 20
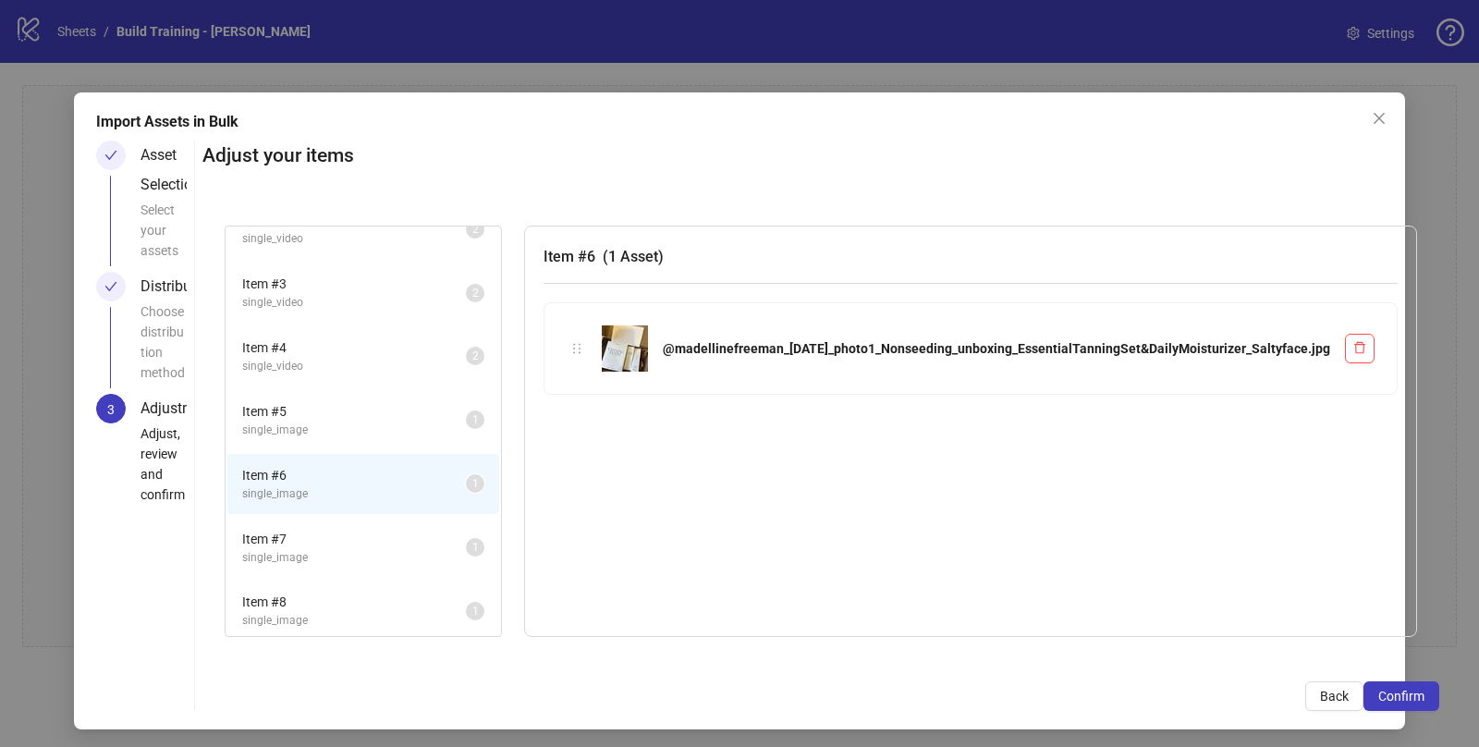
click at [466, 549] on span "single_image" at bounding box center [354, 558] width 224 height 18
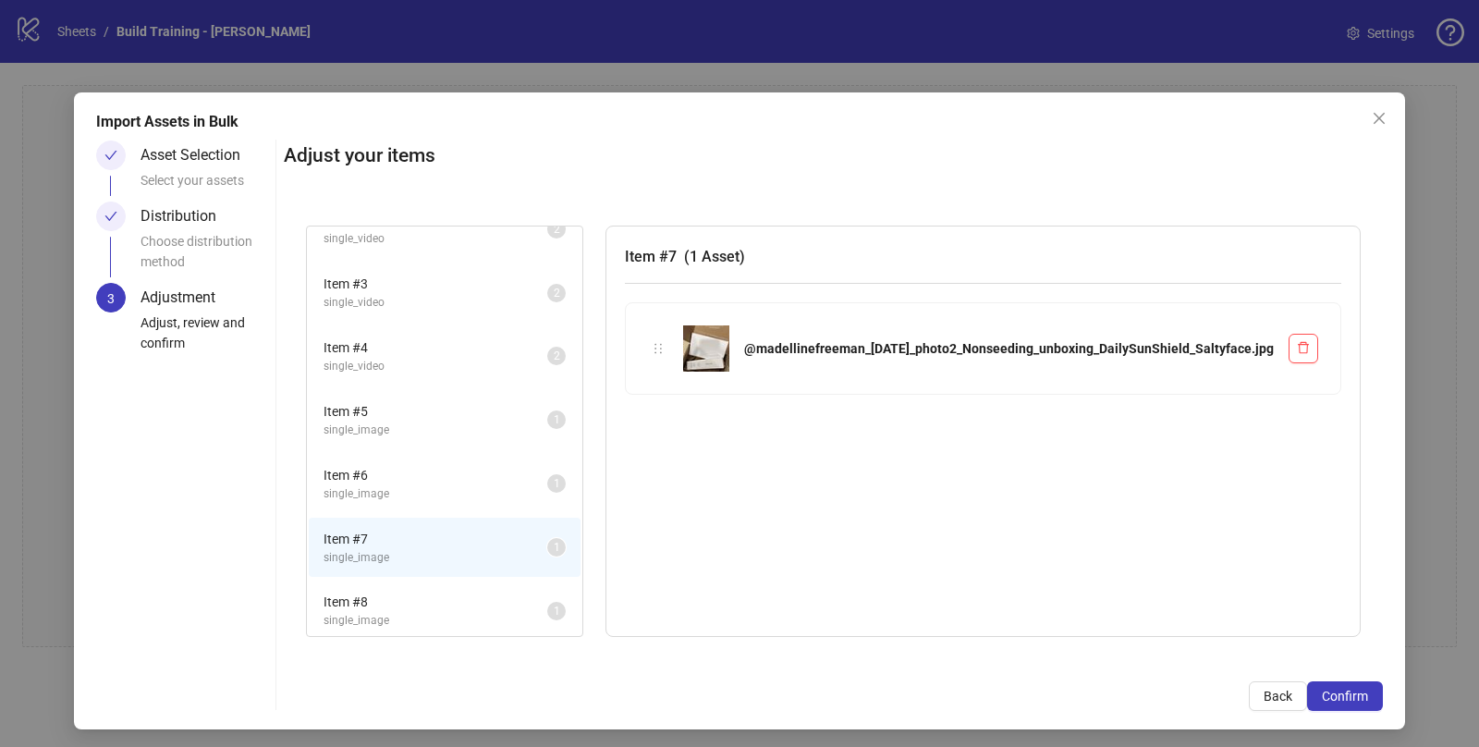
click at [496, 485] on span "single_image" at bounding box center [436, 494] width 224 height 18
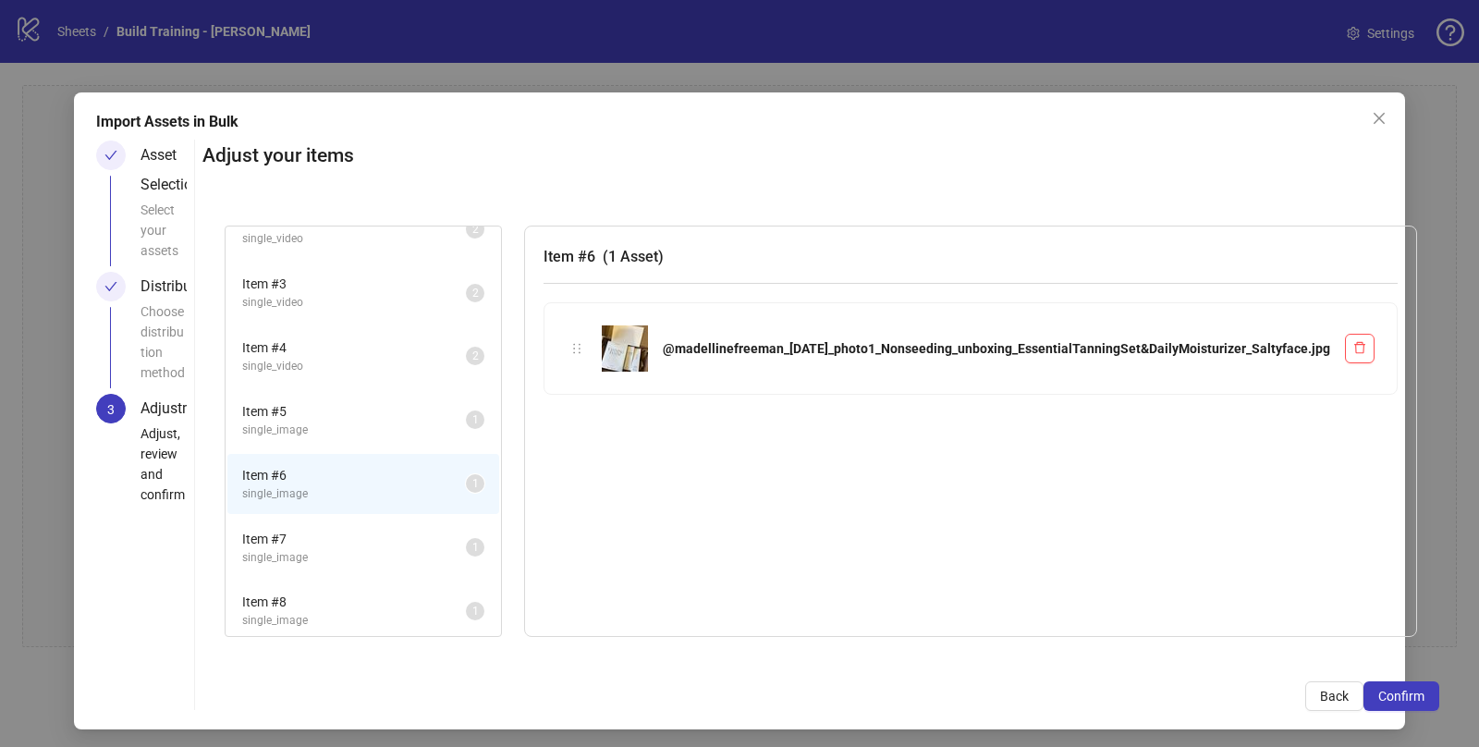
click at [466, 544] on span "Item # 7" at bounding box center [354, 539] width 224 height 20
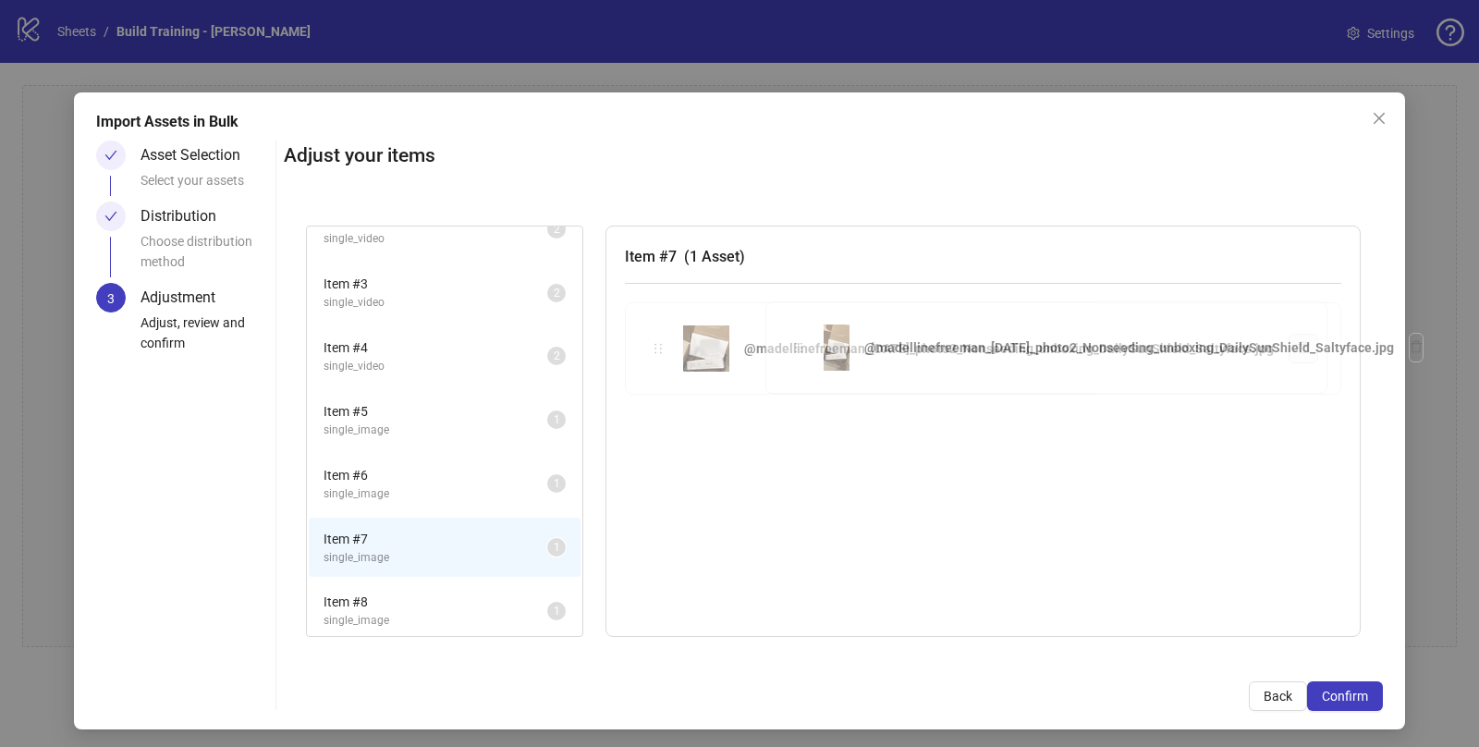
click at [794, 353] on div "Item # 1 single_video 2 Item # 2 single_video 2 Item # 3 single_video 2 Item # …" at bounding box center [833, 431] width 1099 height 457
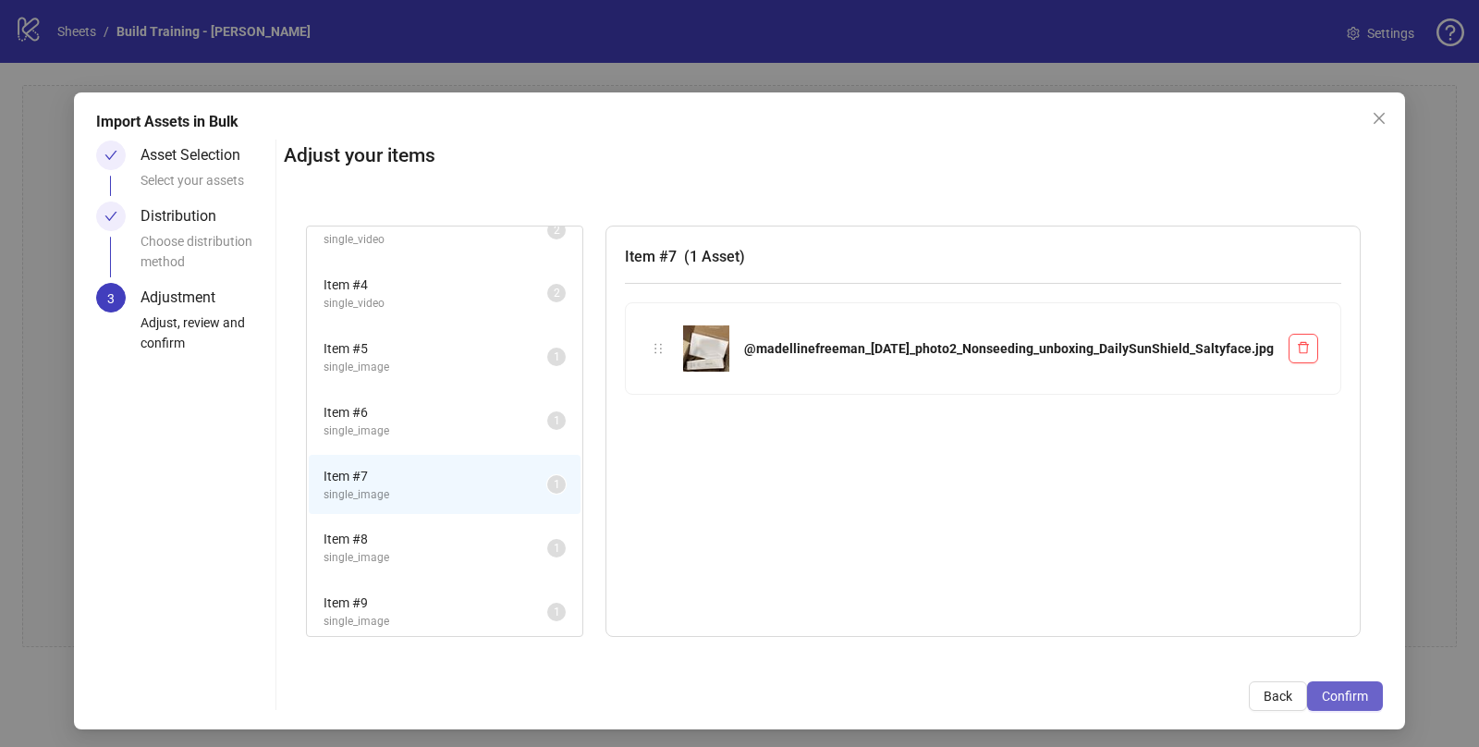
click at [1327, 693] on span "Confirm" at bounding box center [1345, 696] width 46 height 15
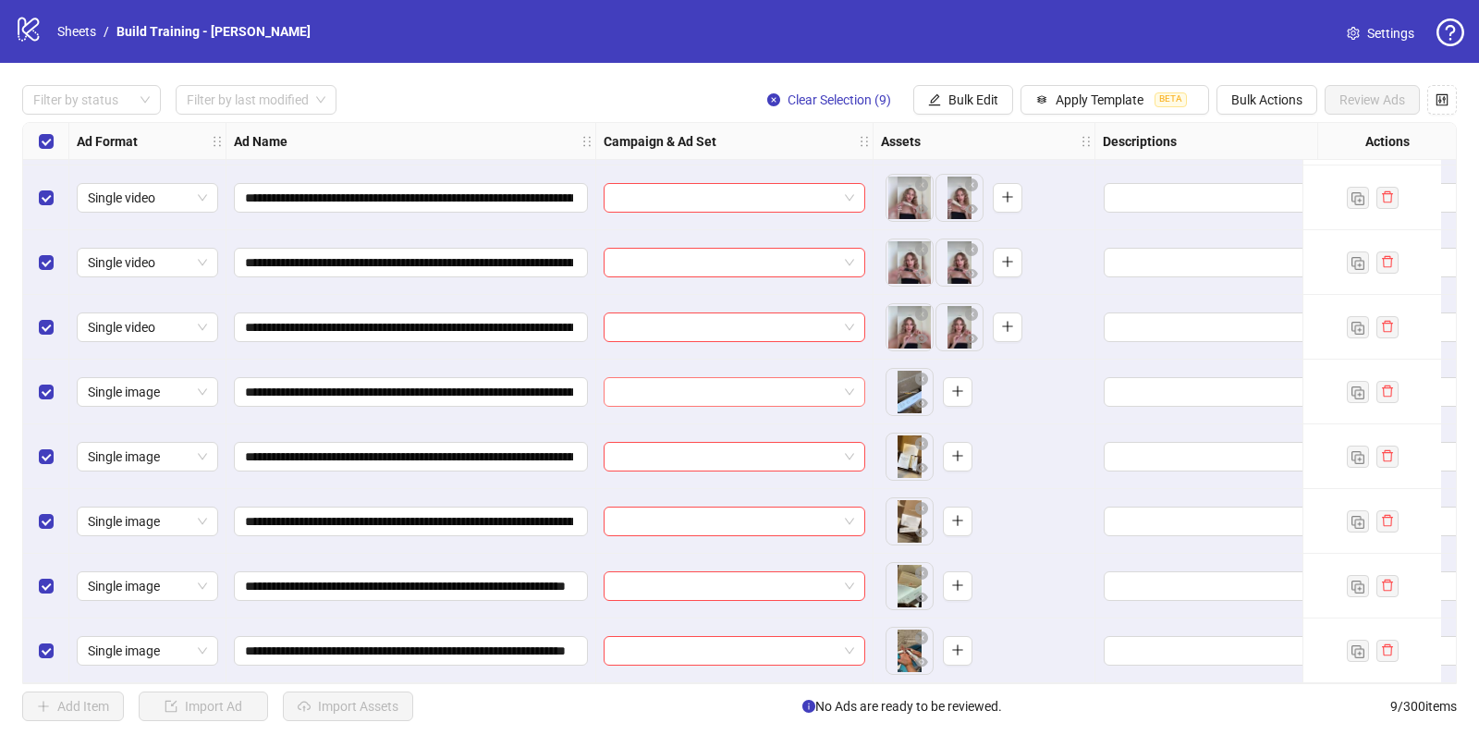
scroll to position [0, 0]
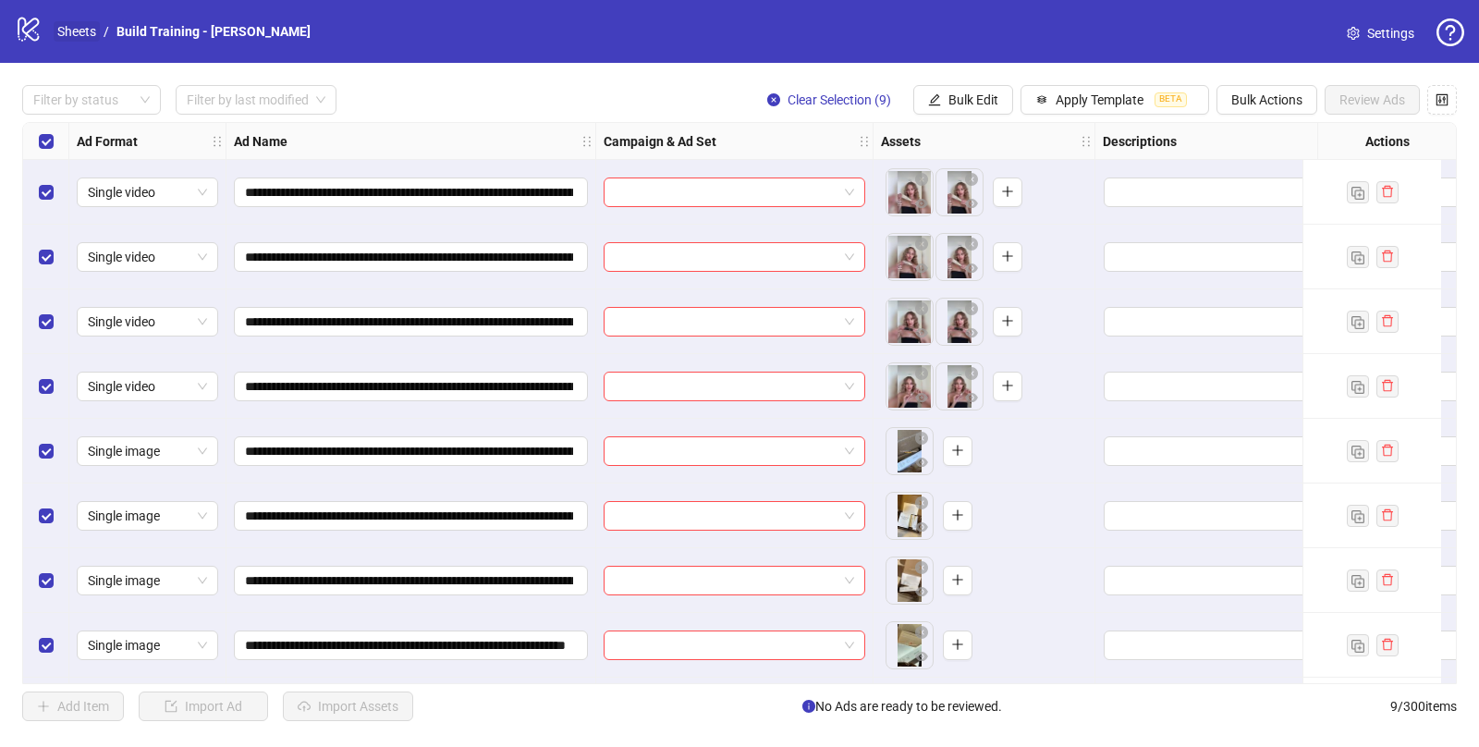
click at [85, 30] on link "Sheets" at bounding box center [77, 31] width 46 height 20
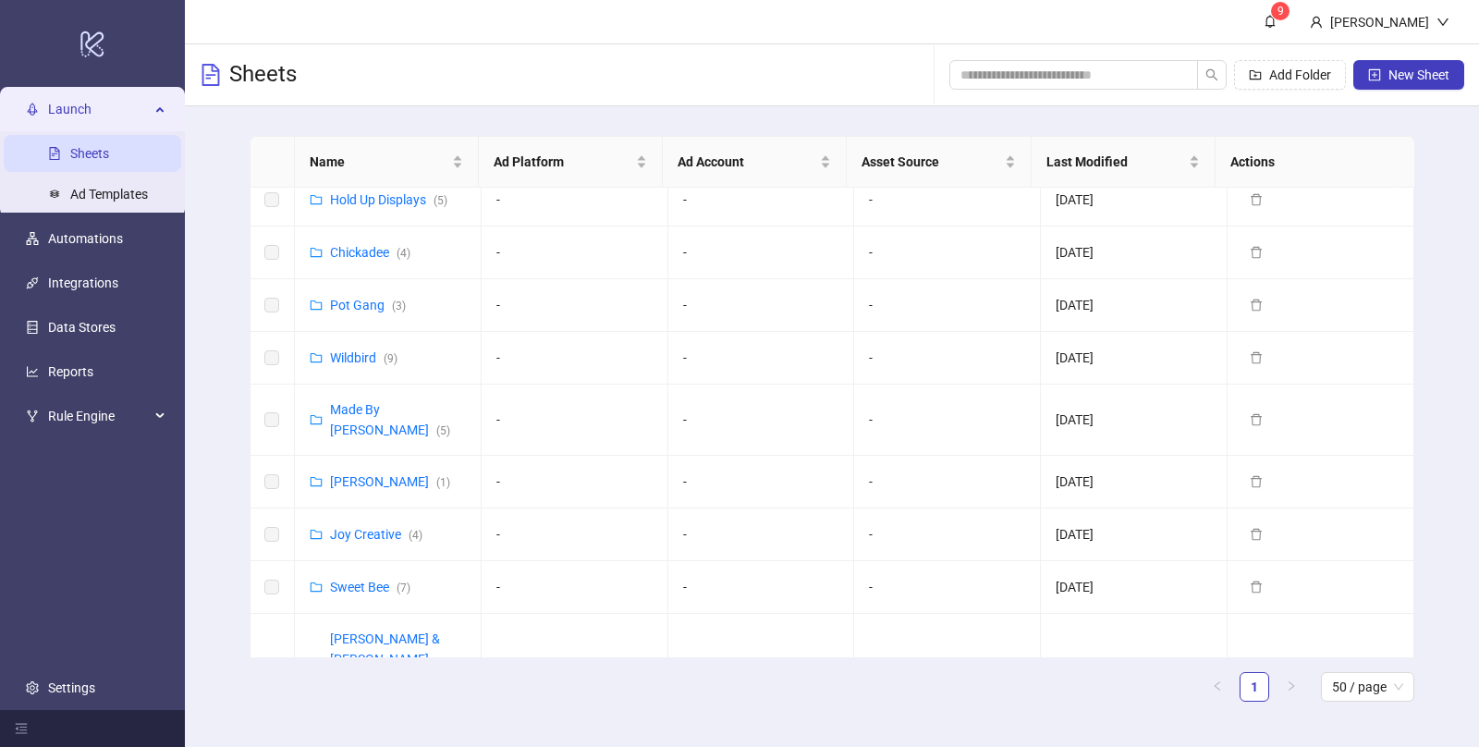
scroll to position [1083, 0]
